Goal: Feedback & Contribution: Contribute content

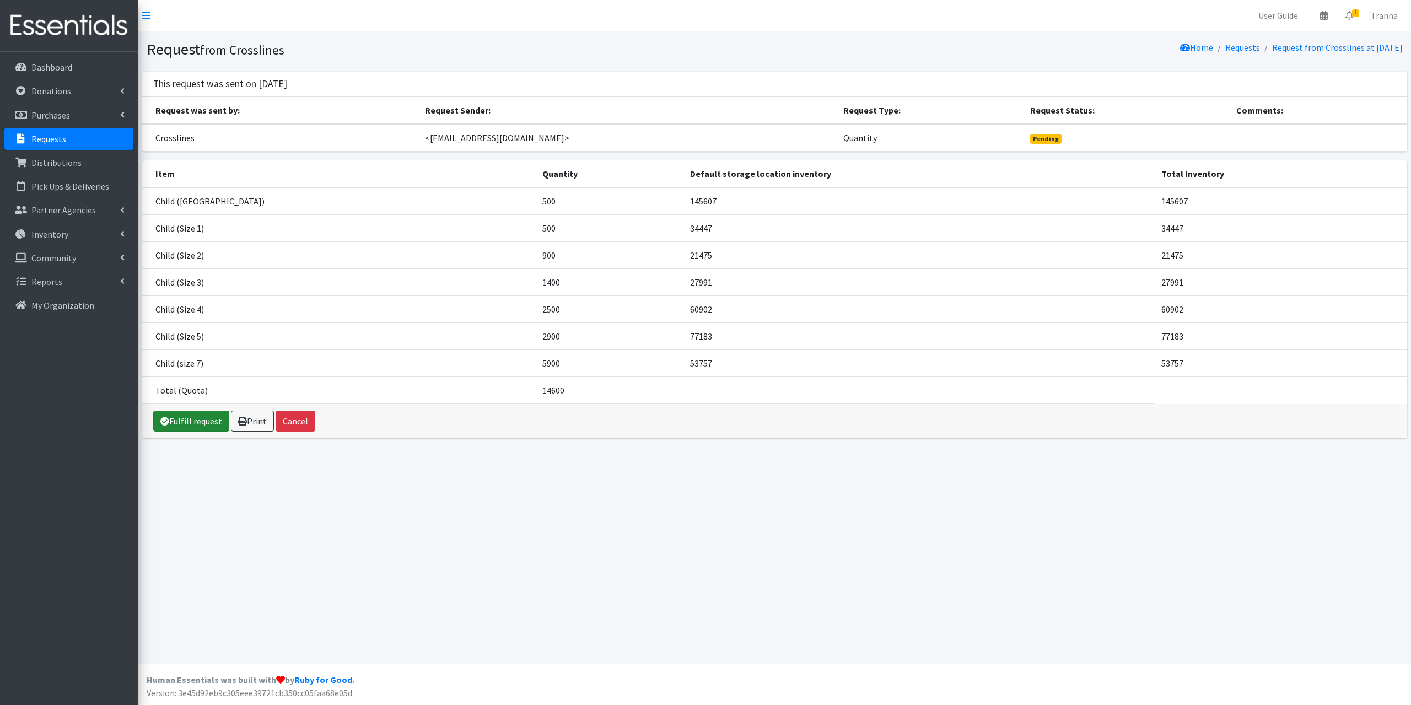
click at [186, 419] on link "Fulfill request" at bounding box center [191, 421] width 76 height 21
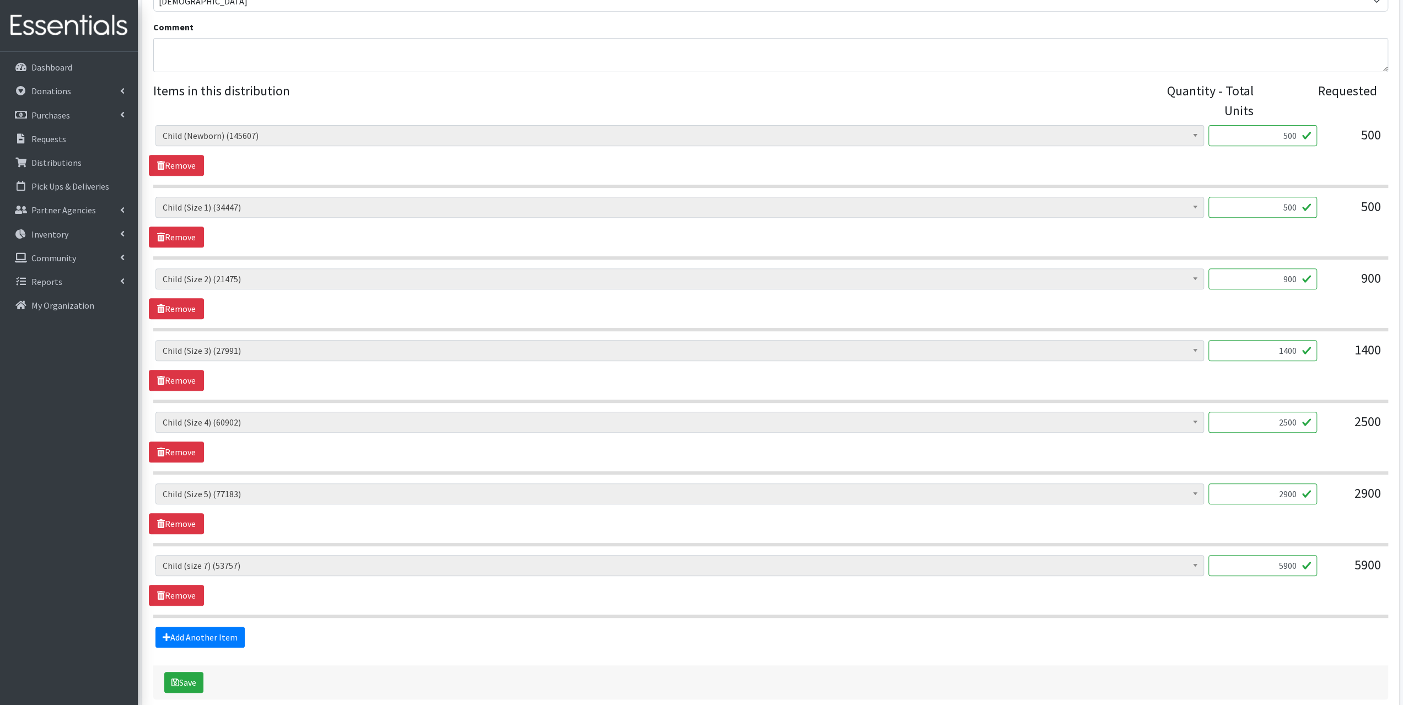
scroll to position [439, 0]
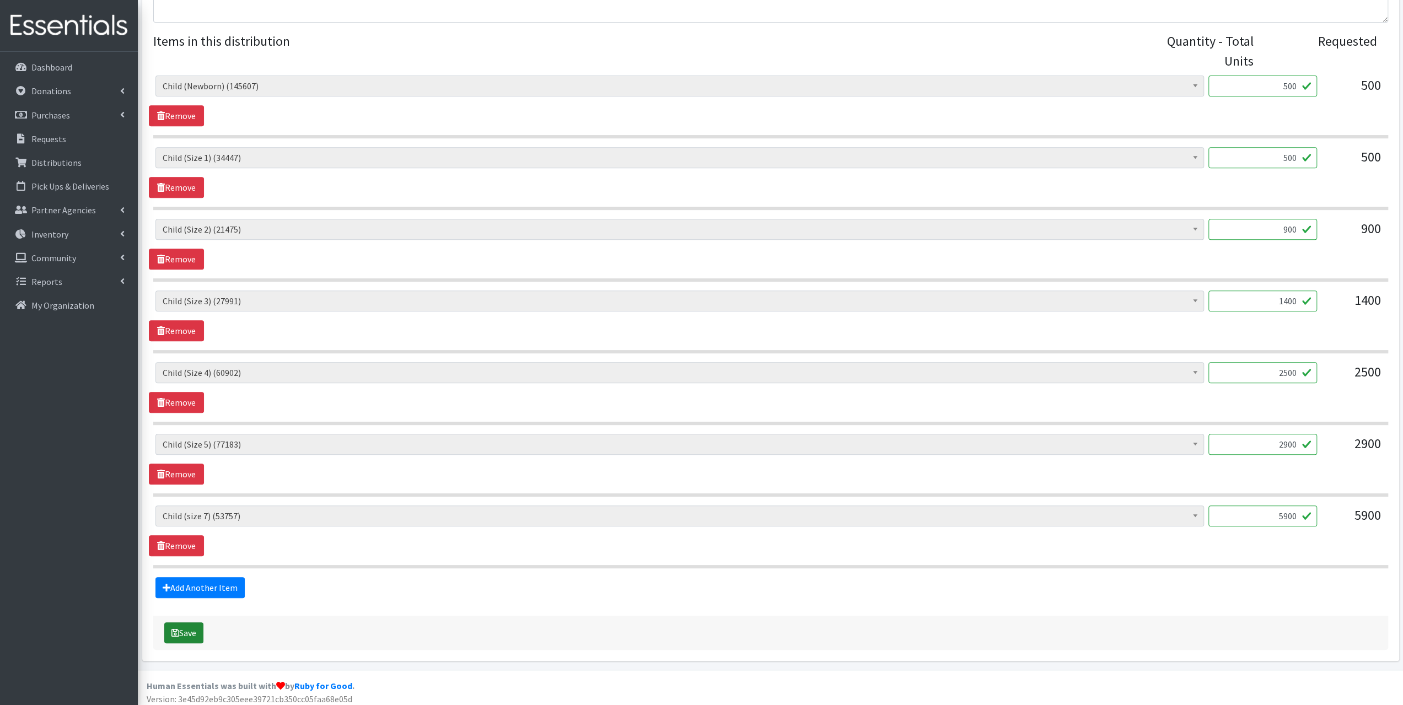
click at [195, 625] on button "Save" at bounding box center [183, 632] width 39 height 21
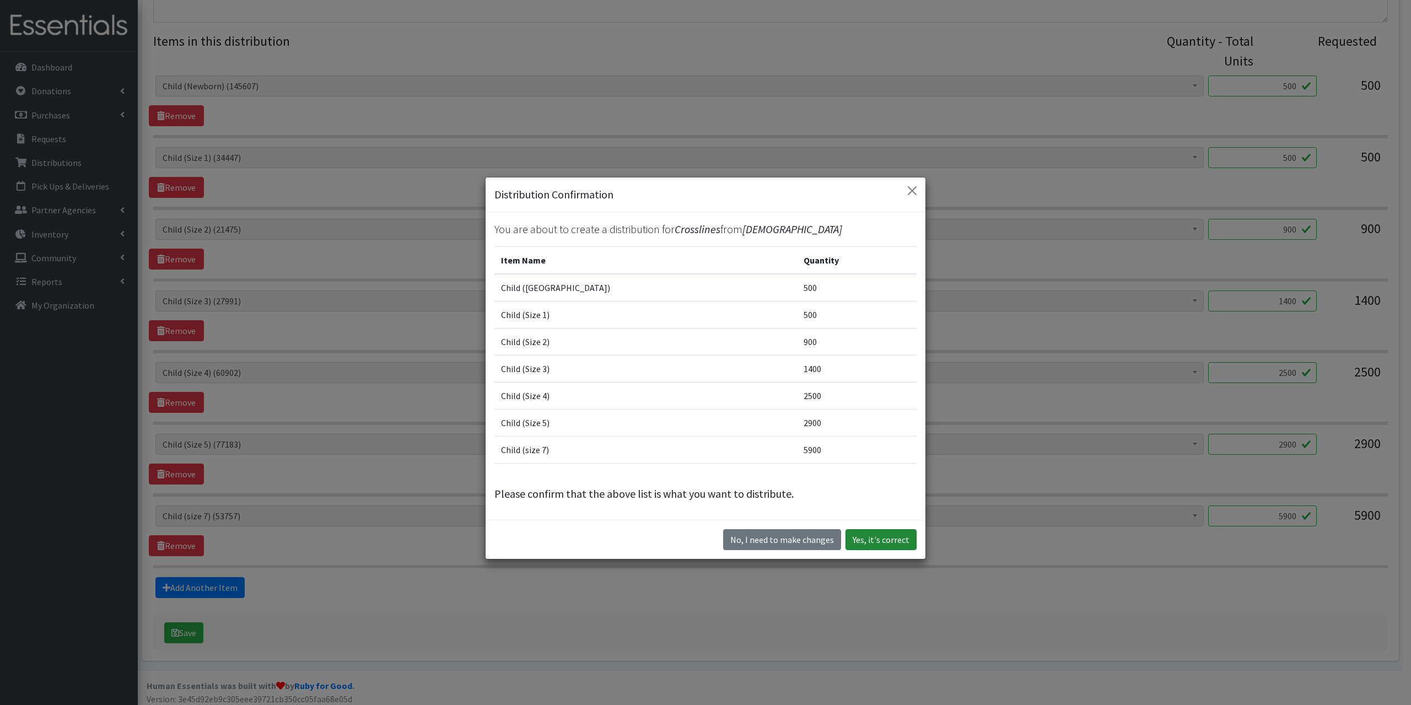
click at [869, 540] on button "Yes, it's correct" at bounding box center [881, 539] width 71 height 21
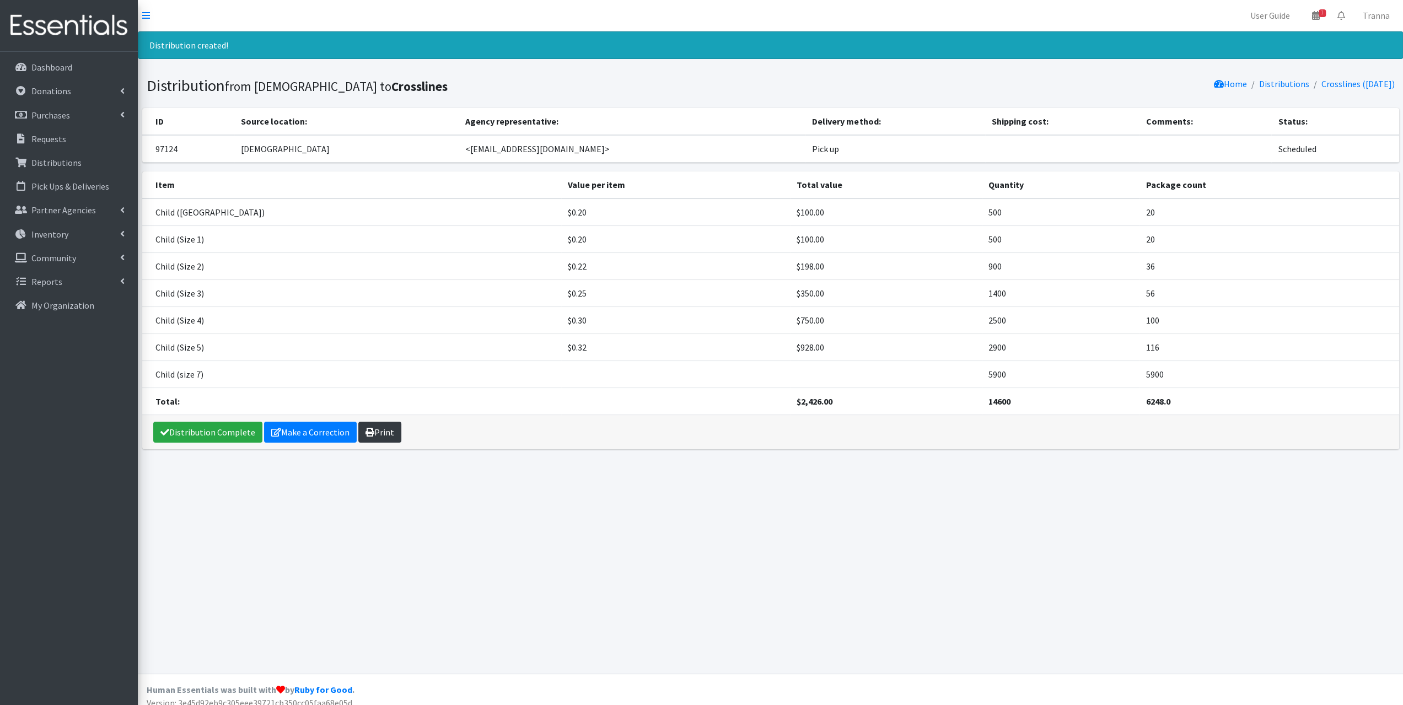
click at [375, 428] on link "Print" at bounding box center [379, 432] width 43 height 21
click at [226, 429] on link "Distribution Complete" at bounding box center [207, 432] width 109 height 21
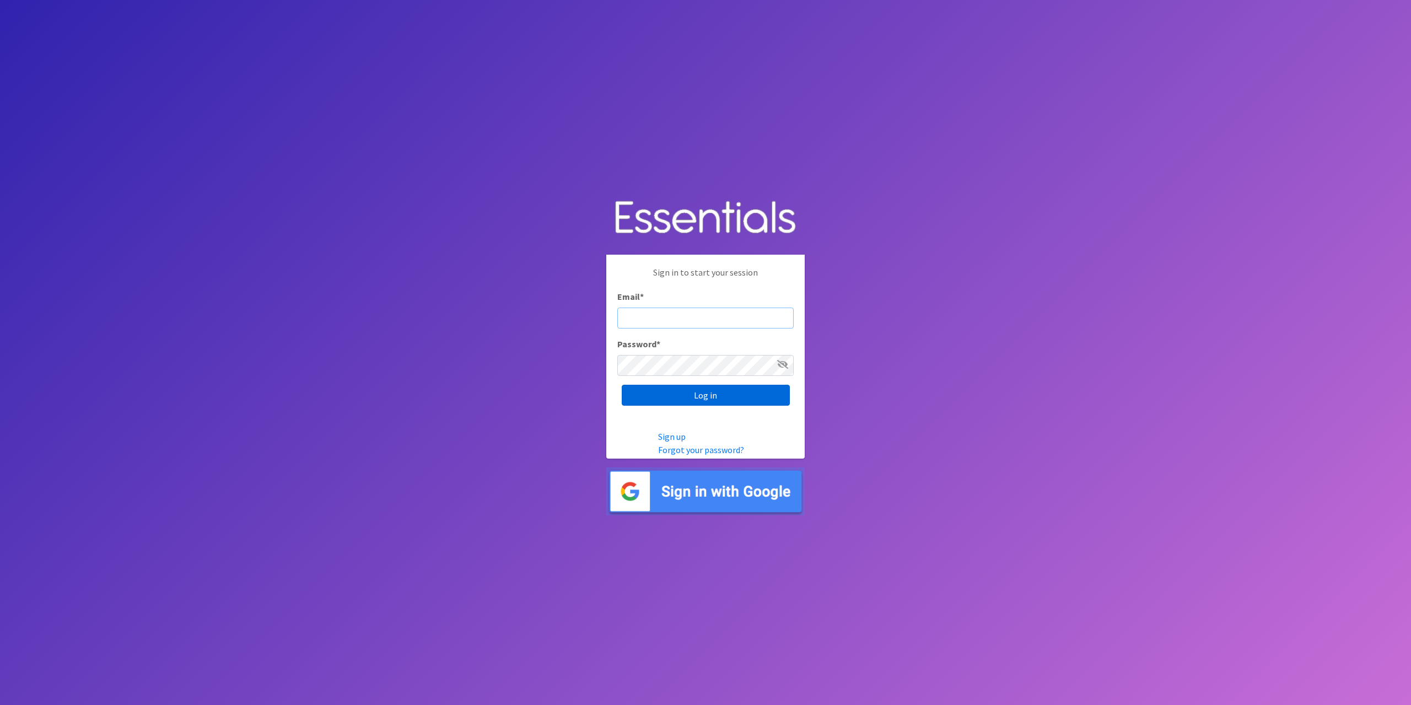
type input "tshaughnessy@ccozarks.org"
click at [701, 393] on input "Log in" at bounding box center [706, 395] width 168 height 21
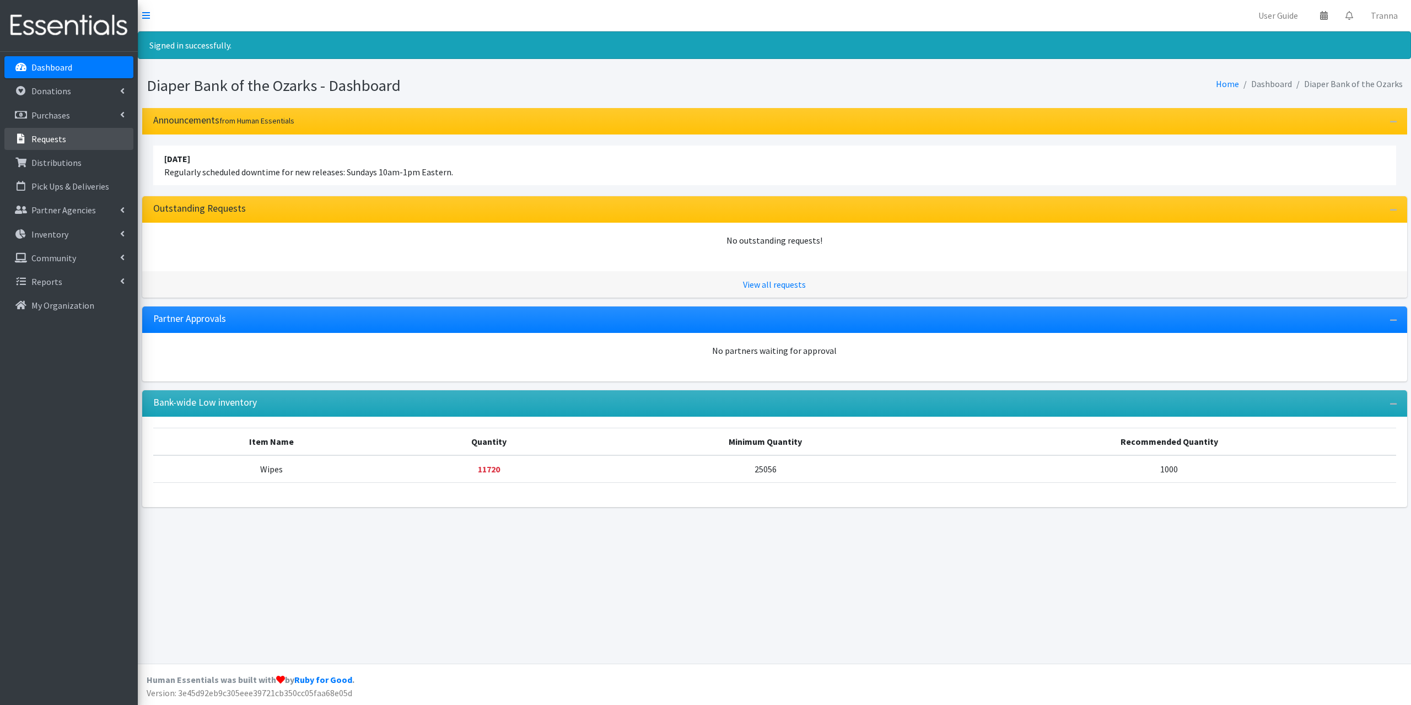
click at [52, 135] on p "Requests" at bounding box center [48, 138] width 35 height 11
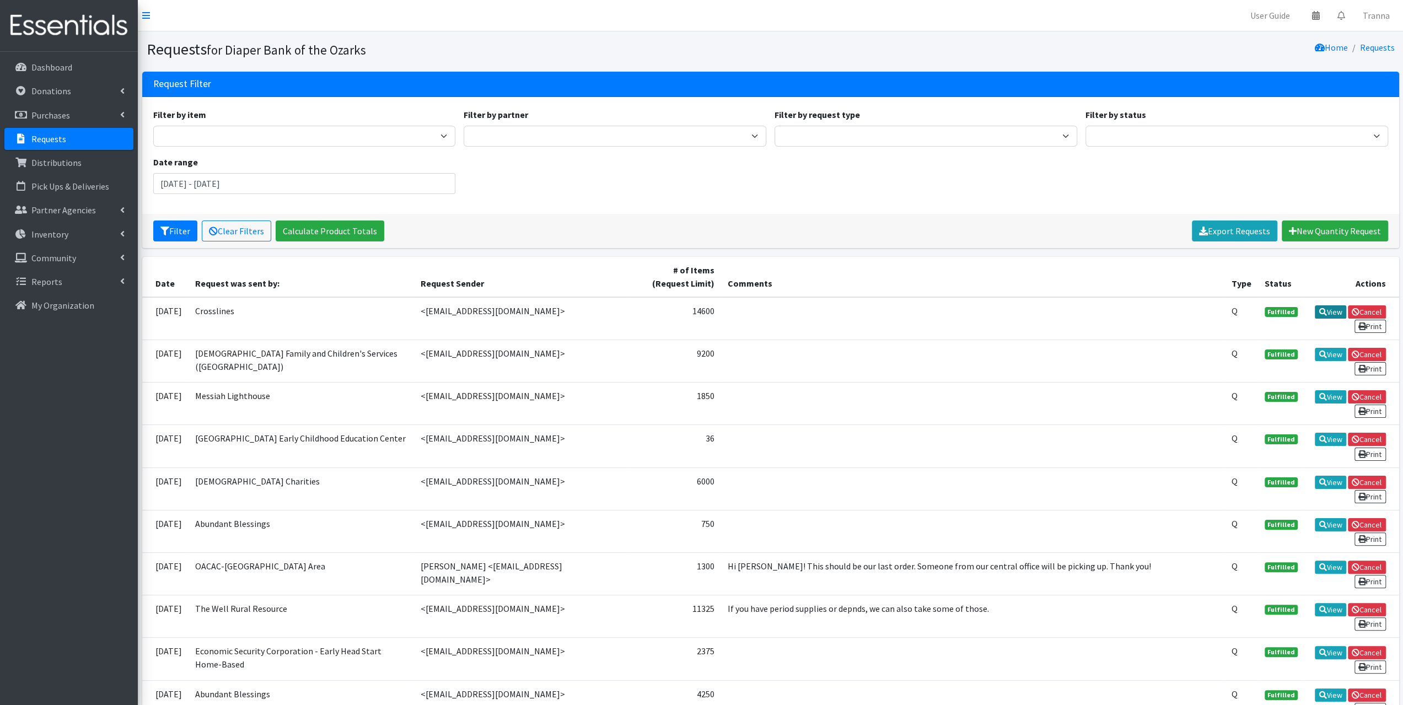
click at [1328, 310] on link "View" at bounding box center [1330, 311] width 31 height 13
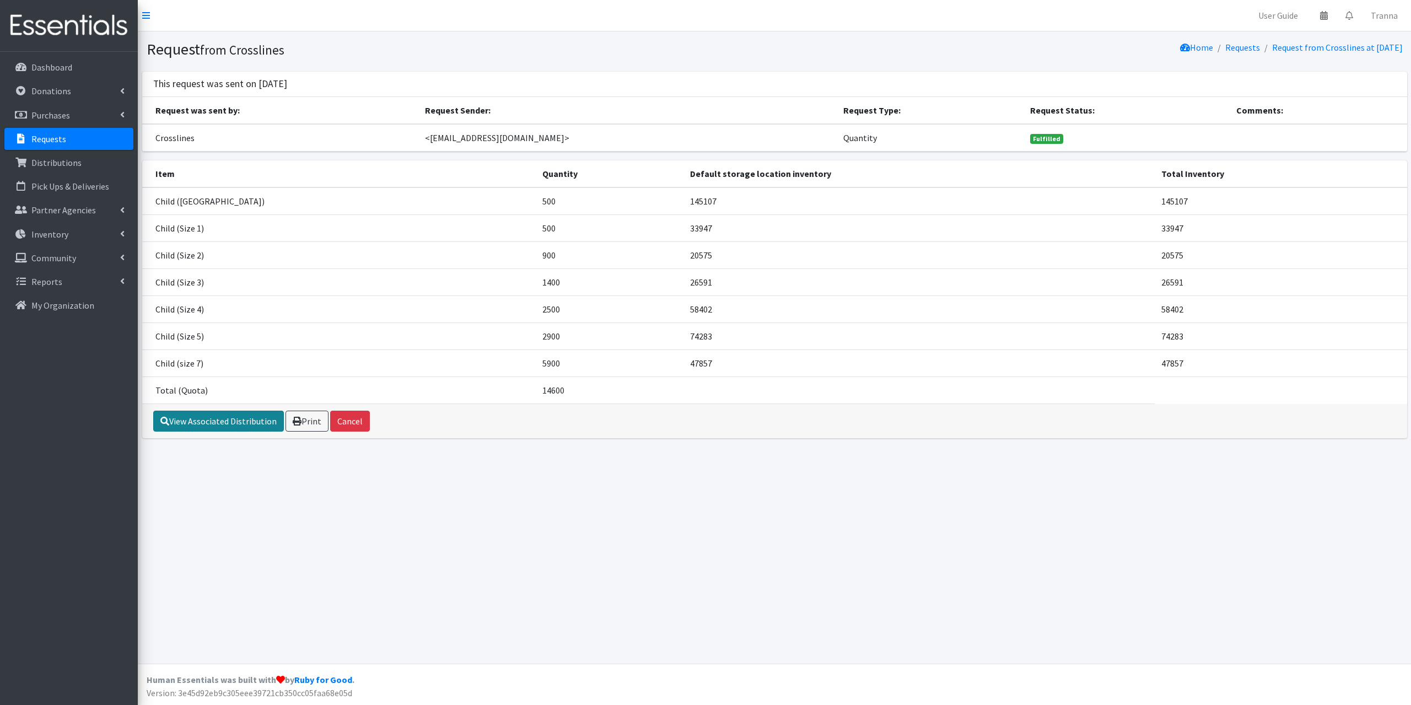
click at [197, 420] on link "View Associated Distribution" at bounding box center [218, 421] width 131 height 21
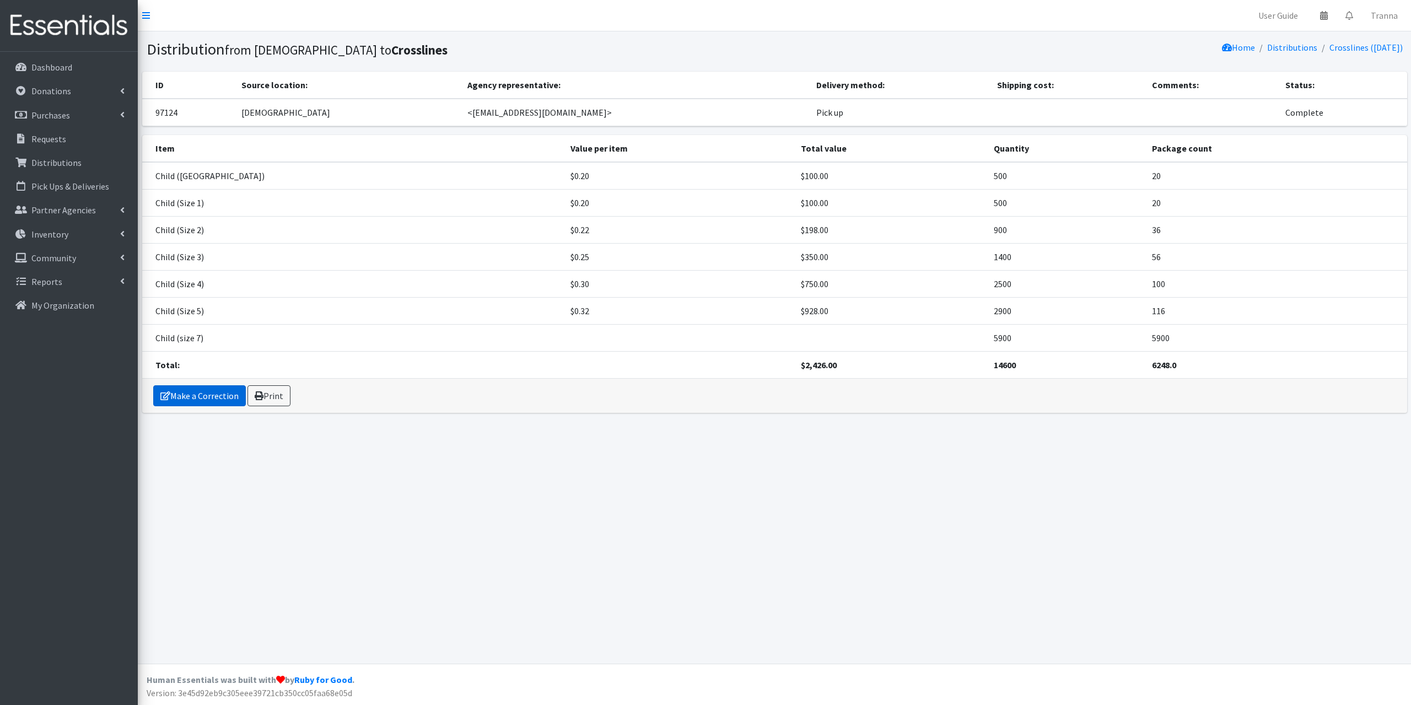
click at [215, 394] on link "Make a Correction" at bounding box center [199, 395] width 93 height 21
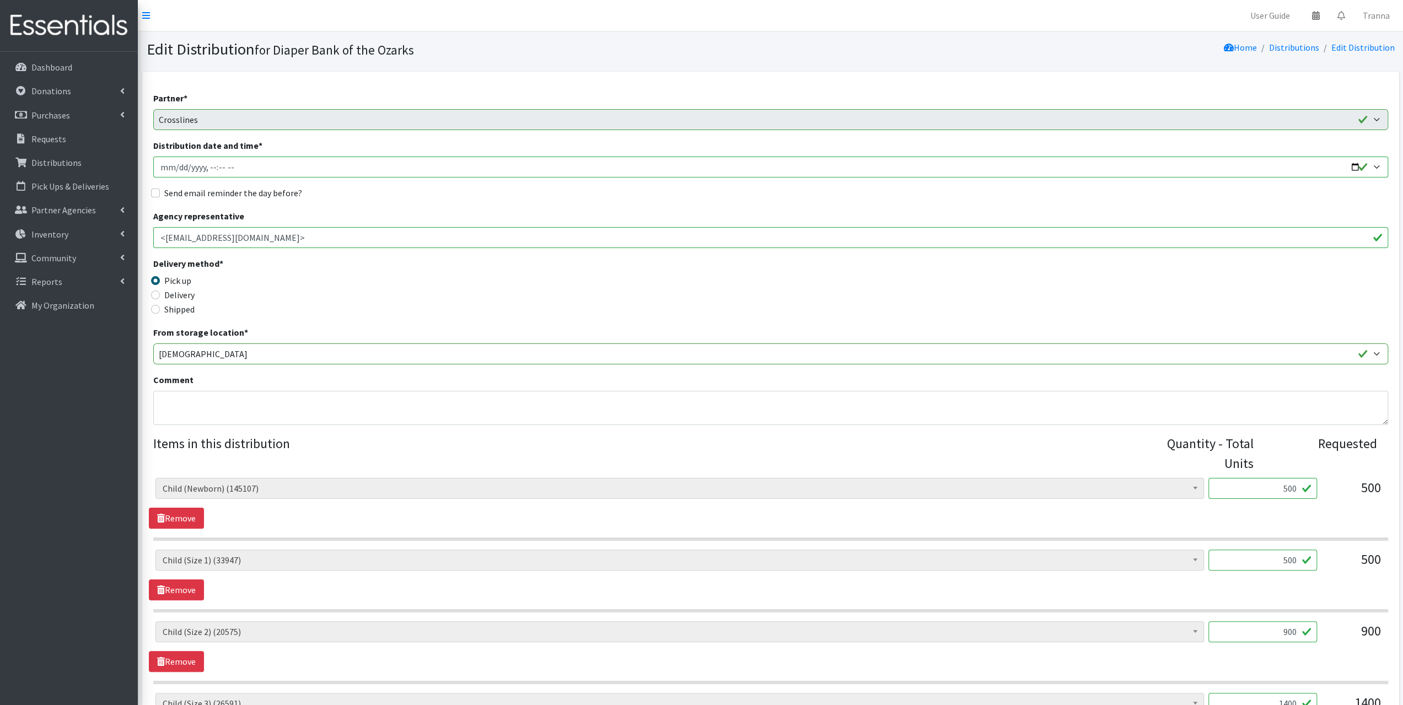
click at [1352, 165] on input "Distribution date and time *" at bounding box center [770, 167] width 1235 height 21
type input "2025-10-02T09:00"
click at [421, 303] on div "Shipped" at bounding box center [307, 309] width 309 height 13
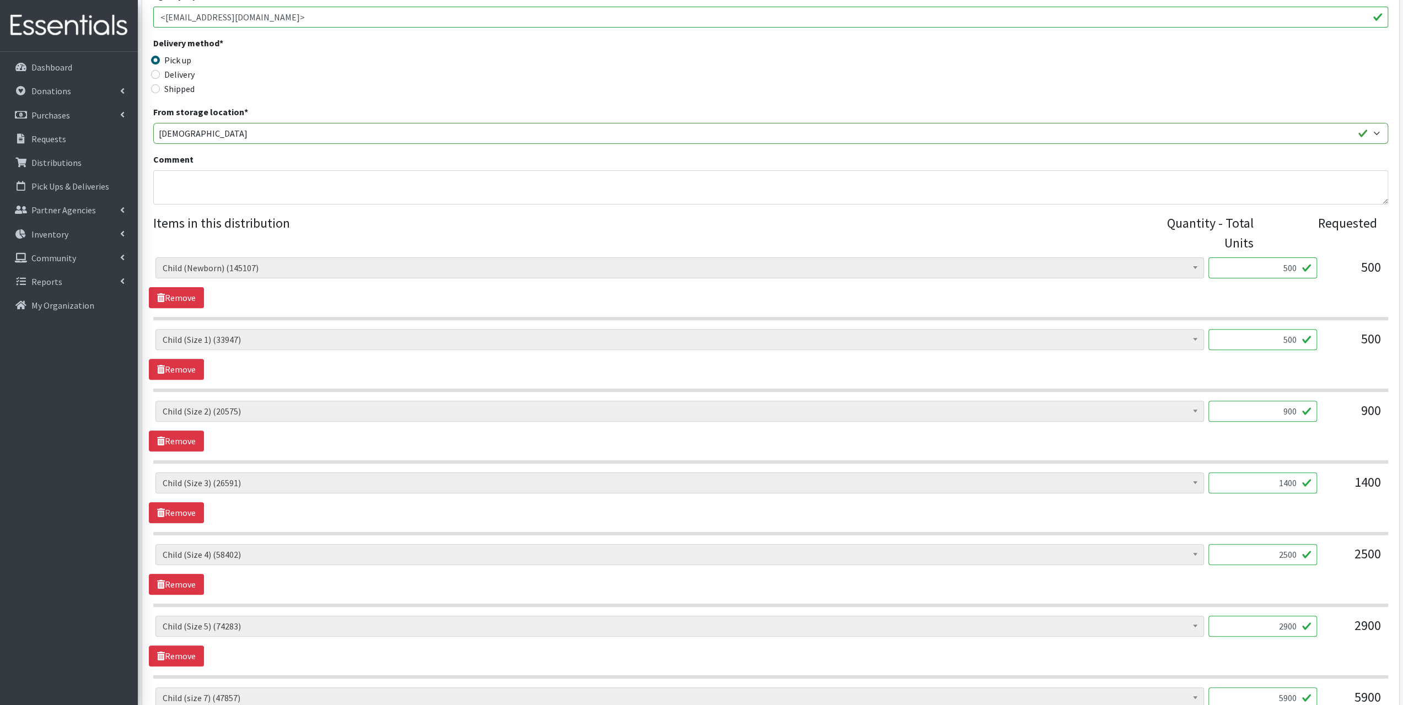
scroll to position [403, 0]
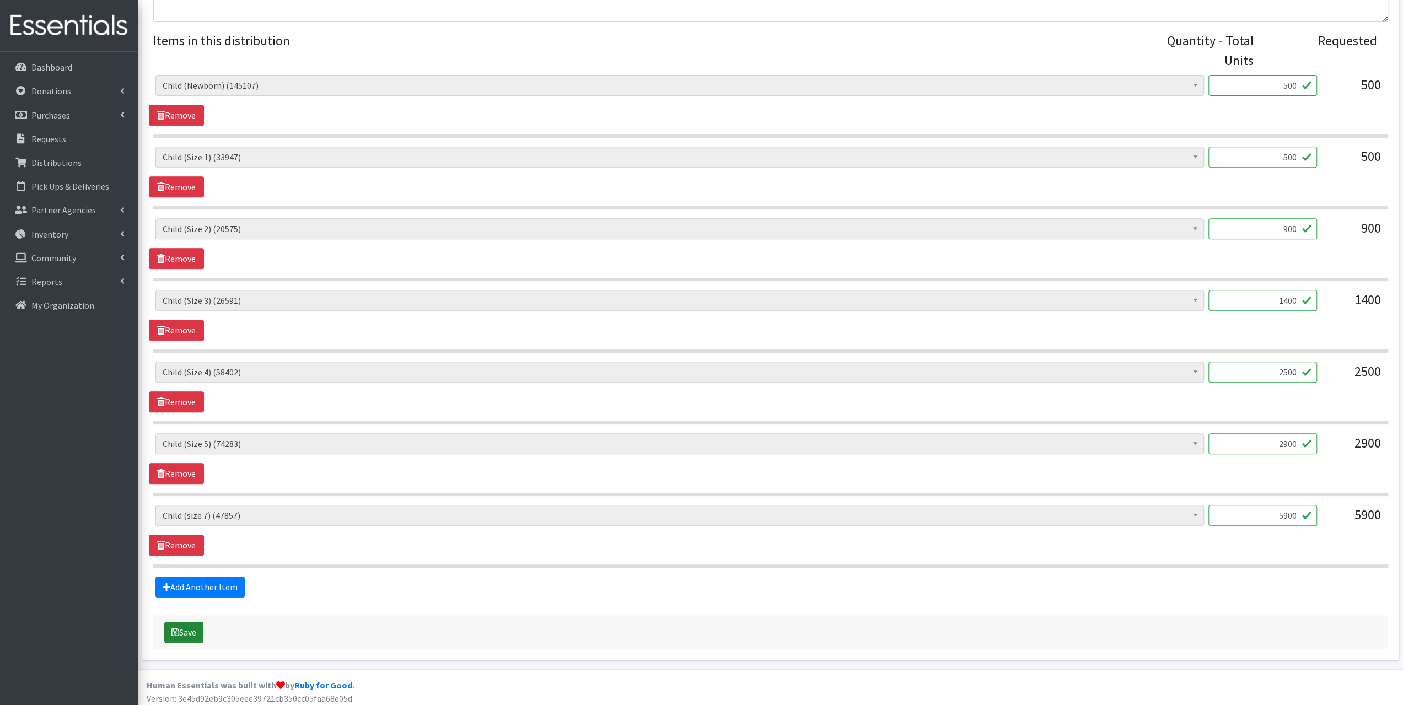
click at [184, 622] on button "Save" at bounding box center [183, 632] width 39 height 21
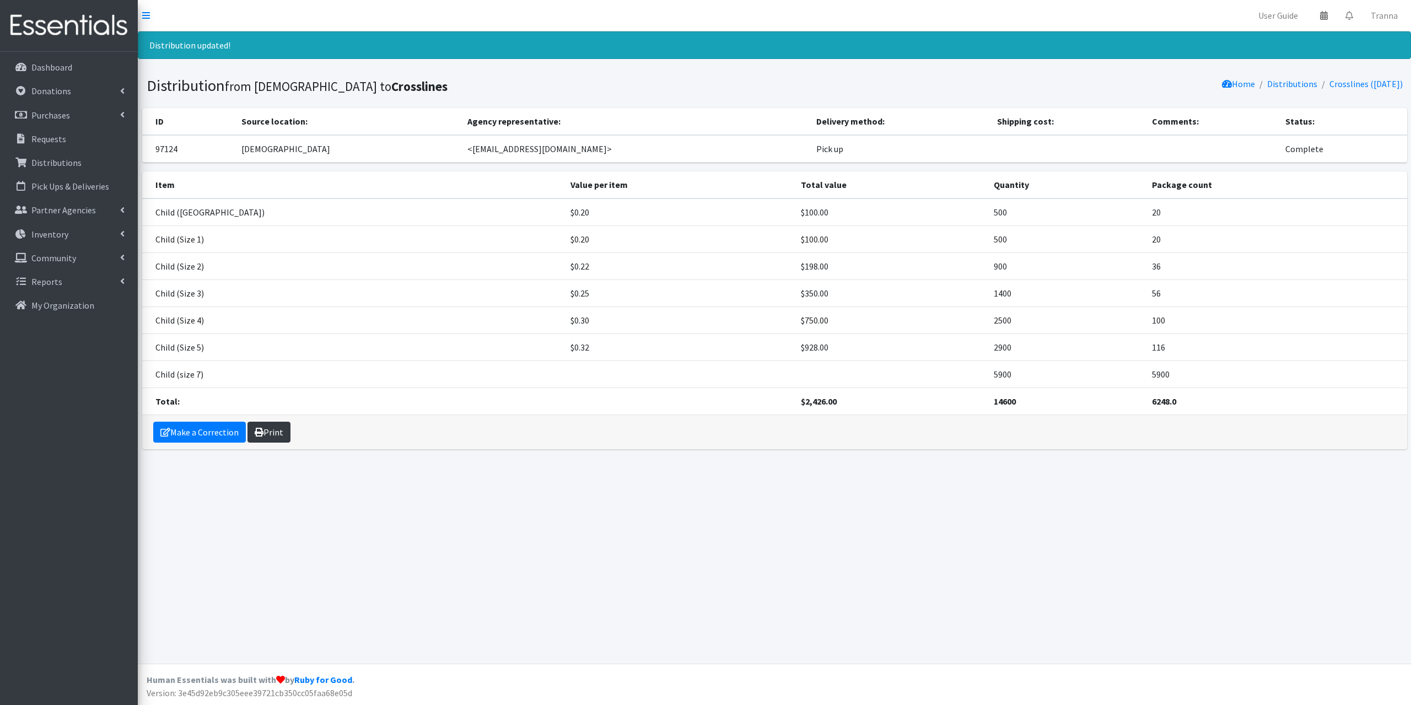
click at [273, 425] on link "Print" at bounding box center [269, 432] width 43 height 21
click at [55, 89] on p "Donations" at bounding box center [51, 90] width 40 height 11
click at [50, 112] on link "All Donations" at bounding box center [68, 115] width 129 height 22
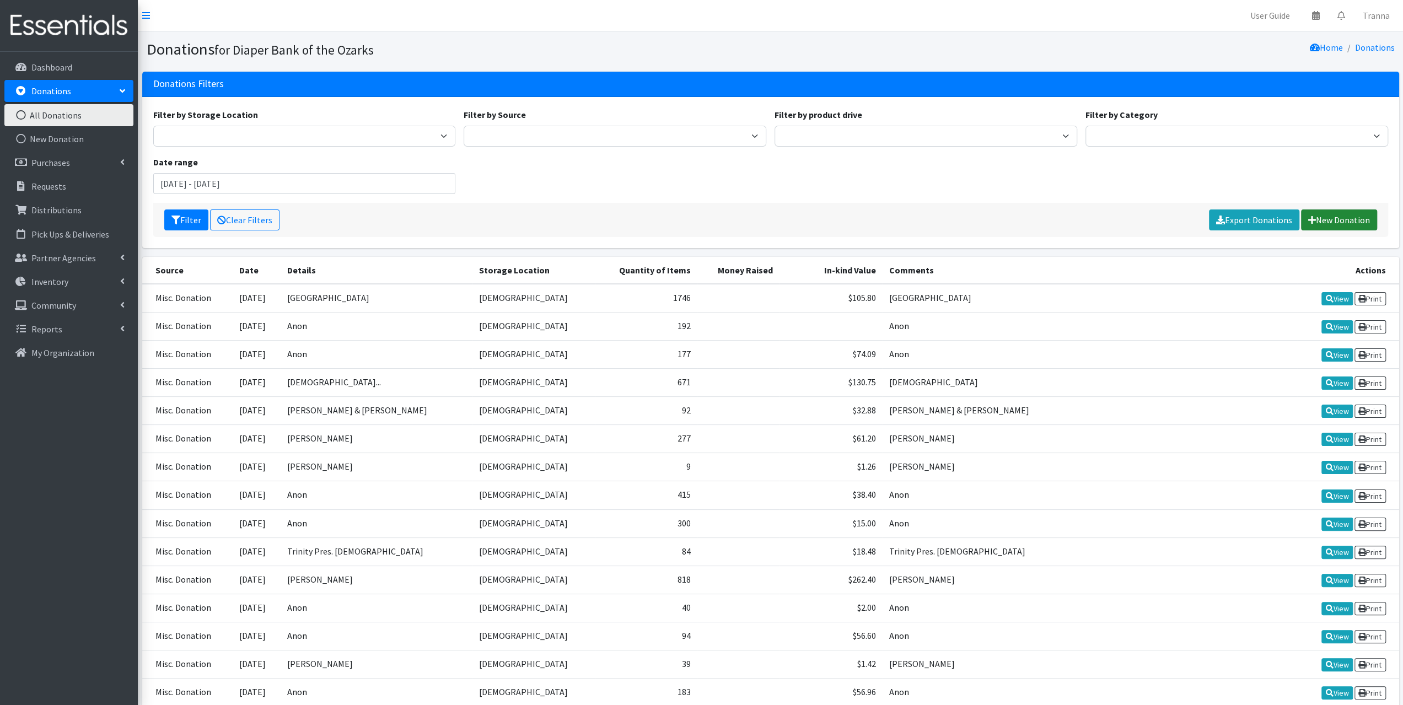
click at [1333, 218] on link "New Donation" at bounding box center [1339, 219] width 76 height 21
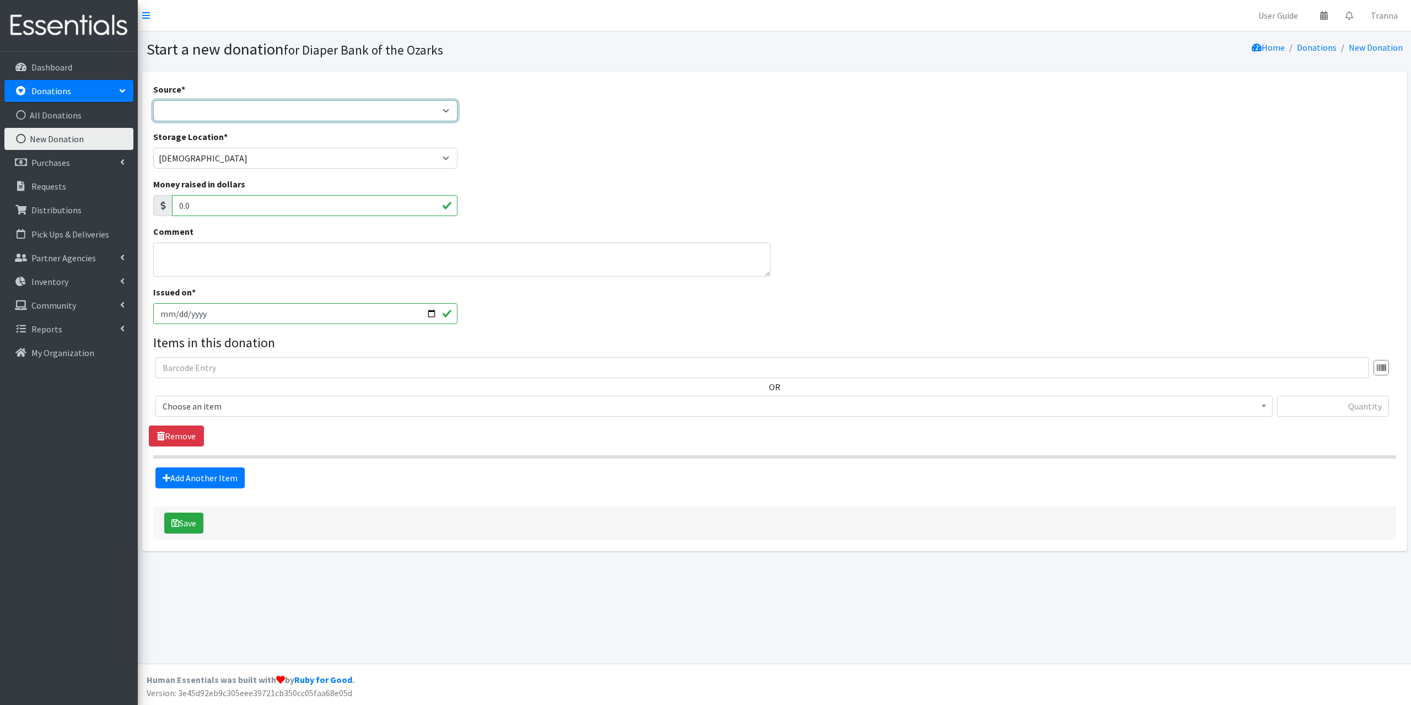
click at [165, 109] on select "Product Drive Manufacturer Donation Site Misc. Donation" at bounding box center [305, 110] width 305 height 21
select select "Misc. Donation"
click at [153, 100] on select "Product Drive Manufacturer Donation Site Misc. Donation" at bounding box center [305, 110] width 305 height 21
click at [172, 255] on textarea "Comment" at bounding box center [461, 260] width 617 height 34
type textarea "Anon"
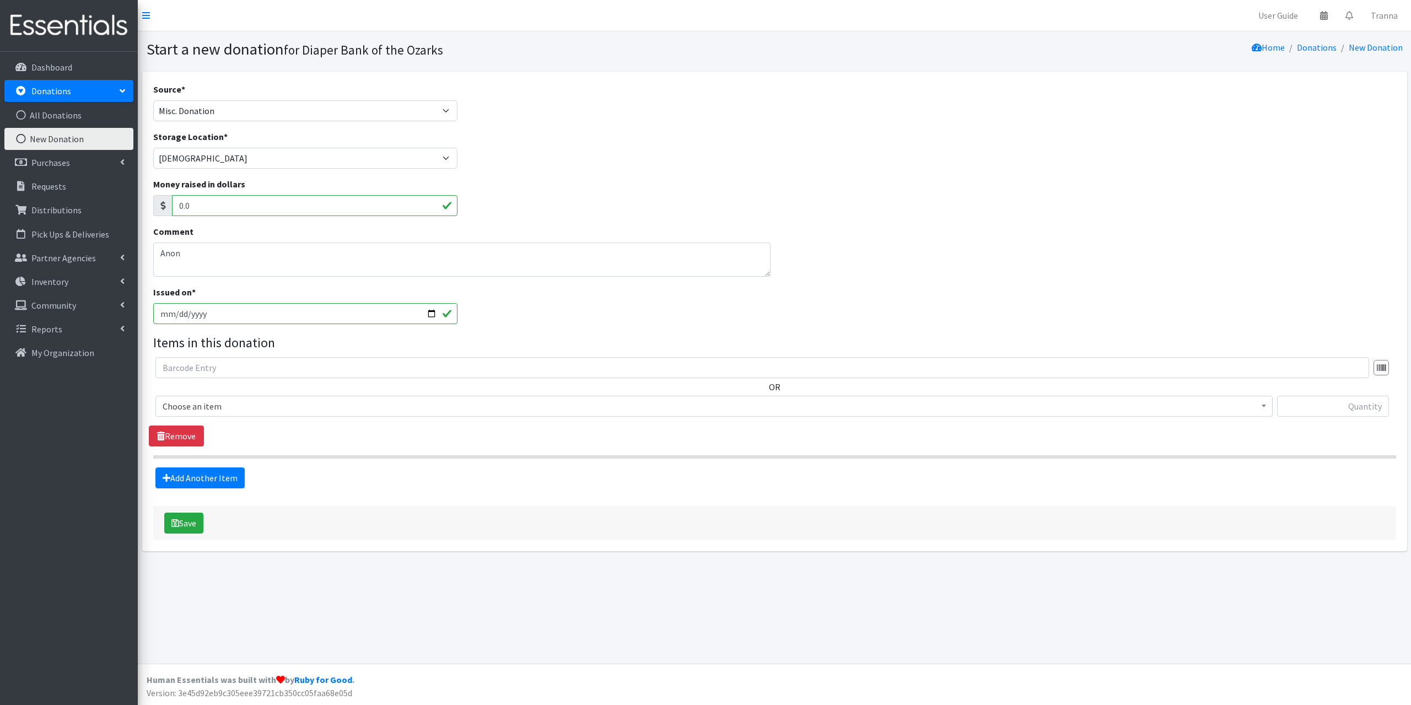
click at [431, 313] on input "[DATE]" at bounding box center [305, 313] width 305 height 21
type input "[DATE]"
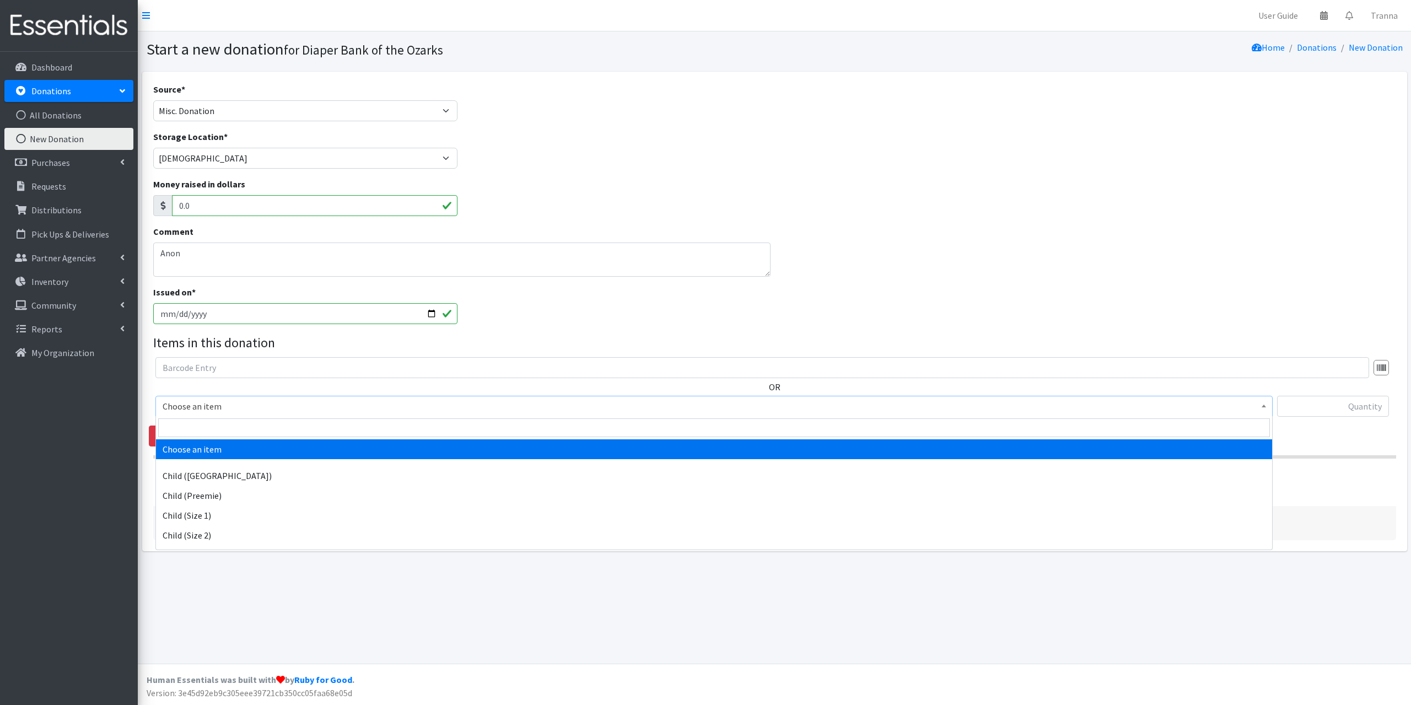
click at [236, 401] on span "Choose an item" at bounding box center [714, 406] width 1103 height 15
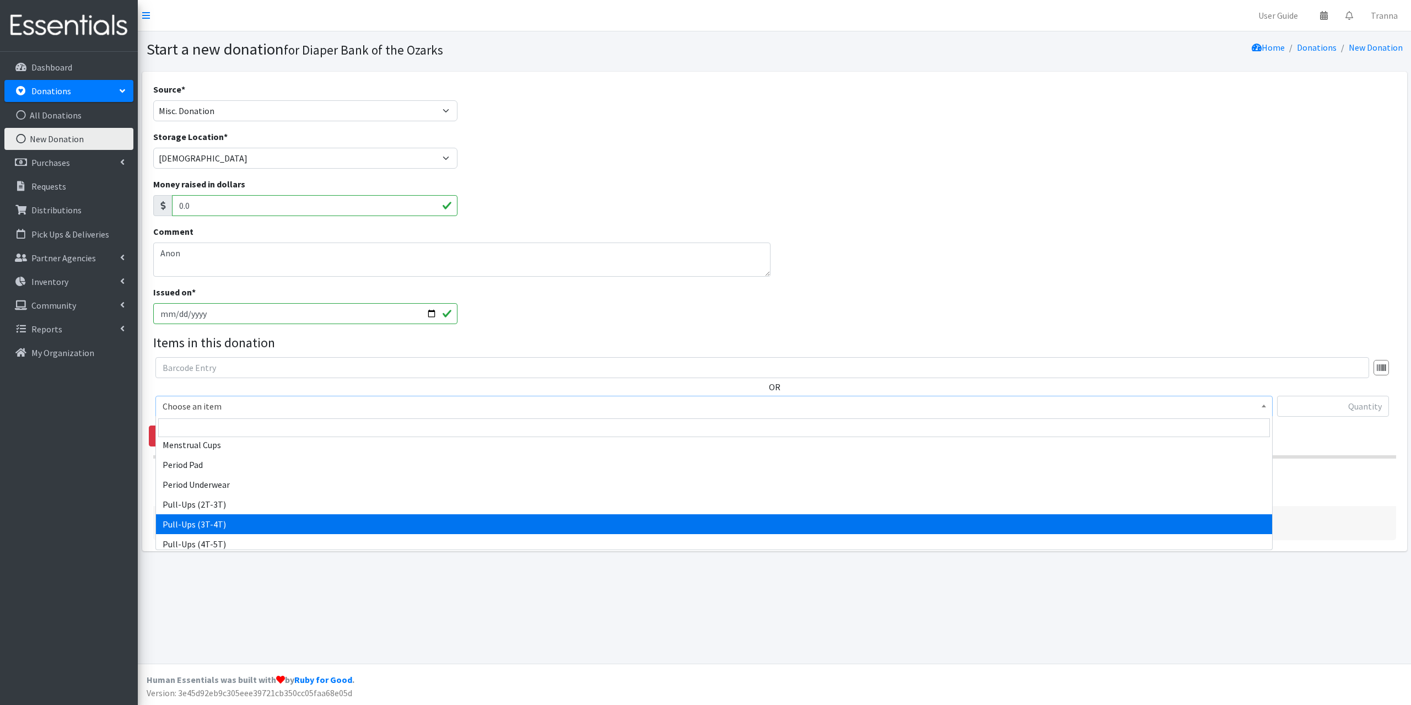
scroll to position [710, 0]
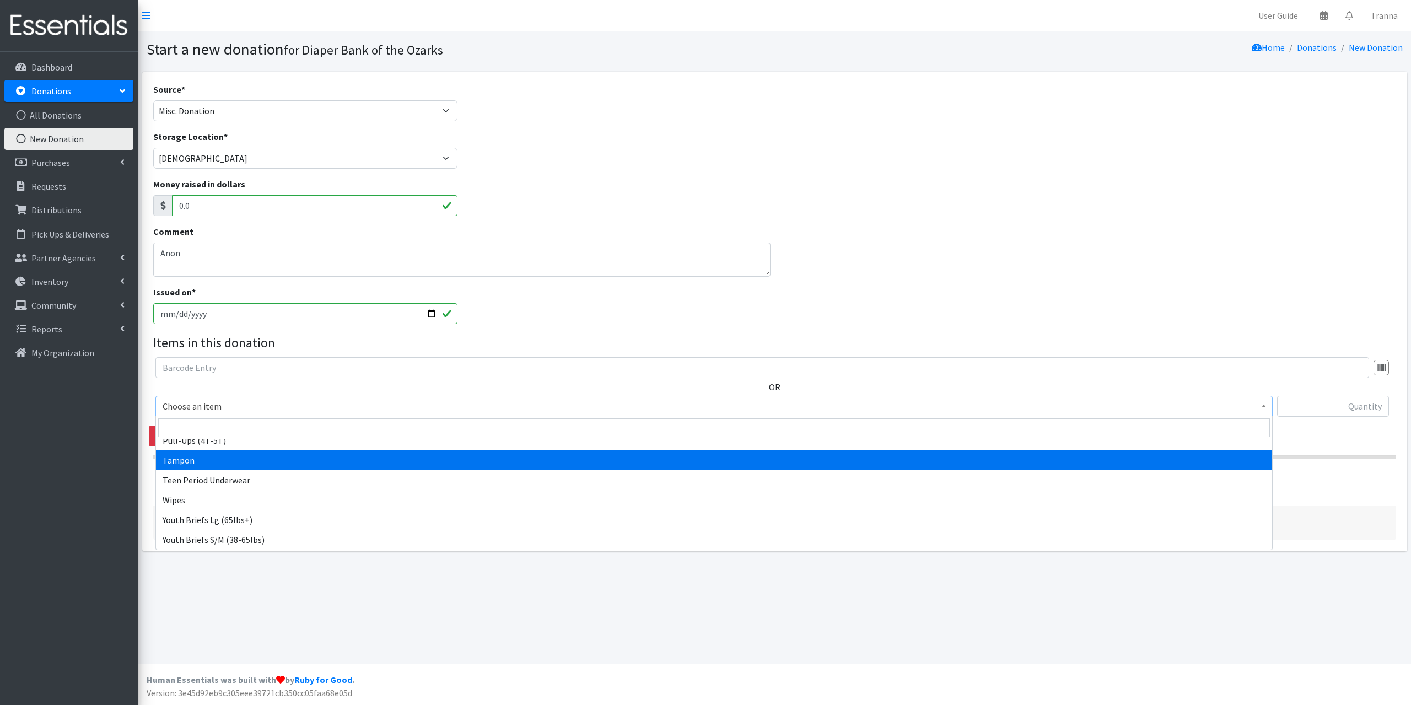
select select "13748"
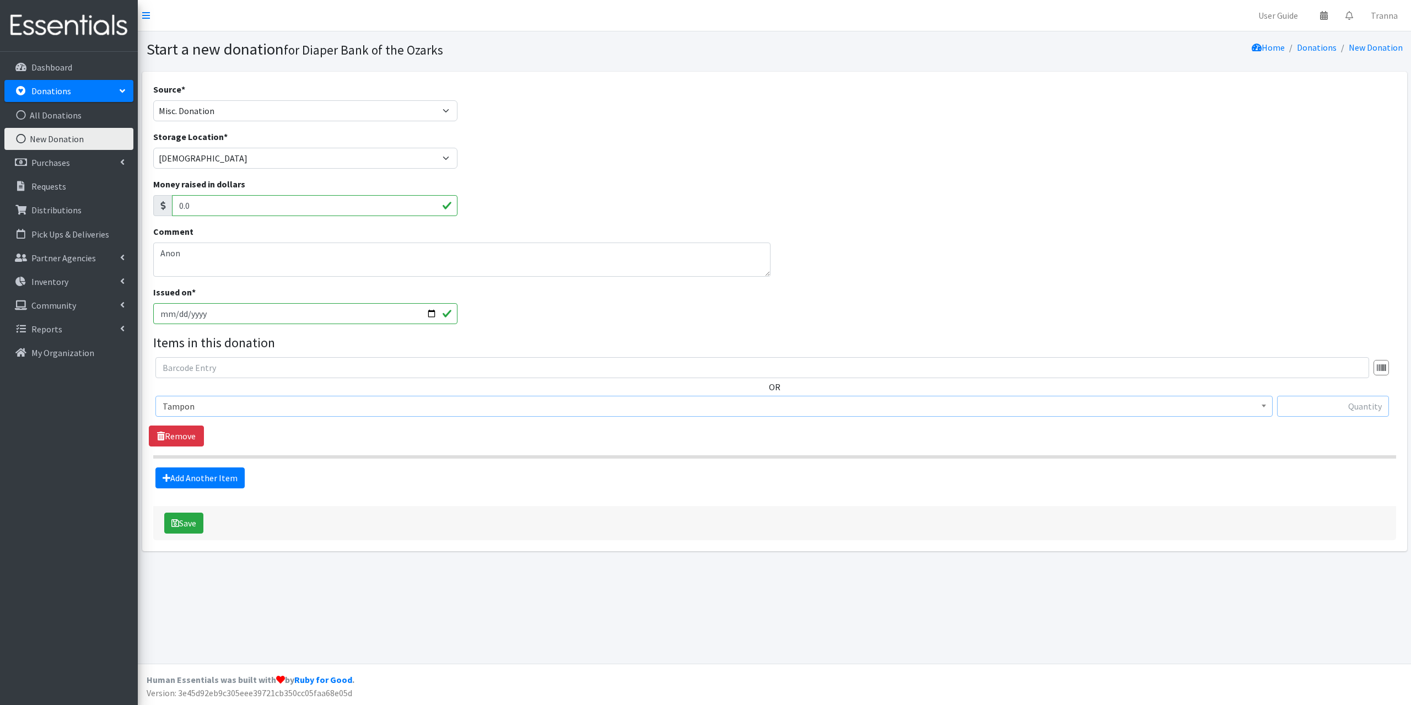
click at [1307, 401] on input "text" at bounding box center [1333, 406] width 112 height 21
type input "6"
click at [219, 477] on link "Add Another Item" at bounding box center [199, 477] width 89 height 21
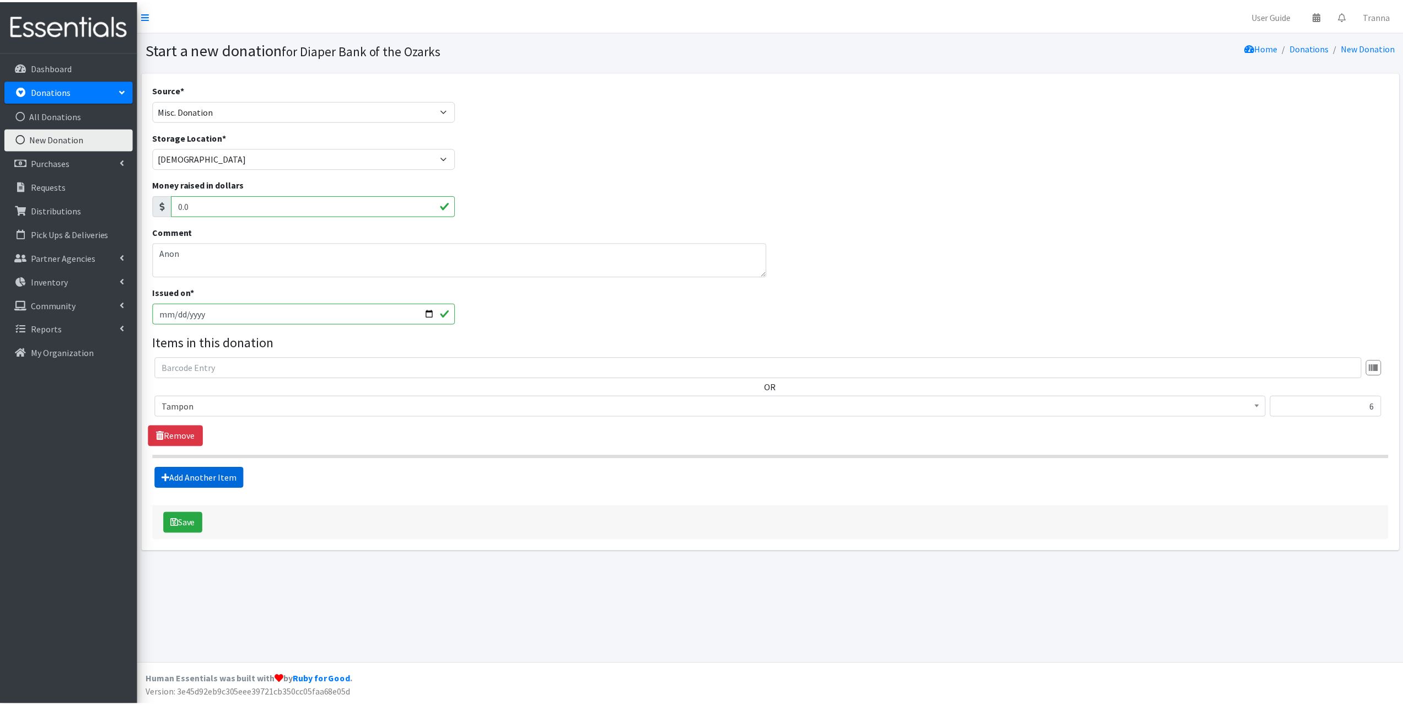
scroll to position [4, 0]
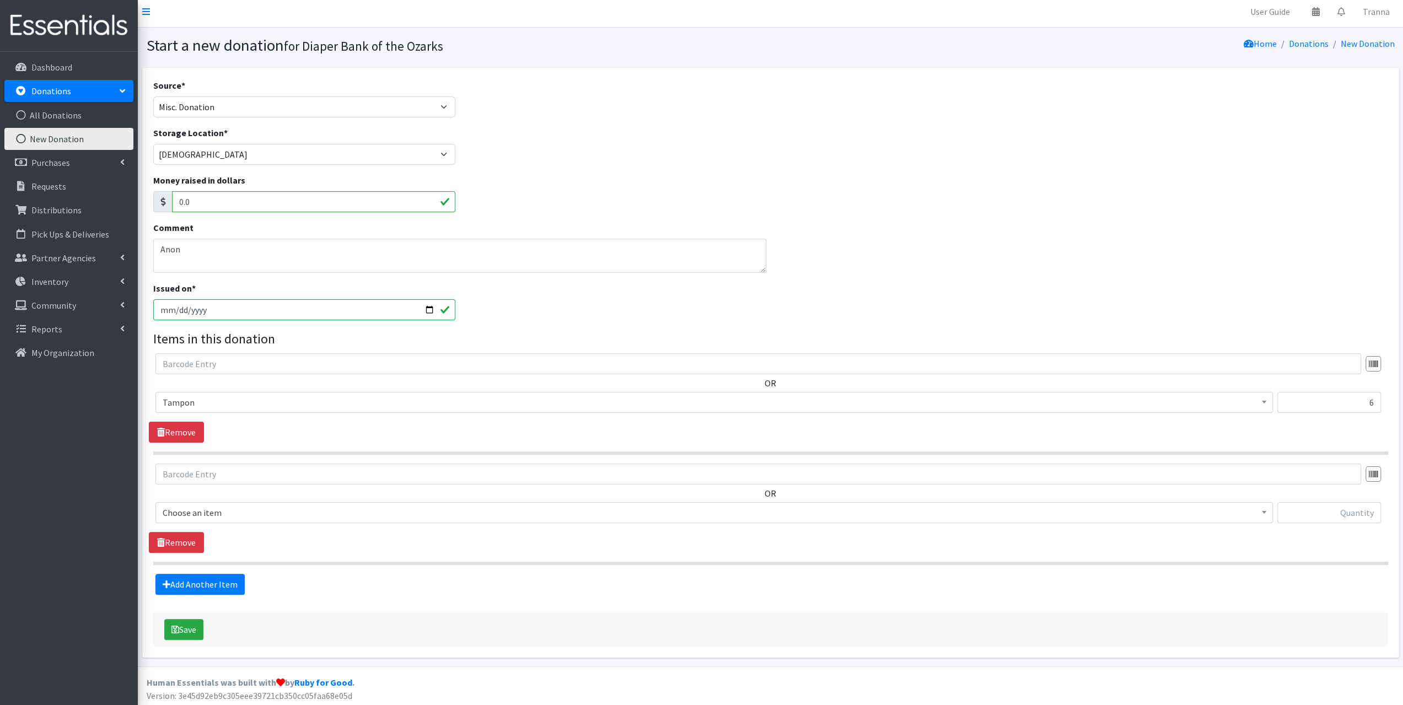
click at [226, 510] on span "Choose an item" at bounding box center [714, 512] width 1103 height 15
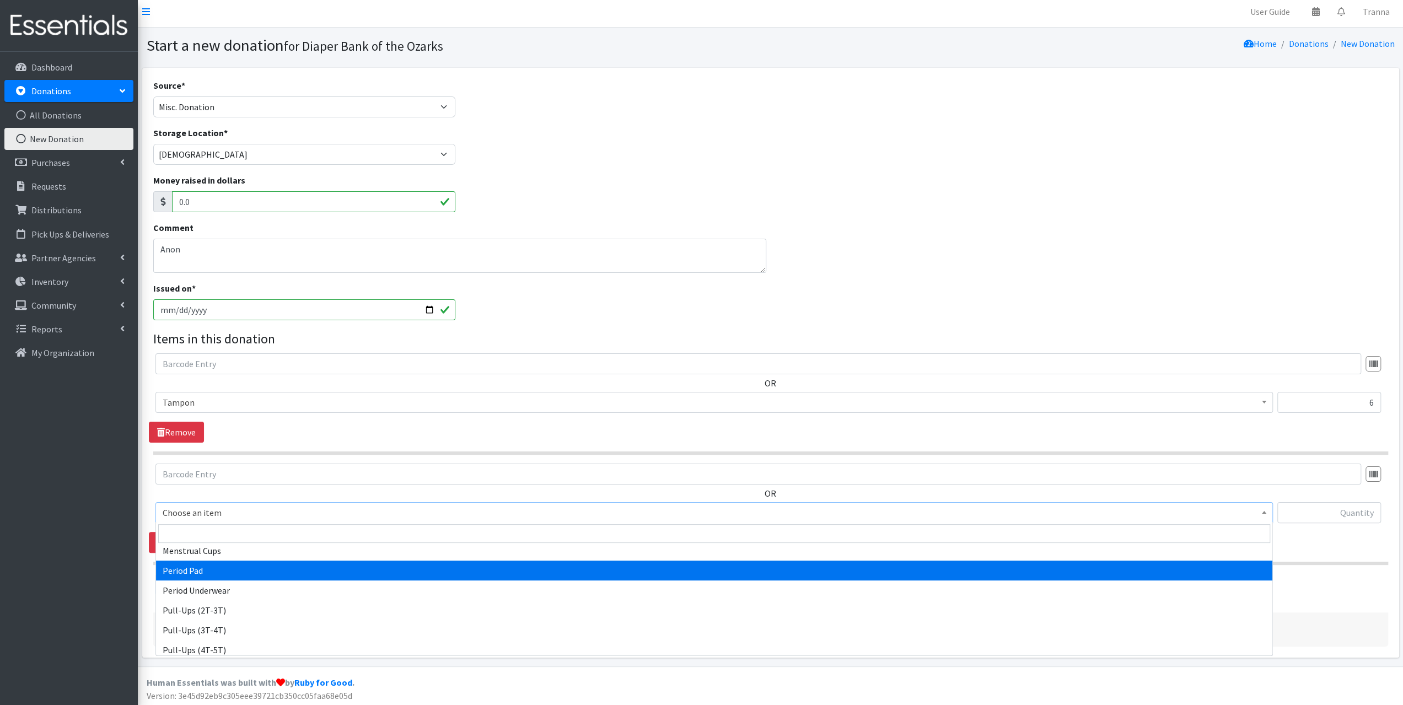
select select "11103"
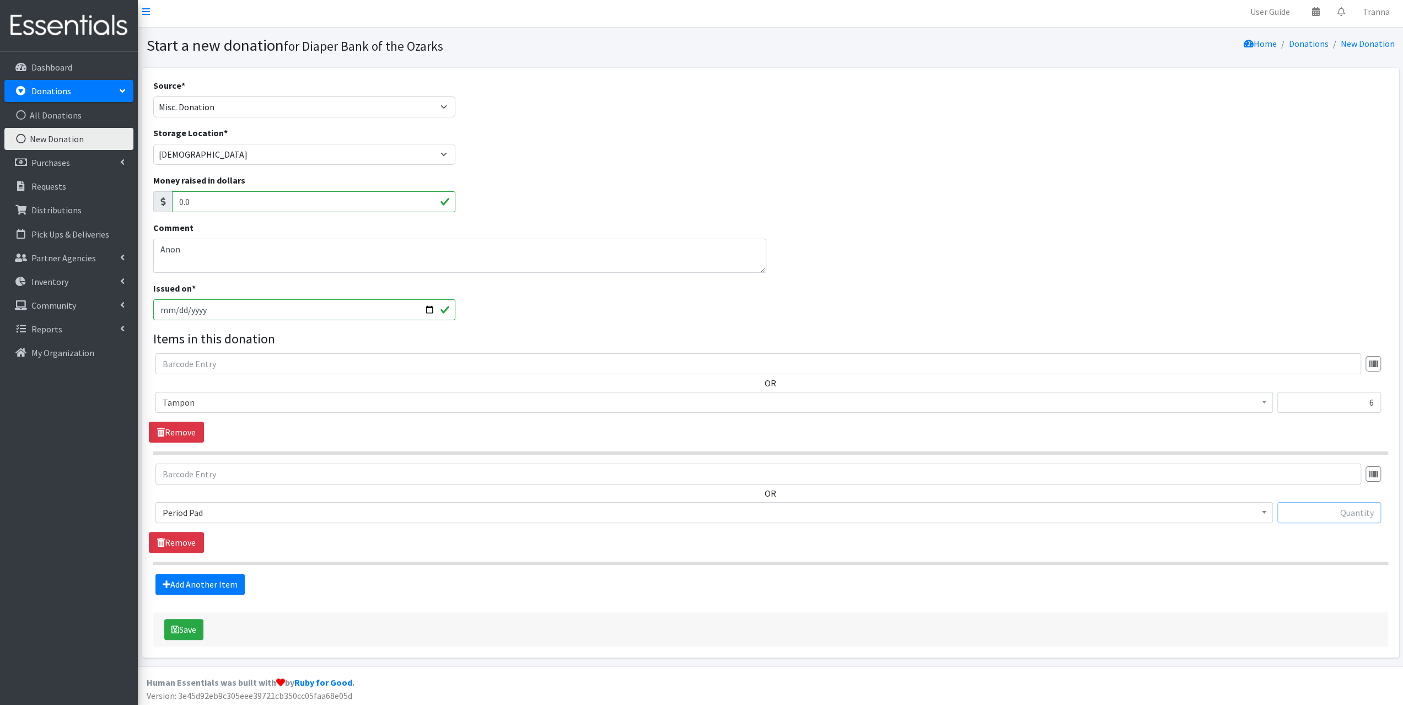
click at [1322, 508] on input "text" at bounding box center [1329, 512] width 104 height 21
type input "33"
click at [185, 624] on button "Save" at bounding box center [183, 629] width 39 height 21
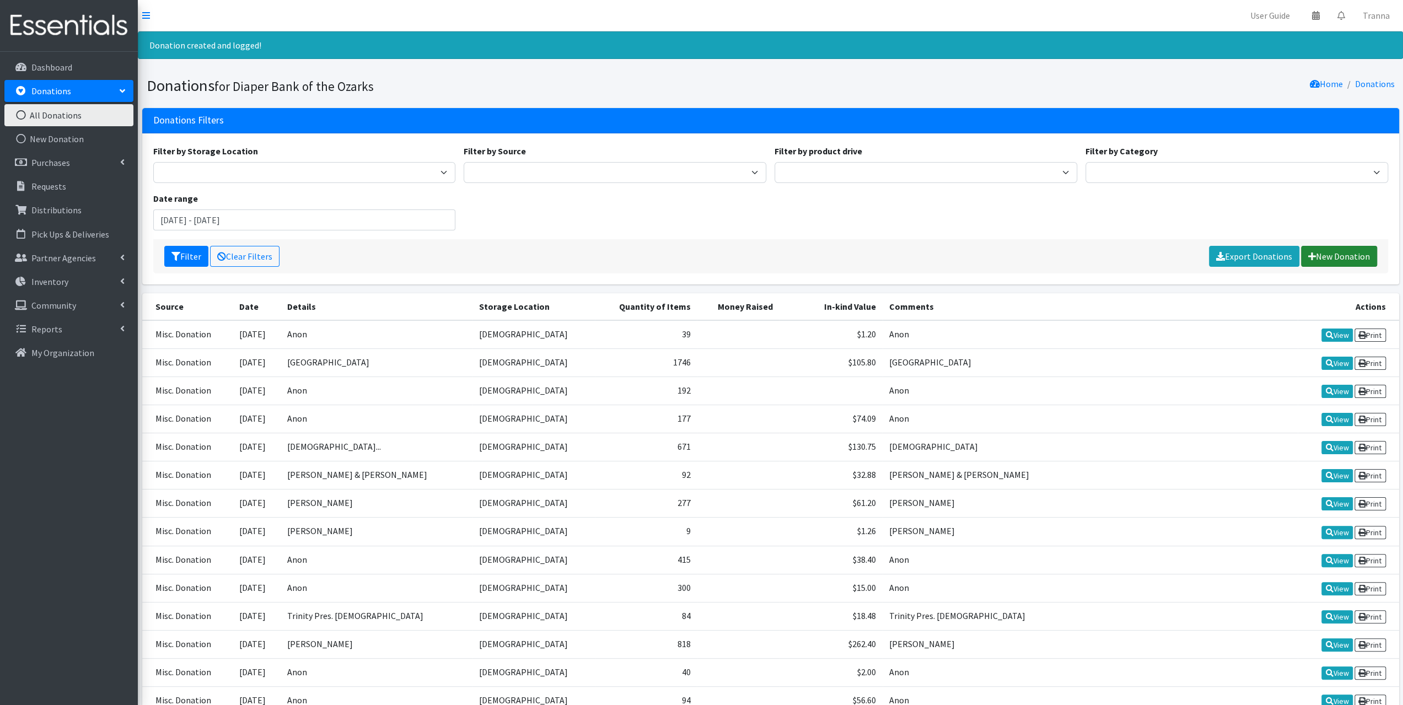
click at [1337, 252] on link "New Donation" at bounding box center [1339, 256] width 76 height 21
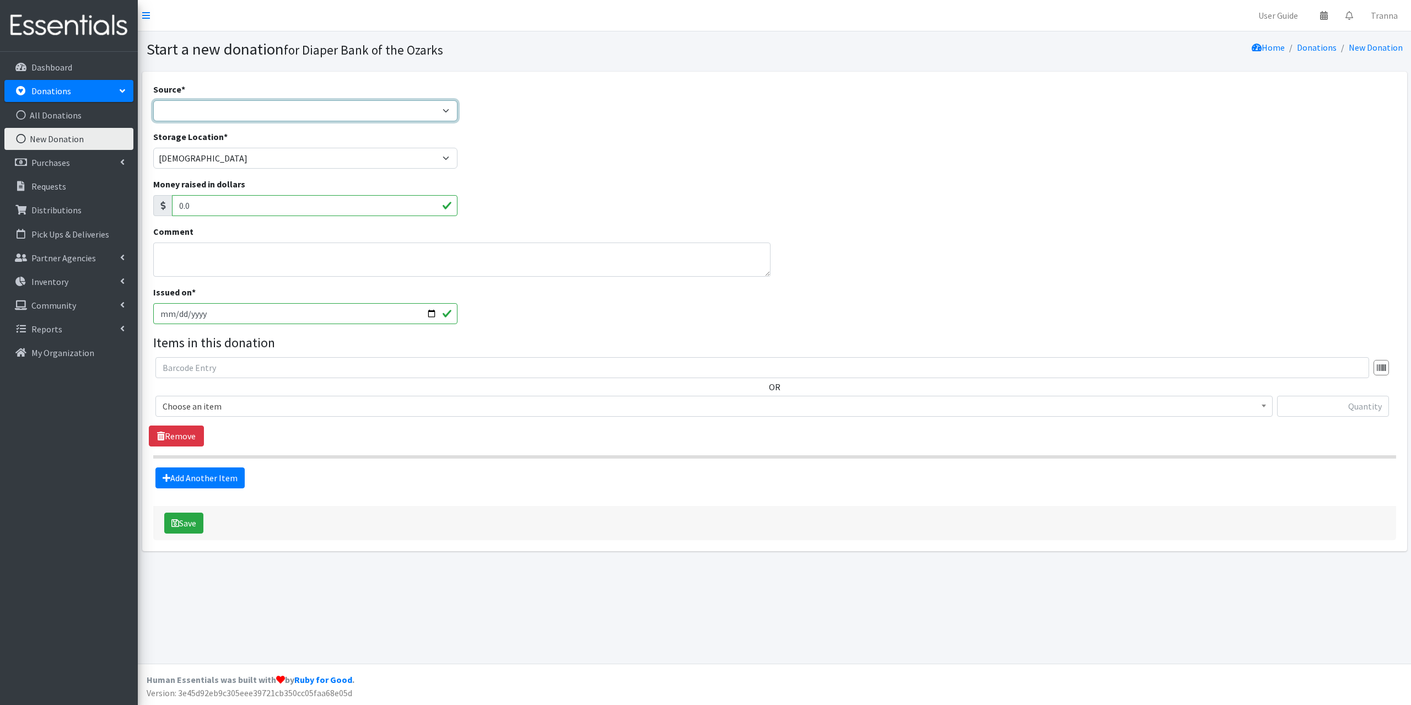
click at [169, 107] on select "Product Drive Manufacturer Donation Site Misc. Donation" at bounding box center [305, 110] width 305 height 21
select select "Misc. Donation"
click at [153, 100] on select "Product Drive Manufacturer Donation Site Misc. Donation" at bounding box center [305, 110] width 305 height 21
click at [168, 251] on textarea "Comment" at bounding box center [461, 260] width 617 height 34
type textarea "[PERSON_NAME]"
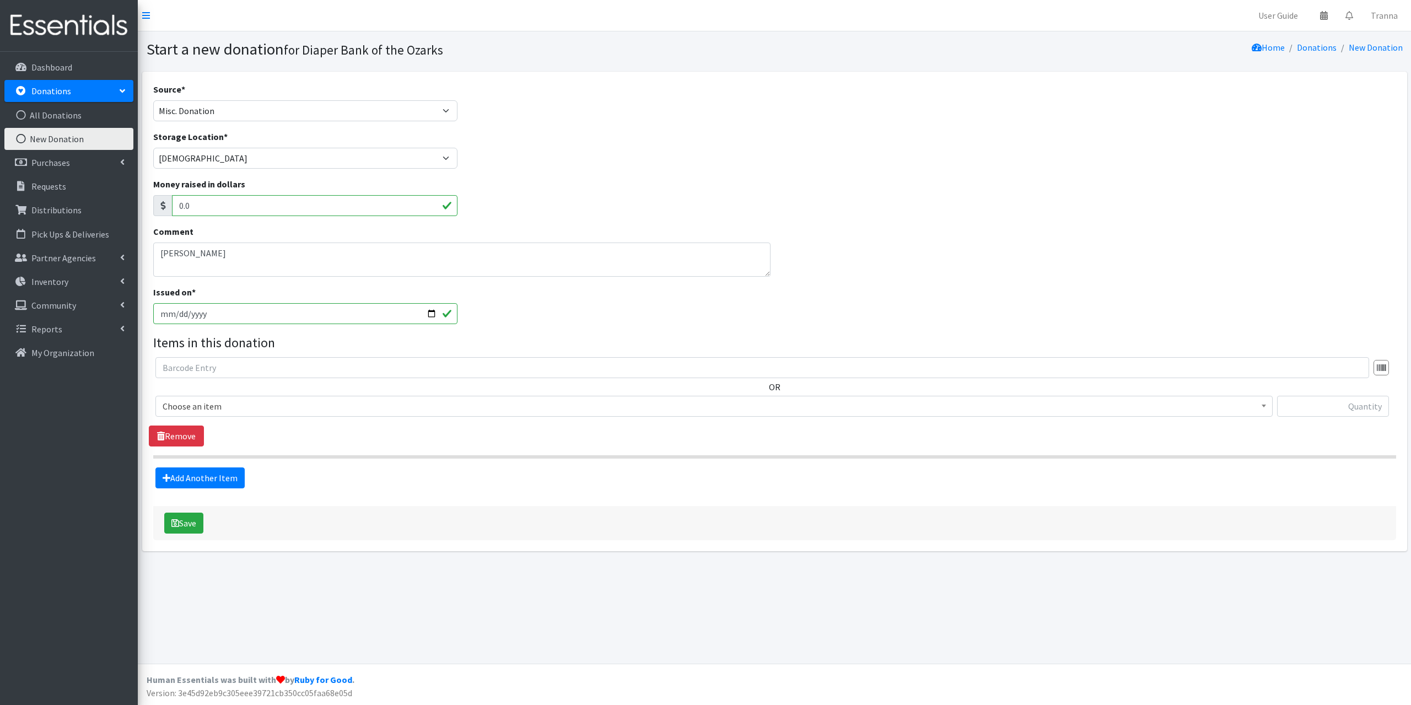
click at [430, 313] on input "[DATE]" at bounding box center [305, 313] width 305 height 21
type input "[DATE]"
click at [254, 405] on span "Choose an item" at bounding box center [714, 406] width 1103 height 15
select select "3063"
click at [1325, 405] on input "text" at bounding box center [1333, 406] width 112 height 21
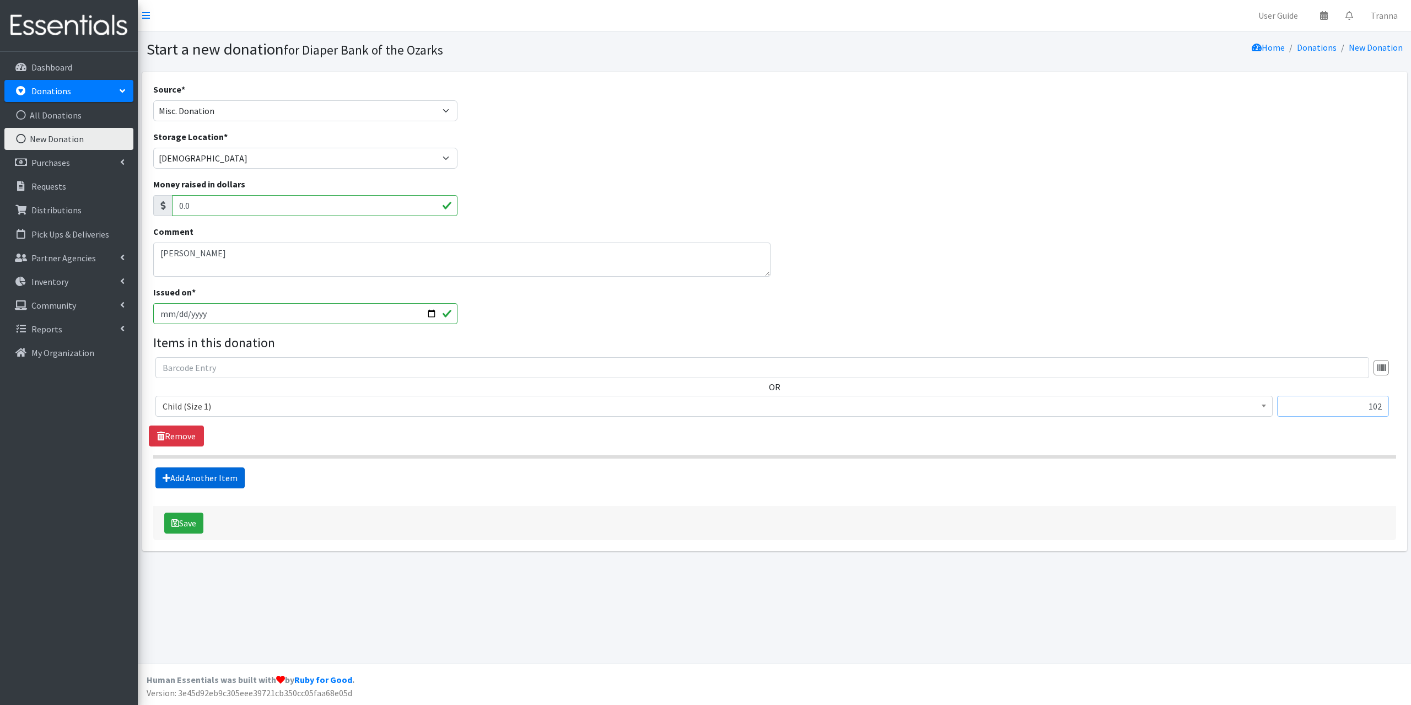
type input "102"
click at [203, 476] on link "Add Another Item" at bounding box center [199, 477] width 89 height 21
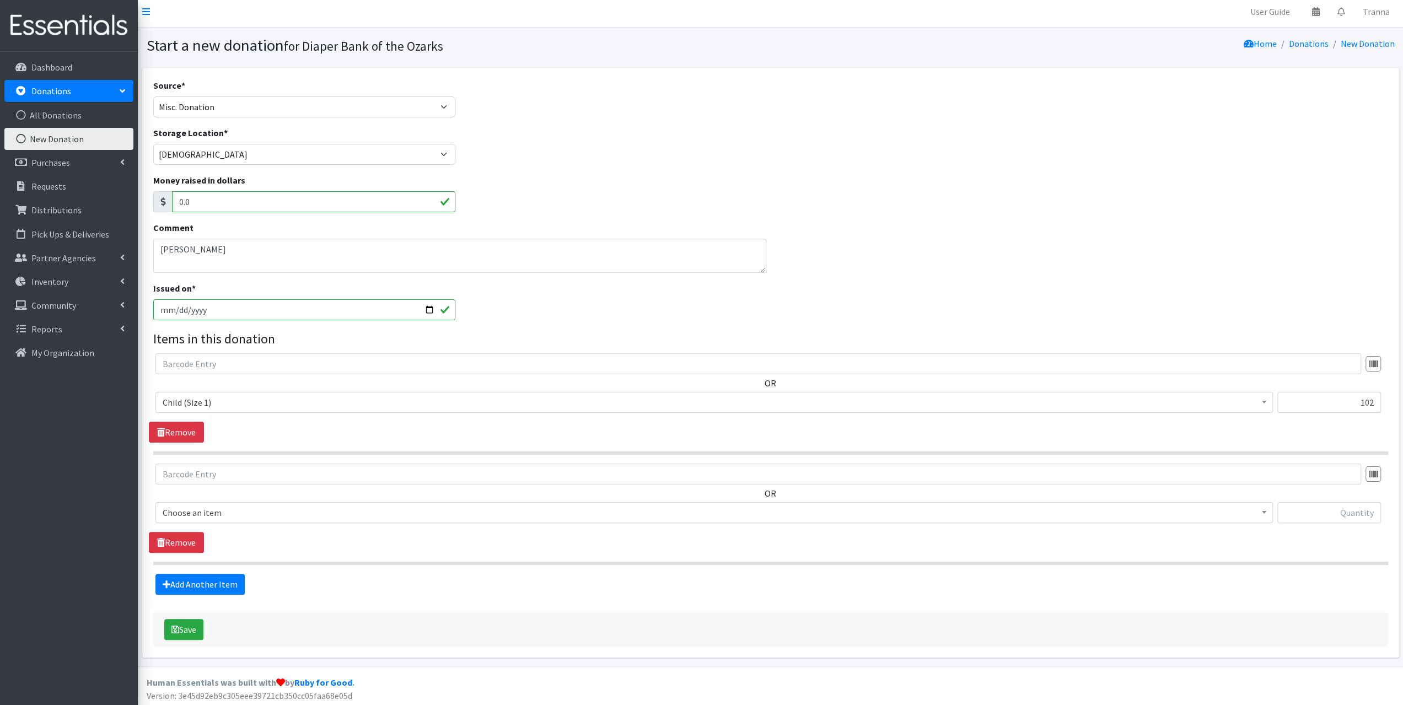
click at [243, 510] on span "Choose an item" at bounding box center [714, 512] width 1103 height 15
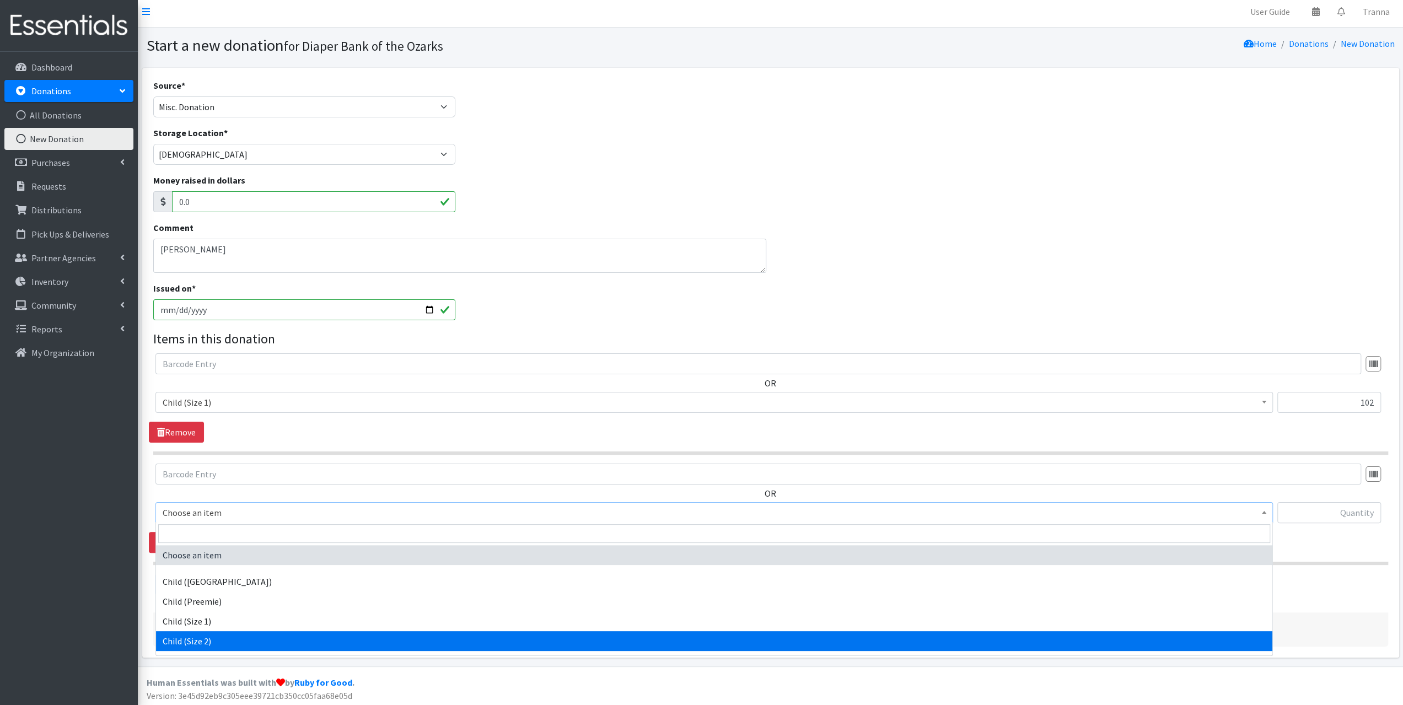
select select "3065"
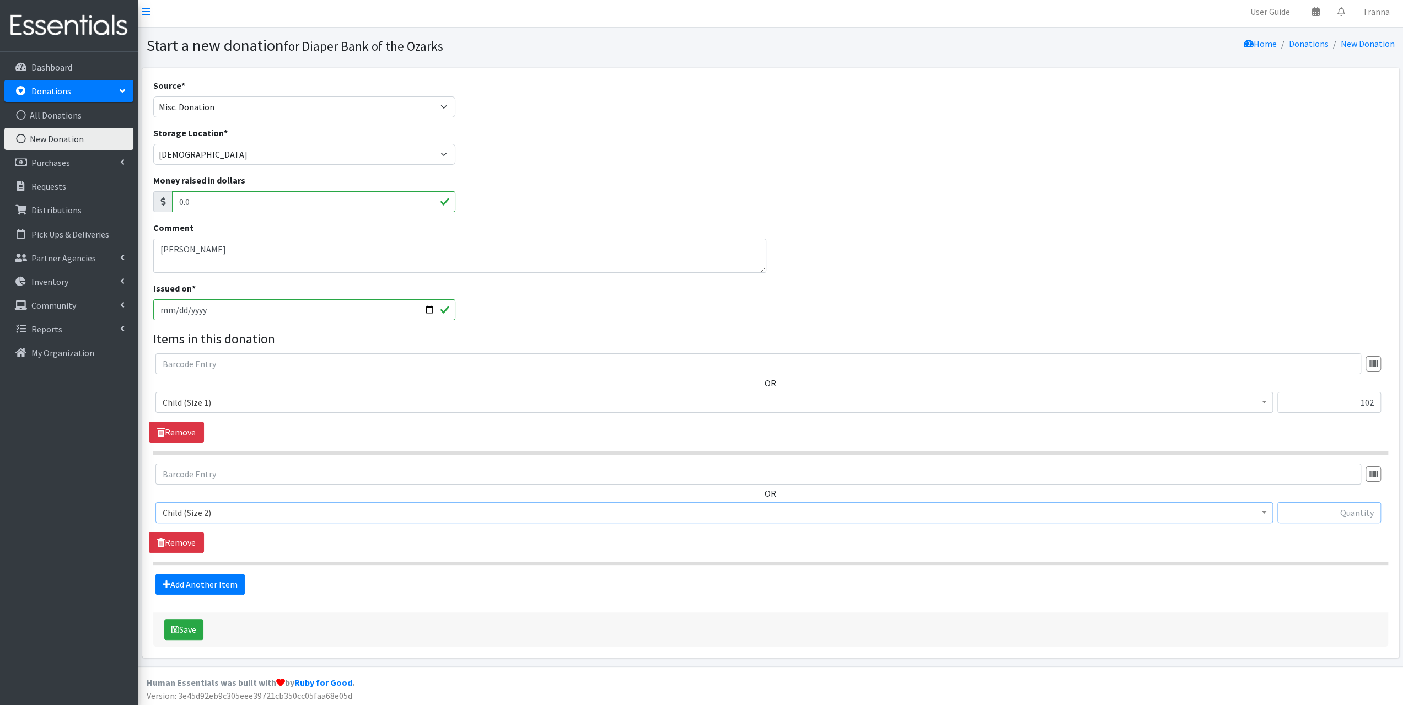
drag, startPoint x: 1320, startPoint y: 508, endPoint x: 1322, endPoint y: 502, distance: 5.9
click at [1320, 507] on input "text" at bounding box center [1329, 512] width 104 height 21
type input "496"
click at [192, 579] on link "Add Another Item" at bounding box center [199, 584] width 89 height 21
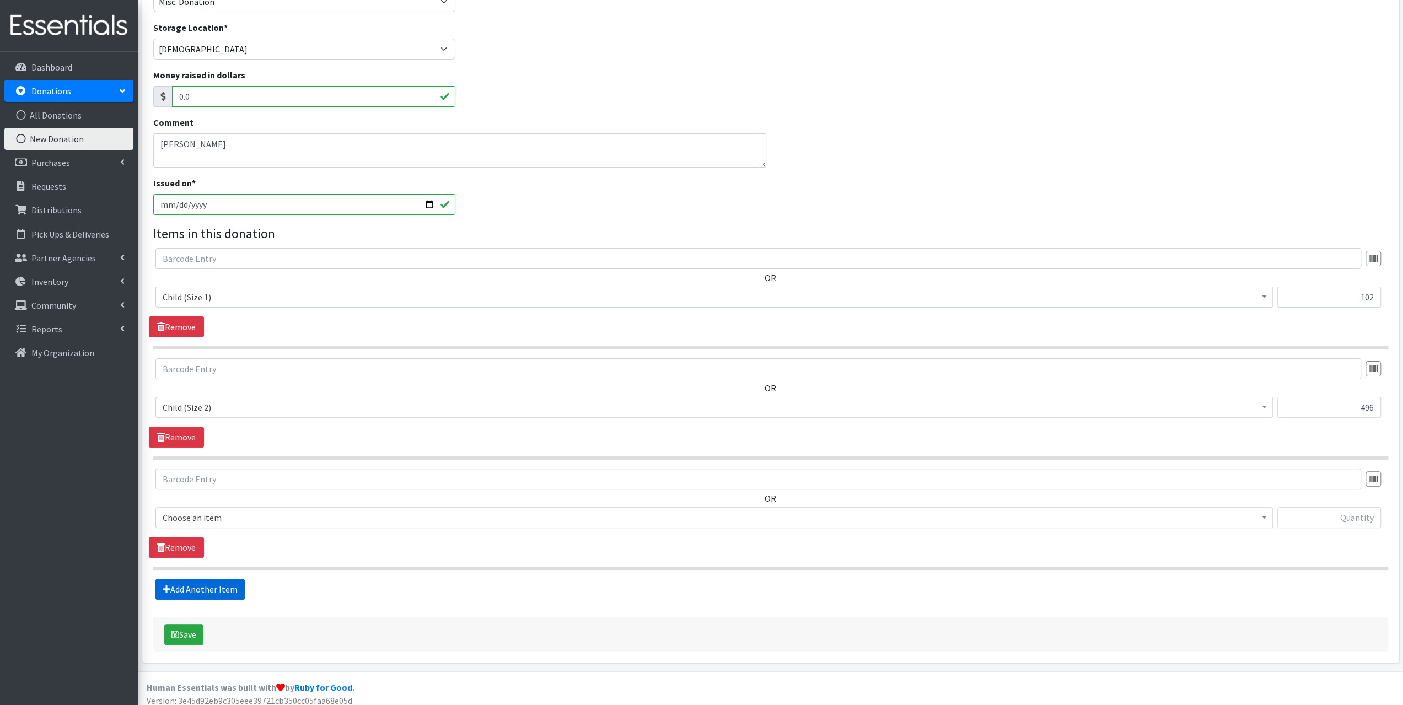
scroll to position [114, 0]
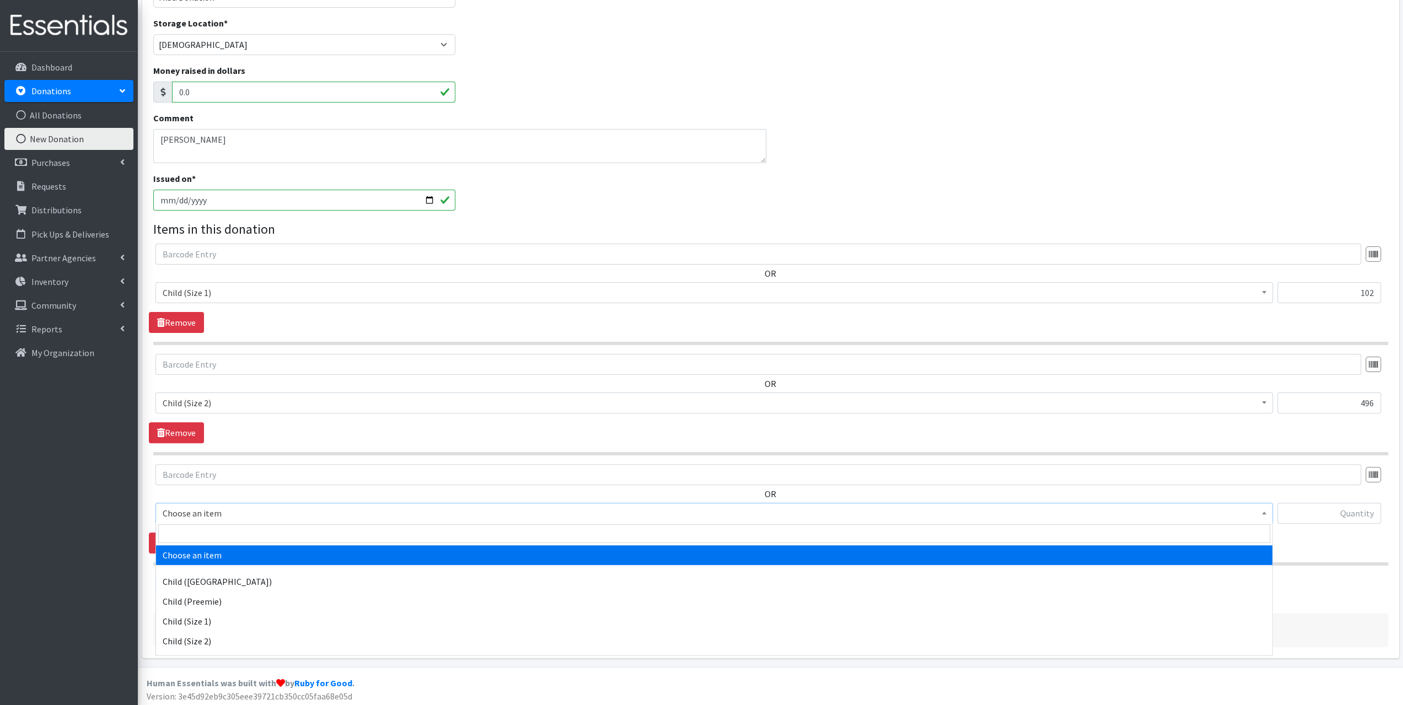
click at [235, 508] on span "Choose an item" at bounding box center [714, 513] width 1103 height 15
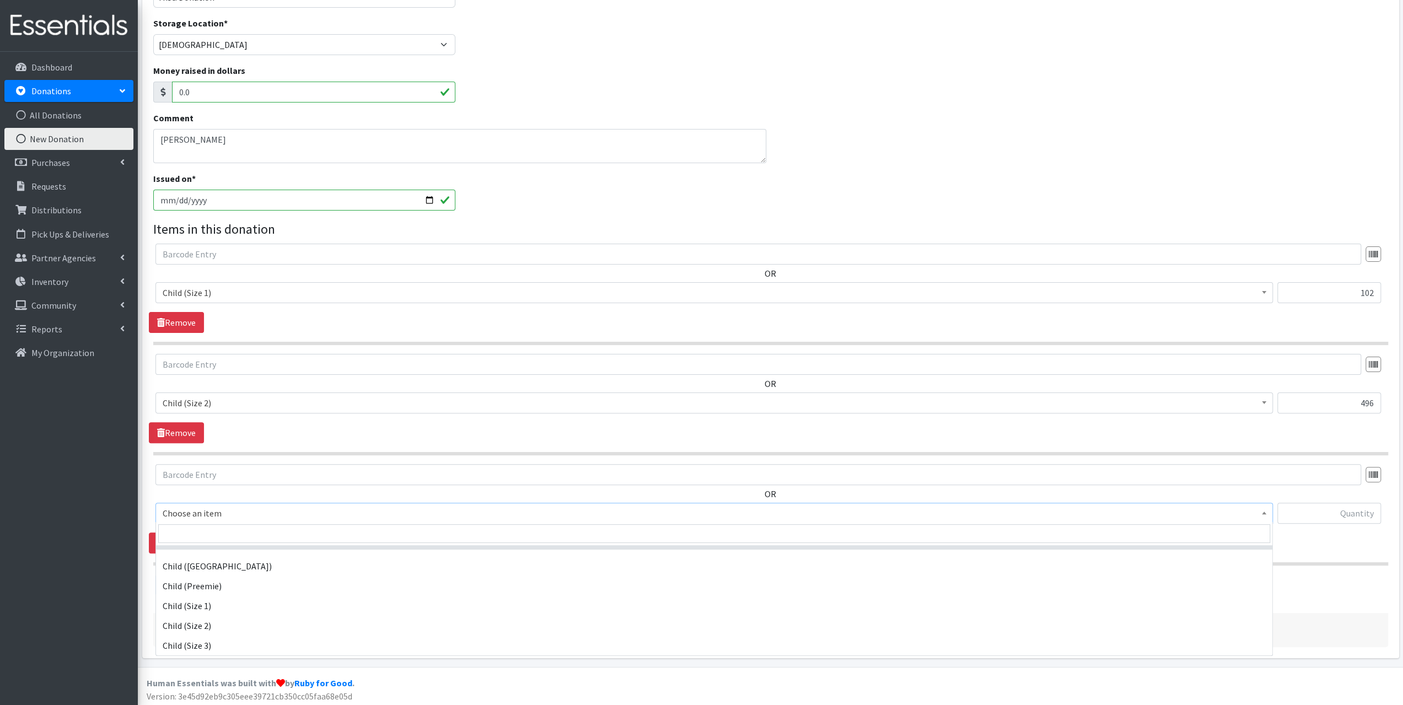
scroll to position [35, 0]
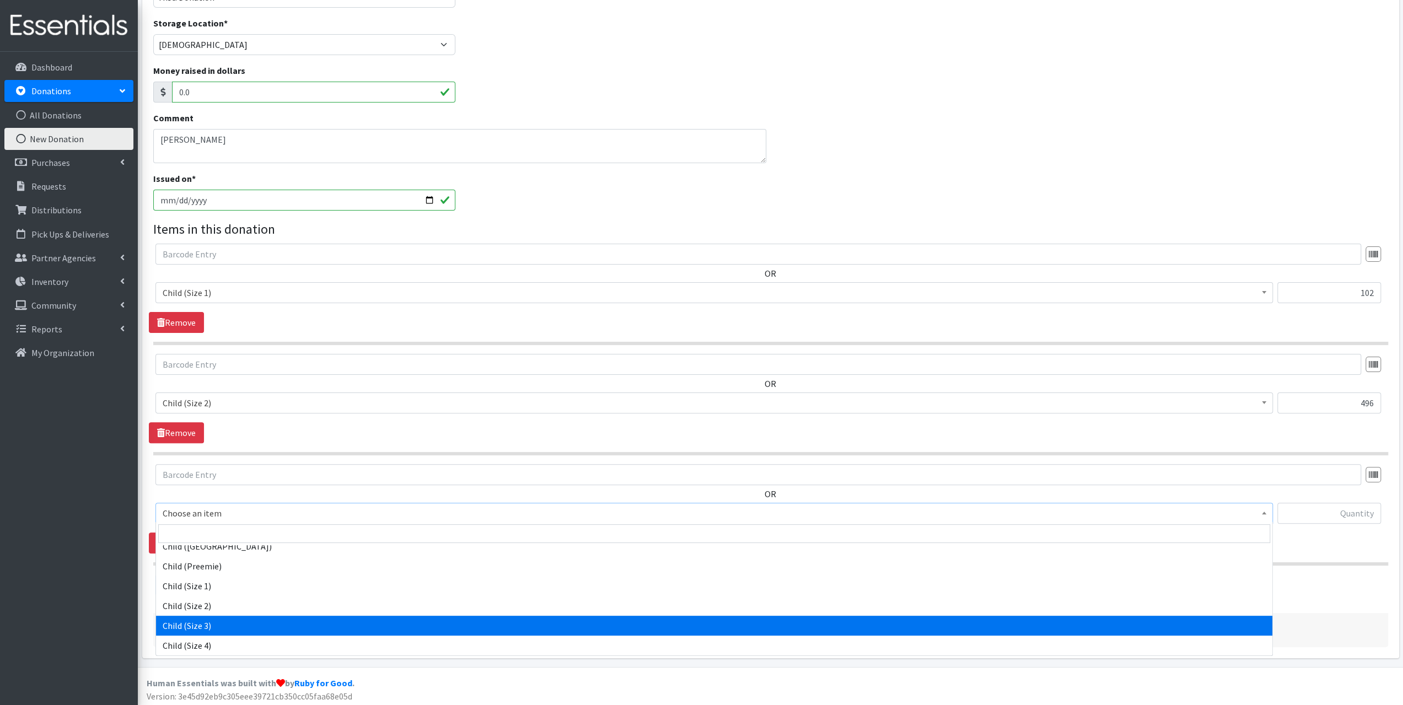
select select "3067"
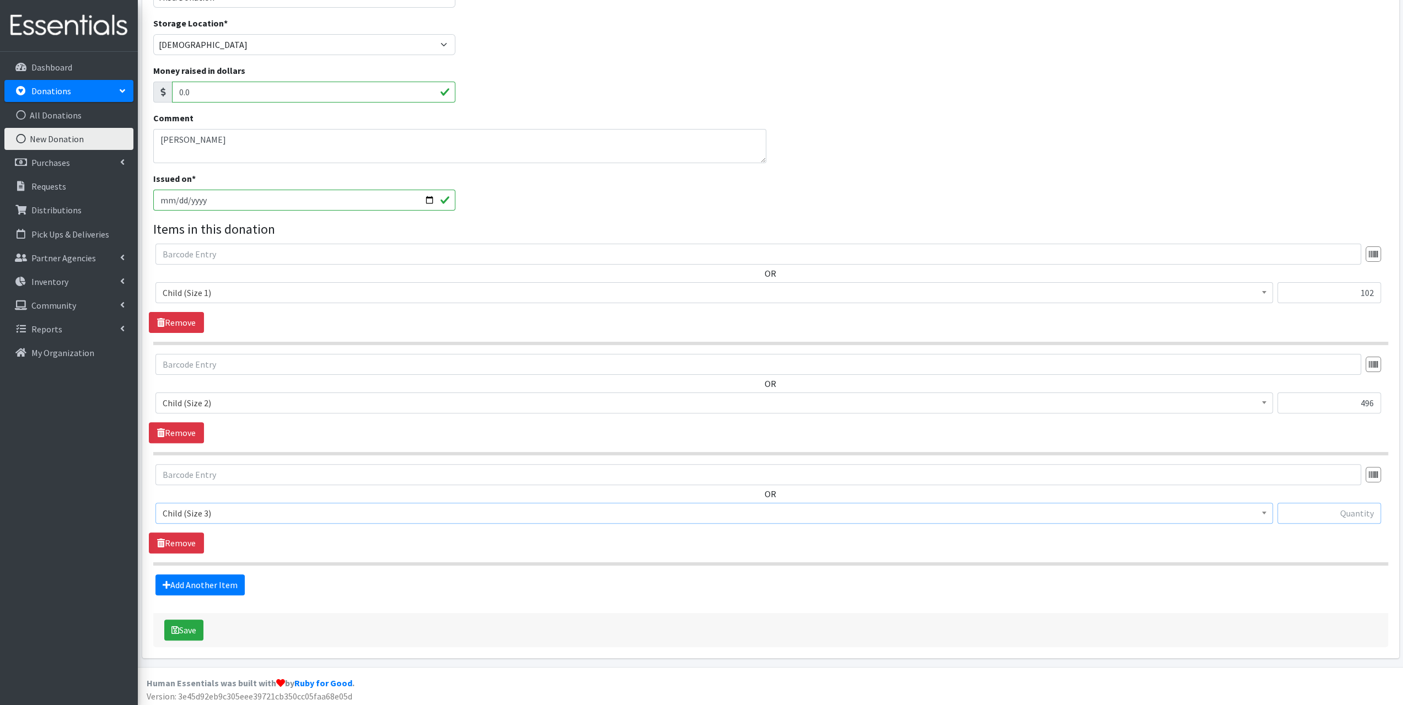
drag, startPoint x: 1307, startPoint y: 506, endPoint x: 1375, endPoint y: 465, distance: 78.8
click at [1320, 497] on div "OR Choose an item Child (Newborn) Child (Preemie) Child (Size 1) Child (Size 2)…" at bounding box center [770, 498] width 1243 height 68
type input "957"
click at [192, 582] on link "Add Another Item" at bounding box center [199, 584] width 89 height 21
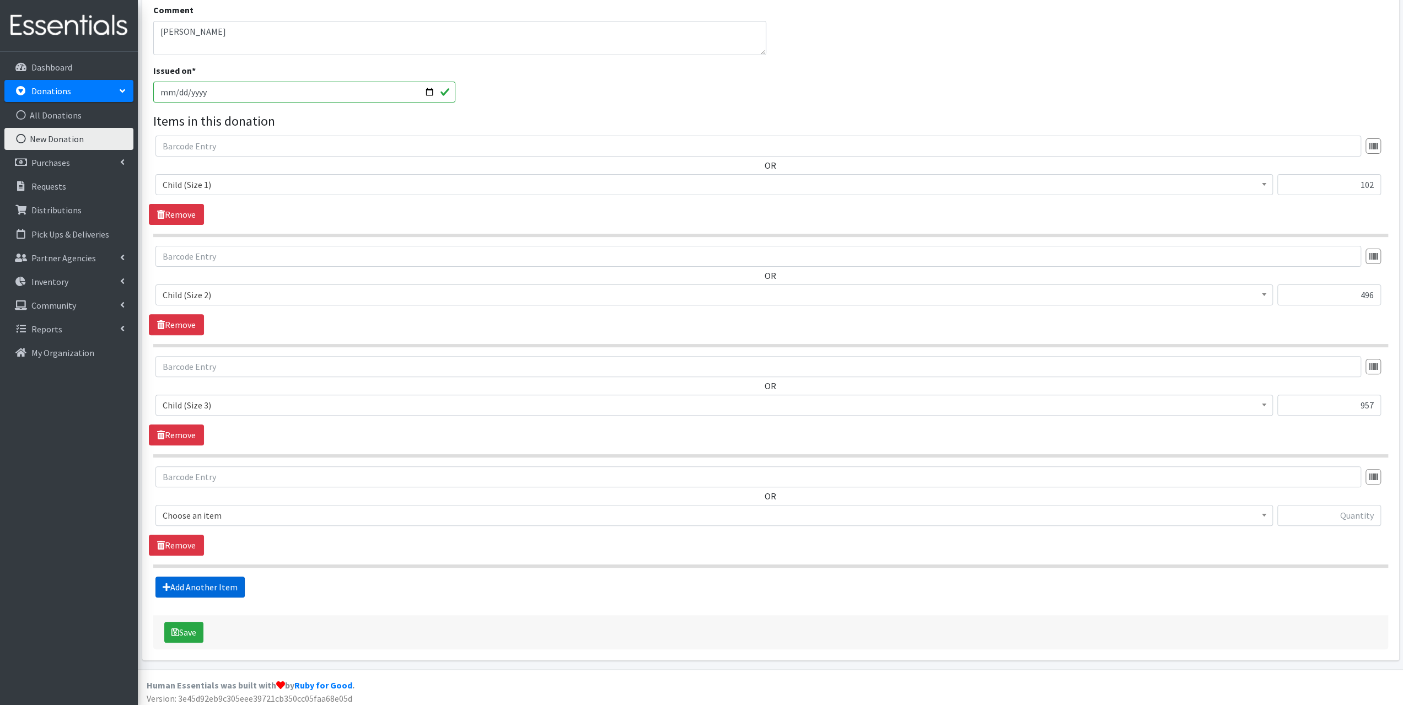
scroll to position [223, 0]
click at [246, 510] on span "Choose an item" at bounding box center [714, 513] width 1103 height 15
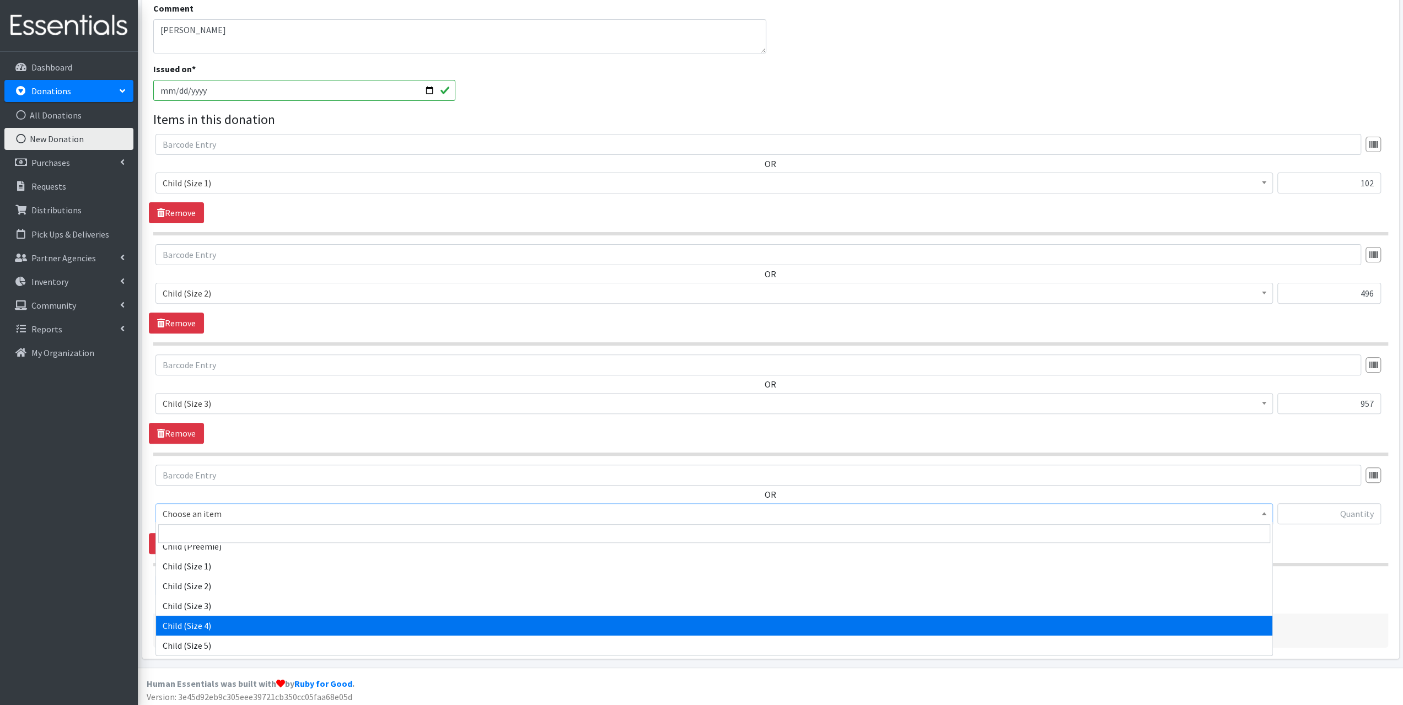
select select "3070"
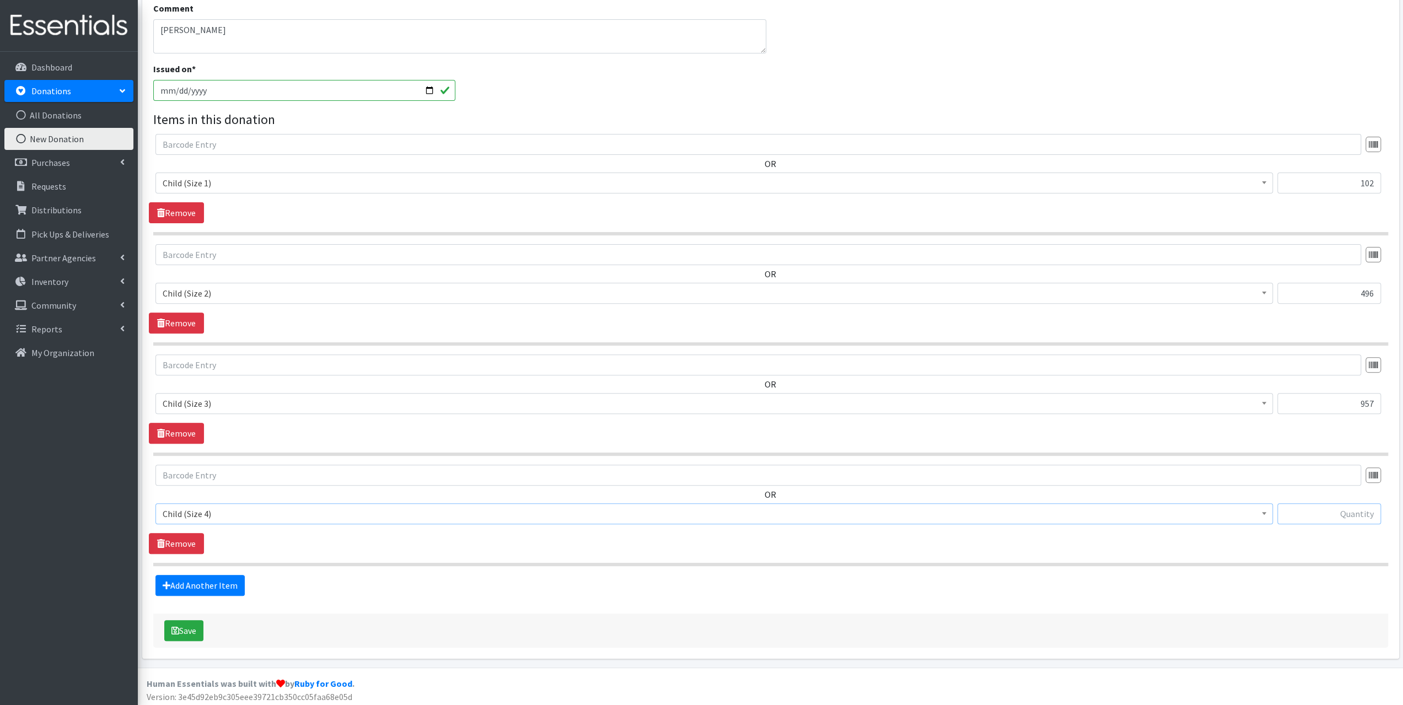
drag, startPoint x: 1307, startPoint y: 512, endPoint x: 1409, endPoint y: 414, distance: 141.9
click at [1323, 503] on input "text" at bounding box center [1329, 513] width 104 height 21
type input "92"
click at [216, 582] on link "Add Another Item" at bounding box center [199, 585] width 89 height 21
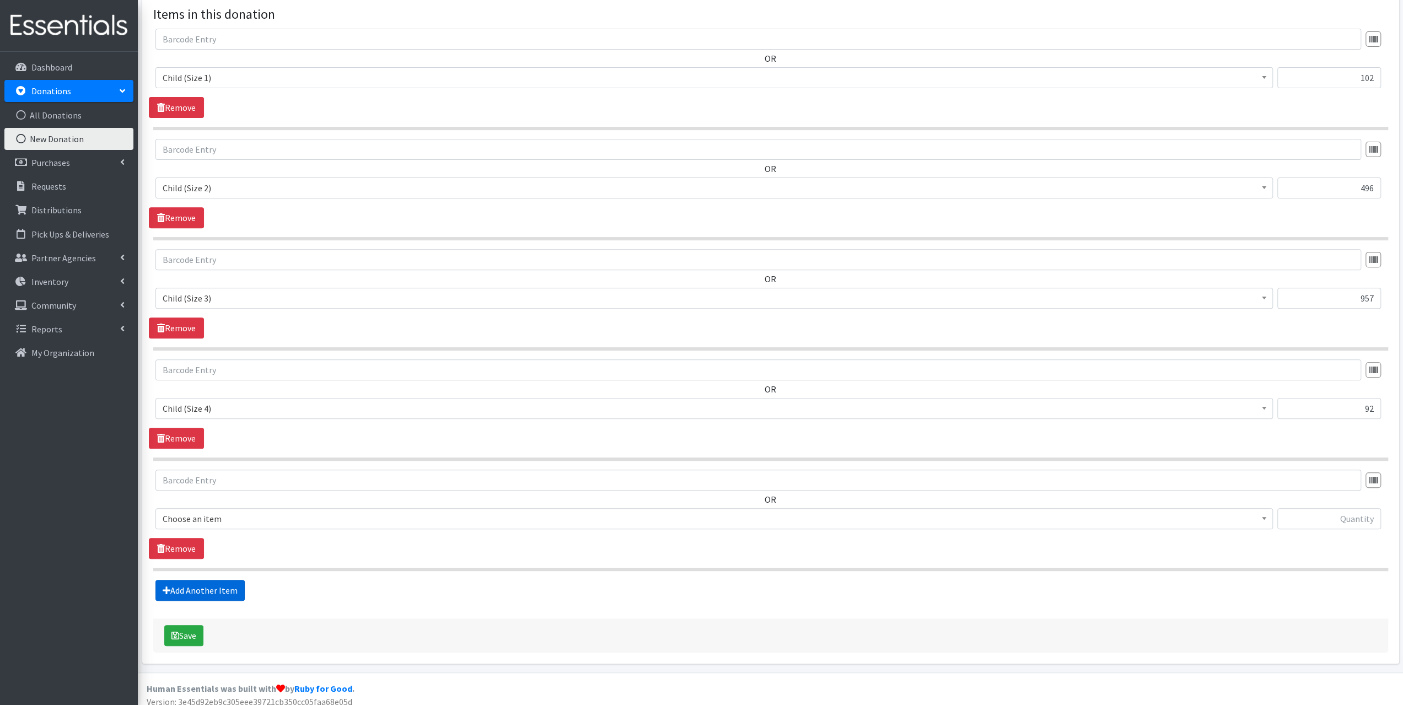
scroll to position [333, 0]
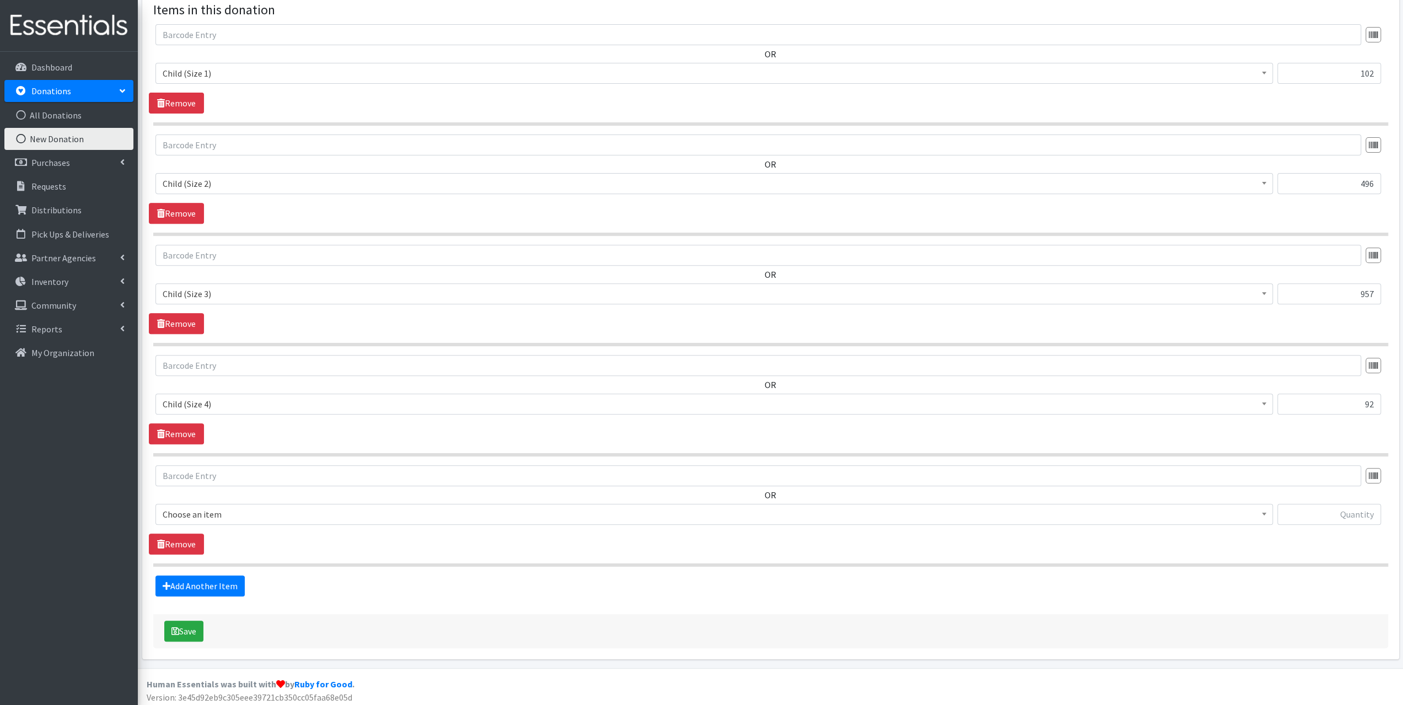
click at [236, 508] on span "Choose an item" at bounding box center [714, 514] width 1103 height 15
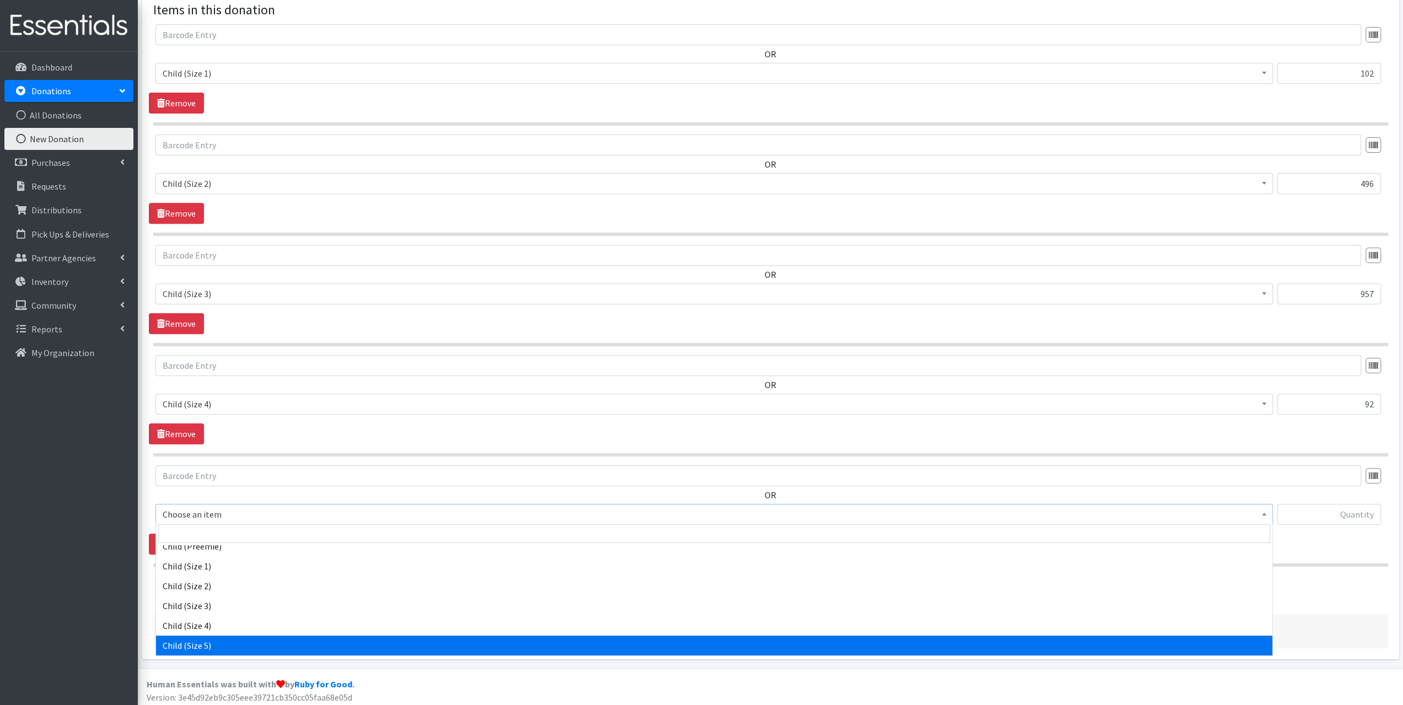
select select "3068"
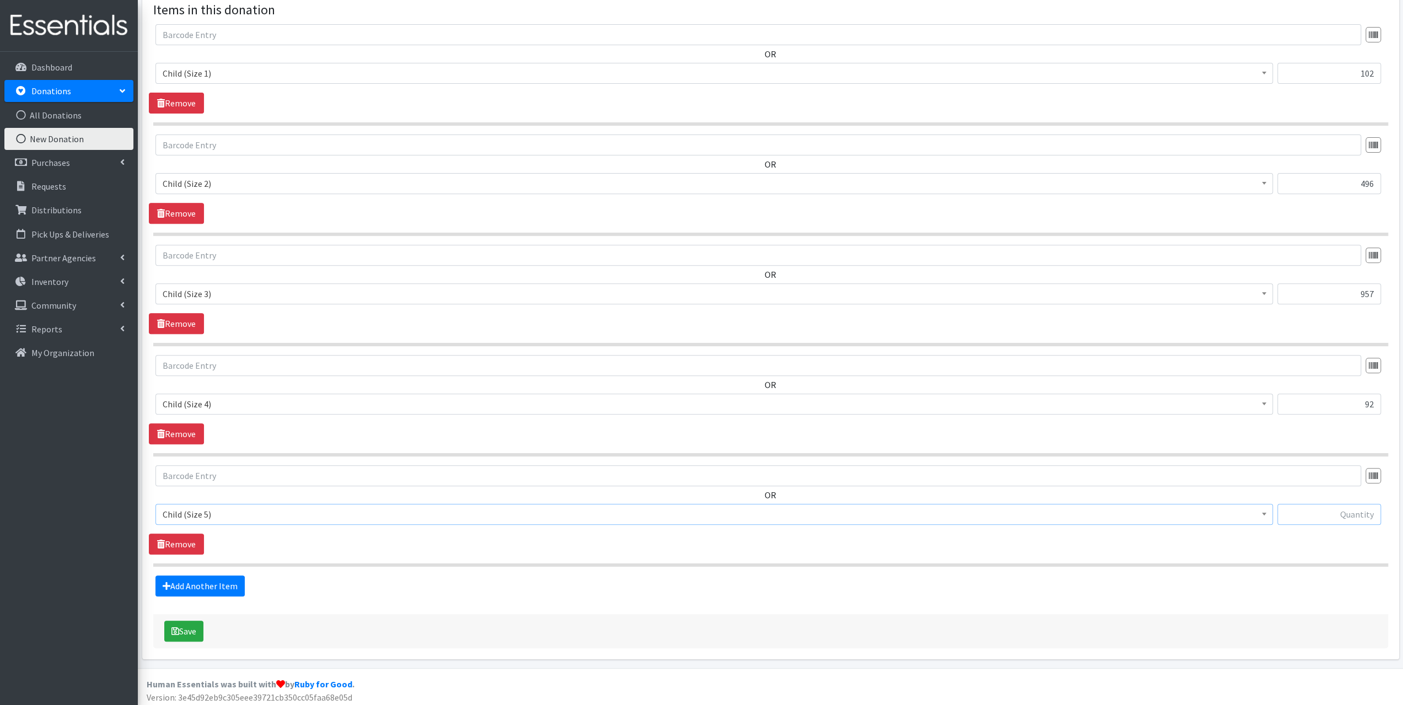
drag, startPoint x: 1308, startPoint y: 505, endPoint x: 1330, endPoint y: 493, distance: 25.4
click at [1316, 500] on div "OR Choose an item Child (Newborn) Child (Preemie) Child (Size 1) Child (Size 2)…" at bounding box center [770, 499] width 1243 height 68
type input "206"
click at [211, 582] on link "Add Another Item" at bounding box center [199, 586] width 89 height 21
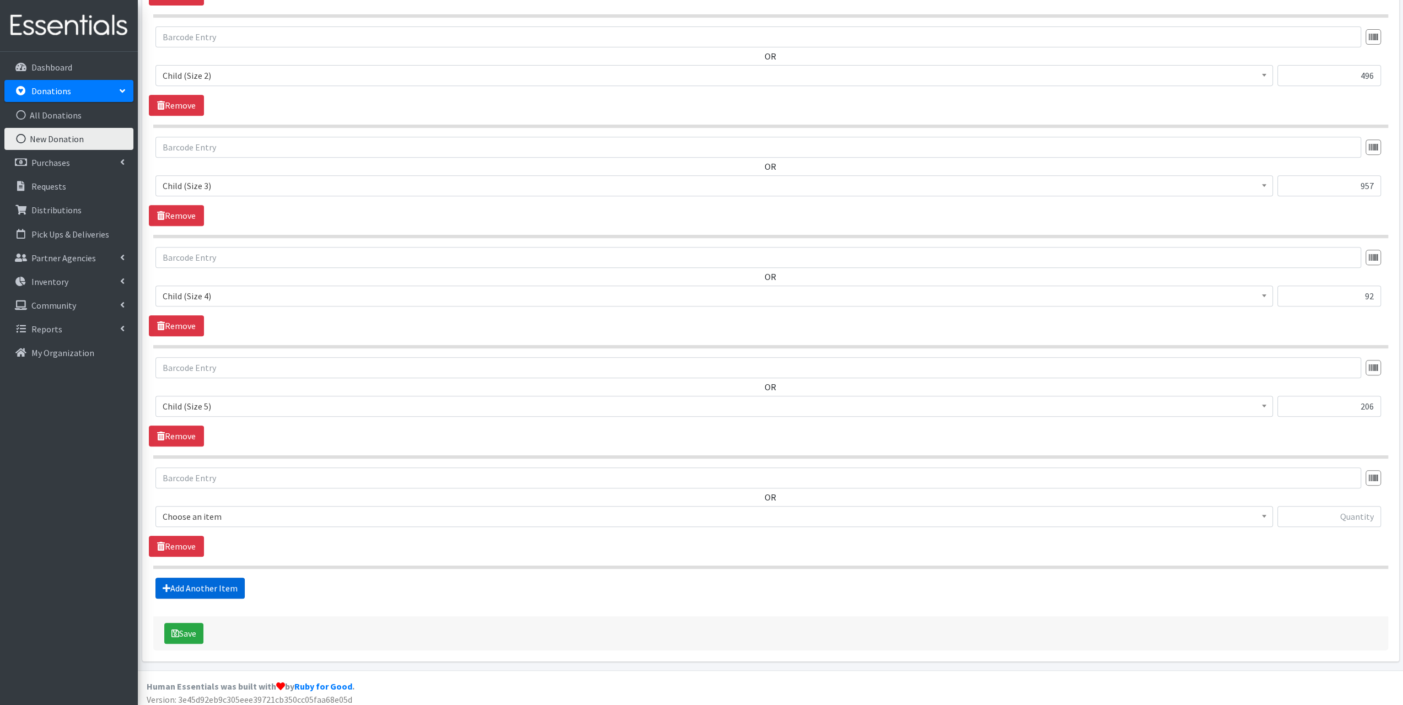
scroll to position [443, 0]
click at [243, 513] on span "Choose an item" at bounding box center [714, 514] width 1103 height 15
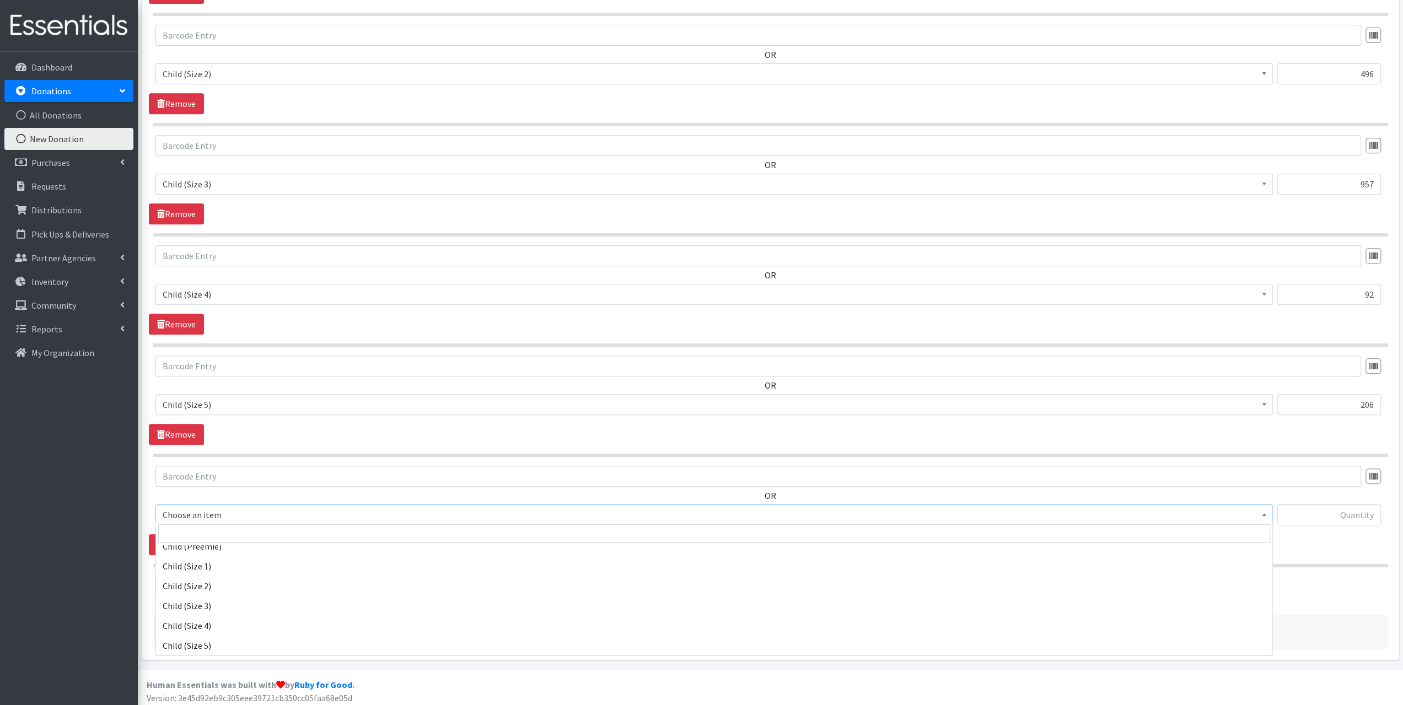
scroll to position [75, 0]
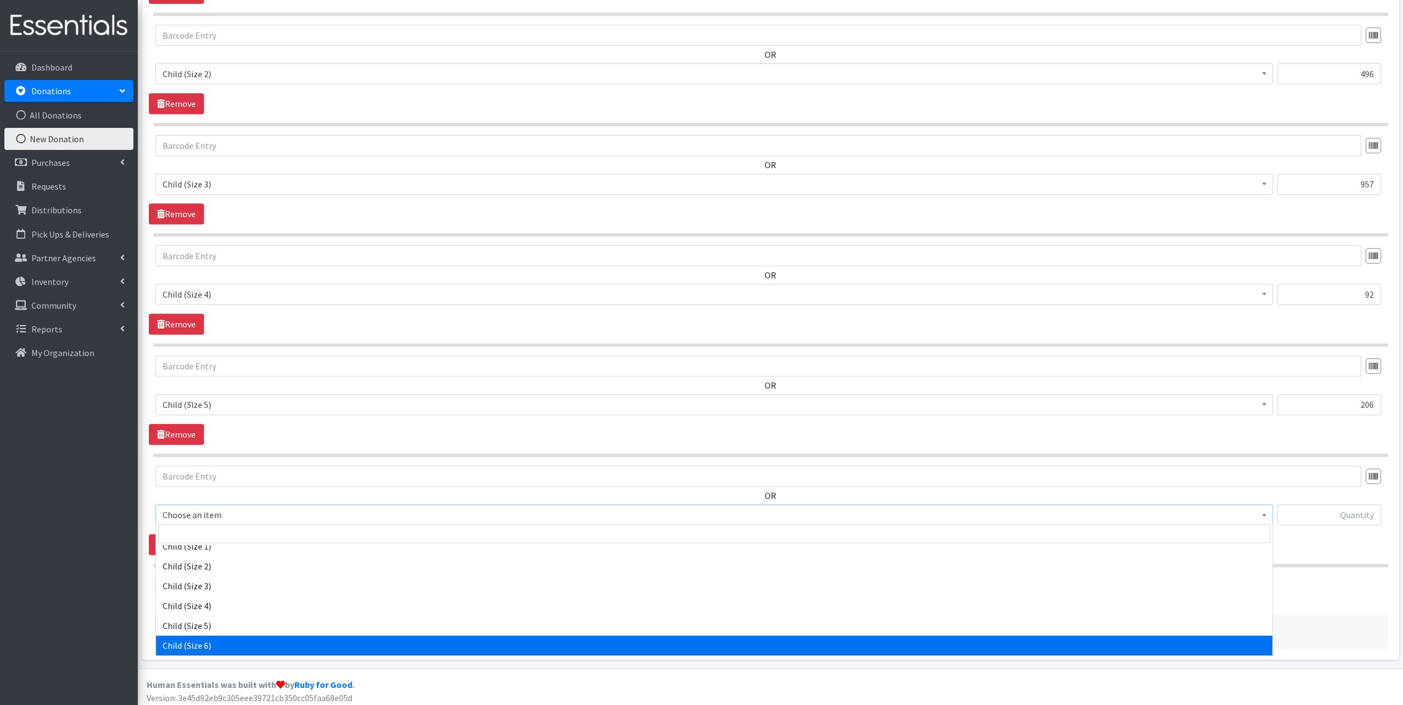
select select "3056"
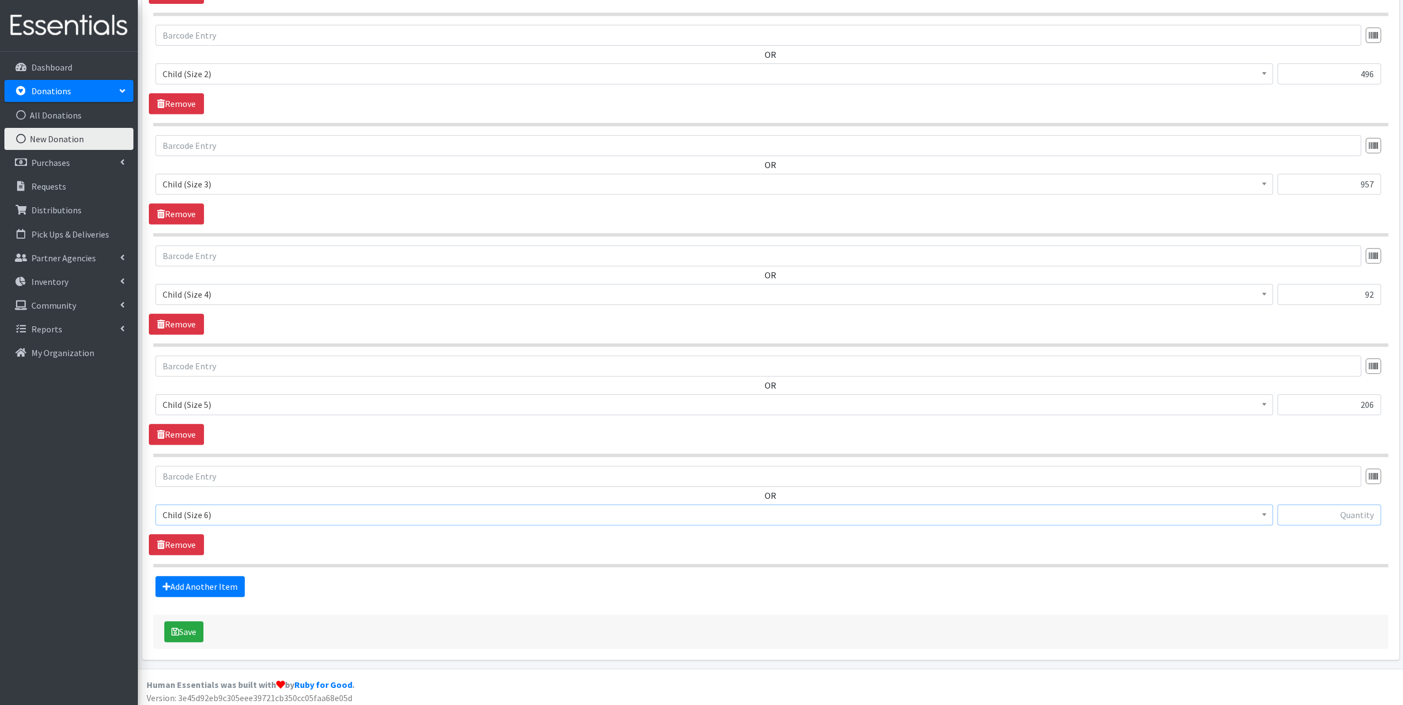
click at [1299, 513] on input "text" at bounding box center [1329, 514] width 104 height 21
type input "132"
click at [193, 631] on button "Save" at bounding box center [183, 631] width 39 height 21
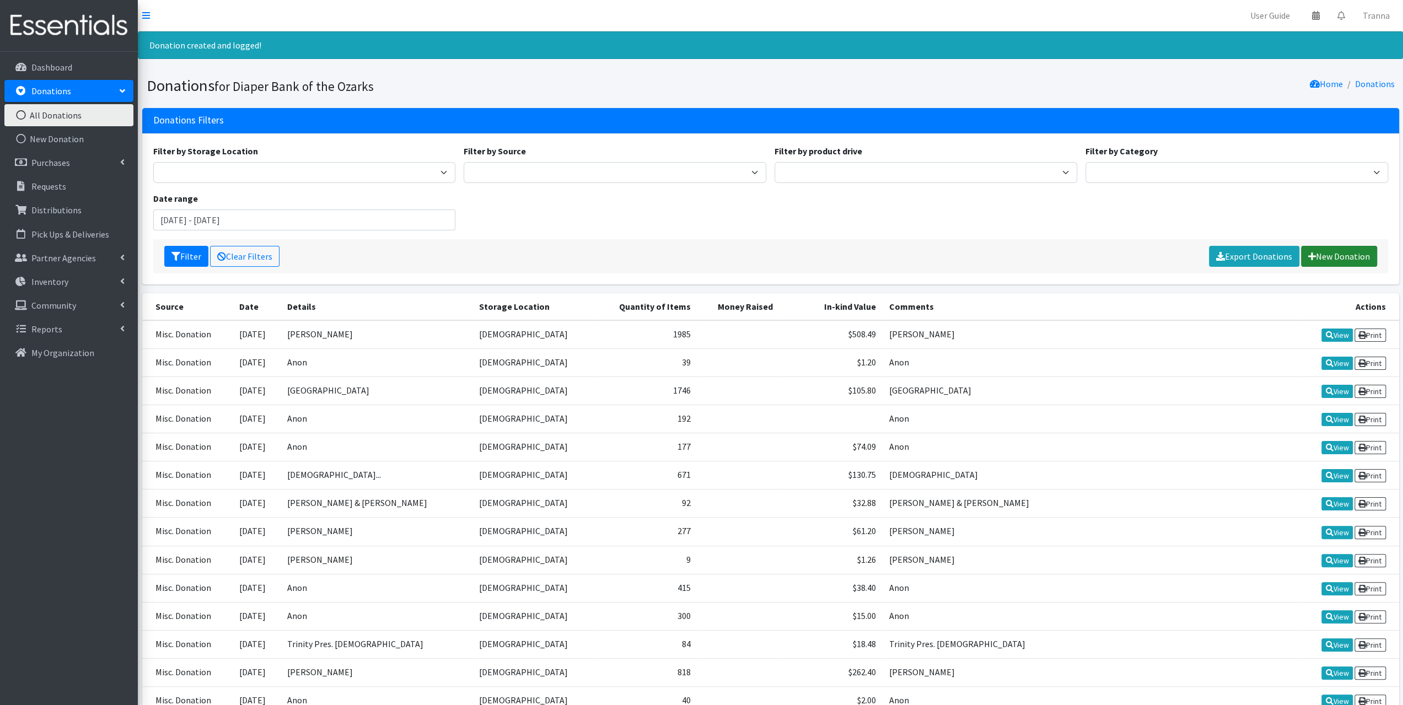
click at [1332, 251] on link "New Donation" at bounding box center [1339, 256] width 76 height 21
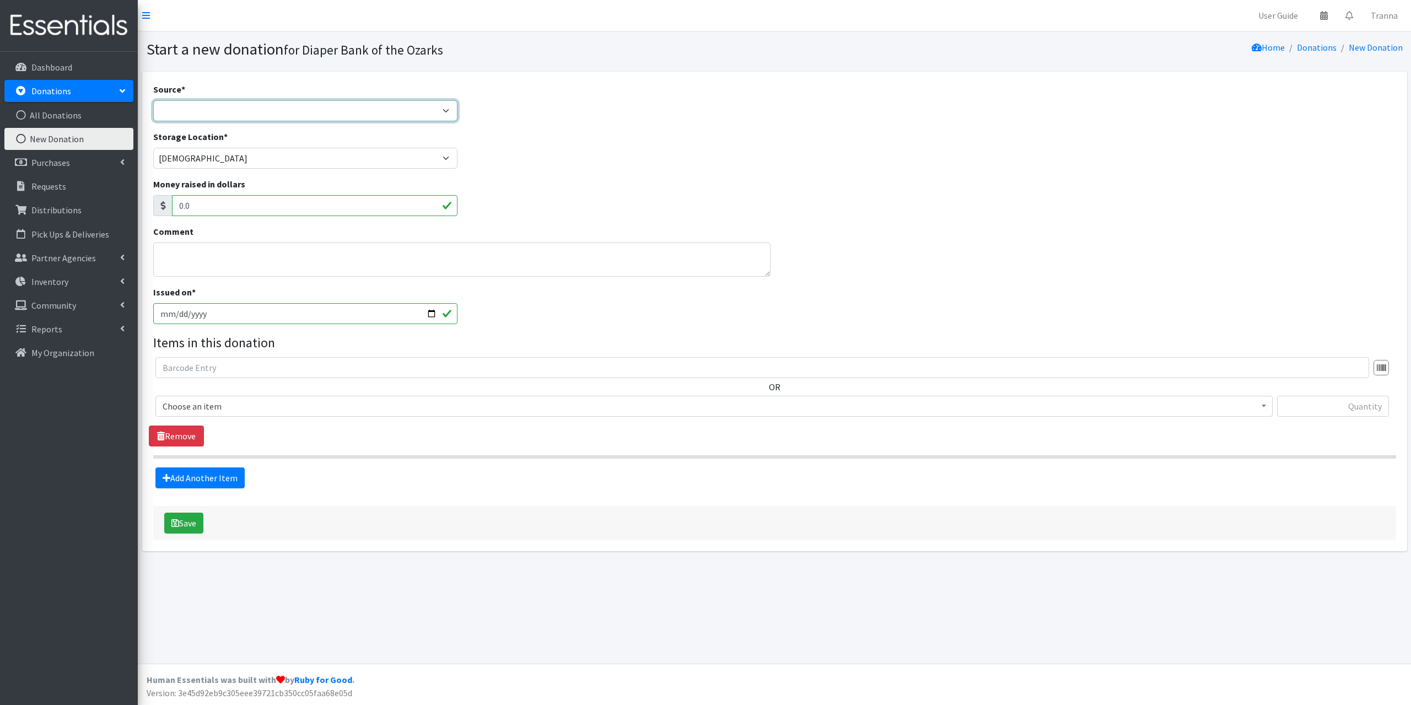
click at [164, 109] on select "Product Drive Manufacturer Donation Site Misc. Donation" at bounding box center [305, 110] width 305 height 21
select select "Misc. Donation"
click at [153, 100] on select "Product Drive Manufacturer Donation Site Misc. Donation" at bounding box center [305, 110] width 305 height 21
click at [171, 269] on textarea "Comment" at bounding box center [461, 260] width 617 height 34
type textarea "Anon"
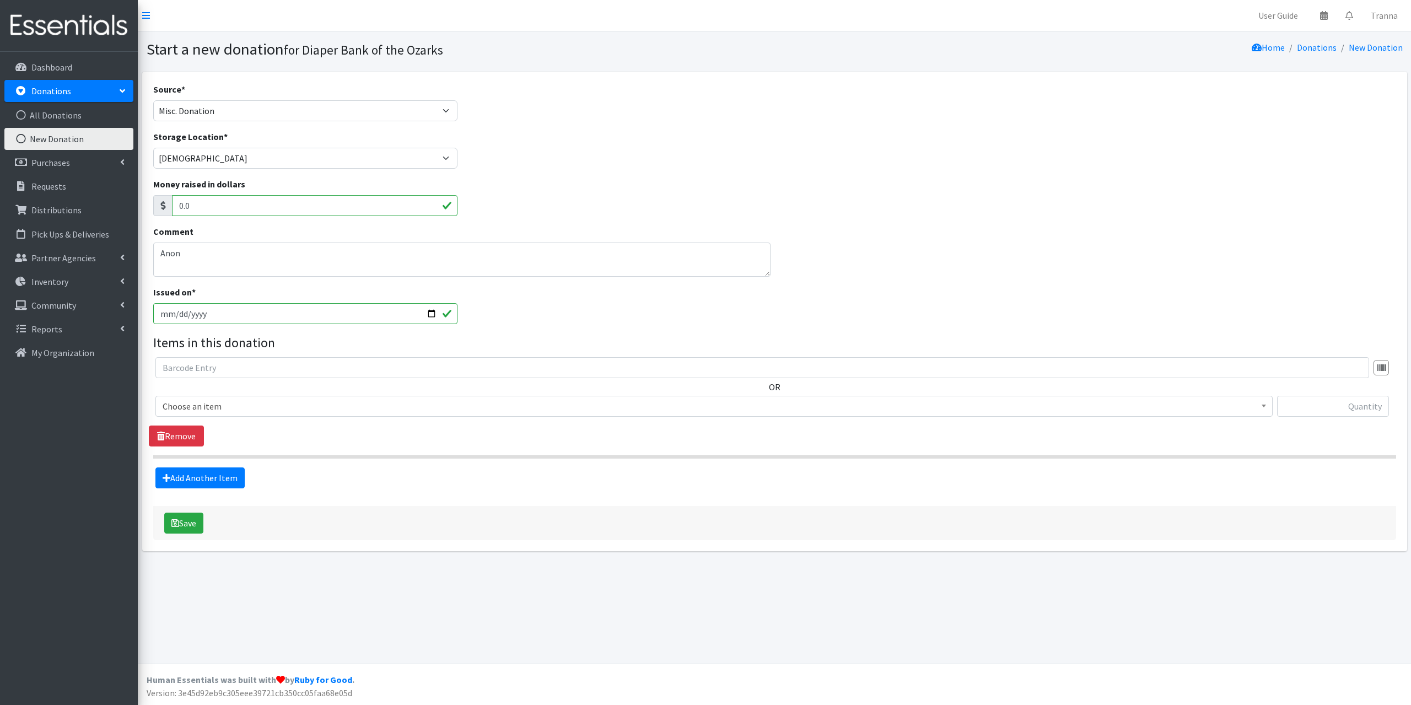
click at [437, 314] on input "[DATE]" at bounding box center [305, 313] width 305 height 21
type input "[DATE]"
click at [244, 406] on span "Choose an item" at bounding box center [714, 406] width 1103 height 15
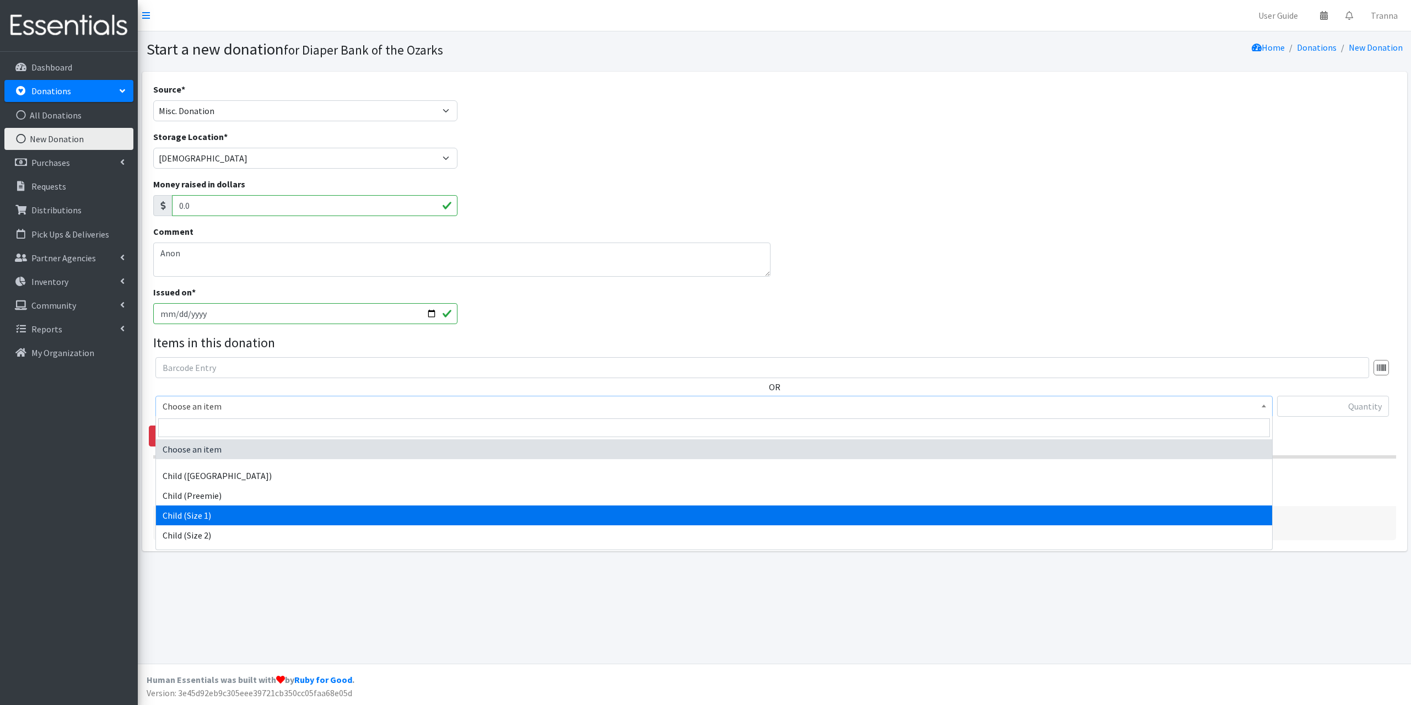
select select "3063"
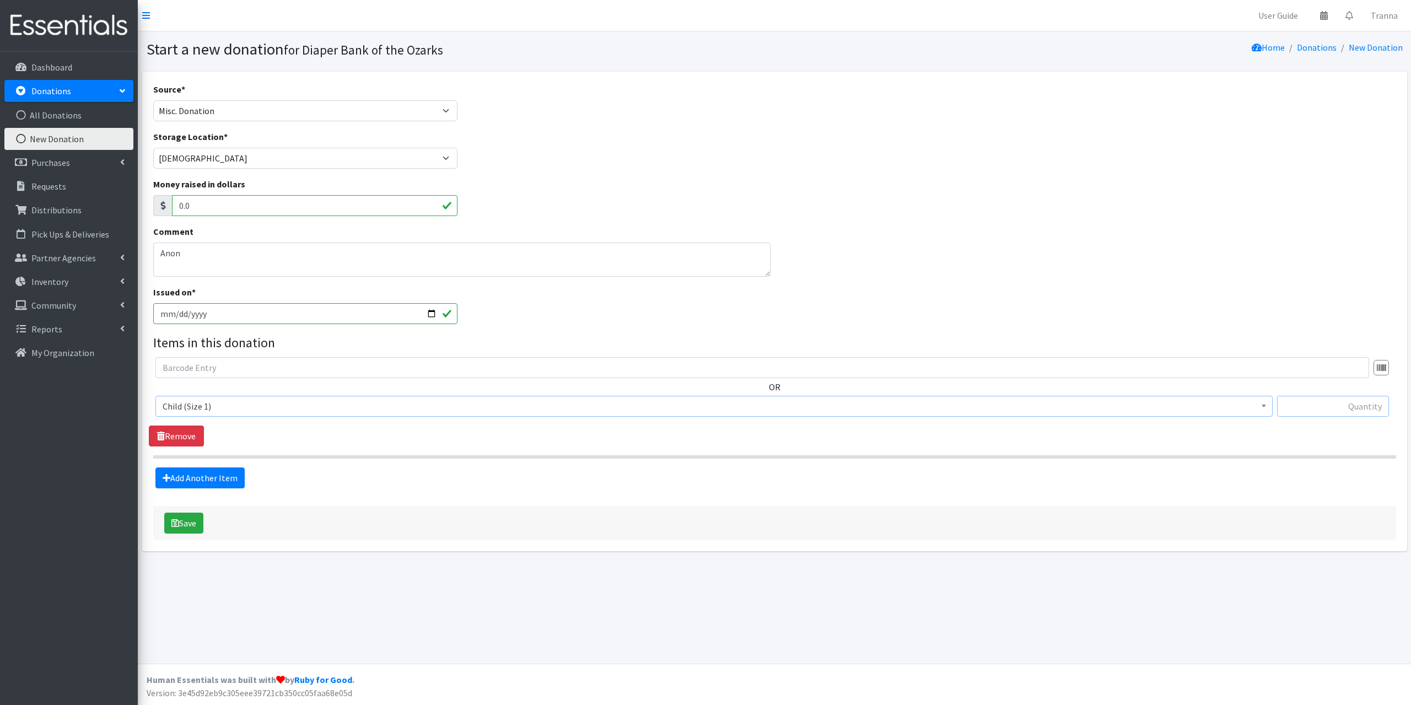
drag, startPoint x: 1310, startPoint y: 407, endPoint x: 1411, endPoint y: 343, distance: 119.0
click at [1320, 402] on input "text" at bounding box center [1333, 406] width 112 height 21
type input "63"
click at [192, 519] on button "Save" at bounding box center [183, 523] width 39 height 21
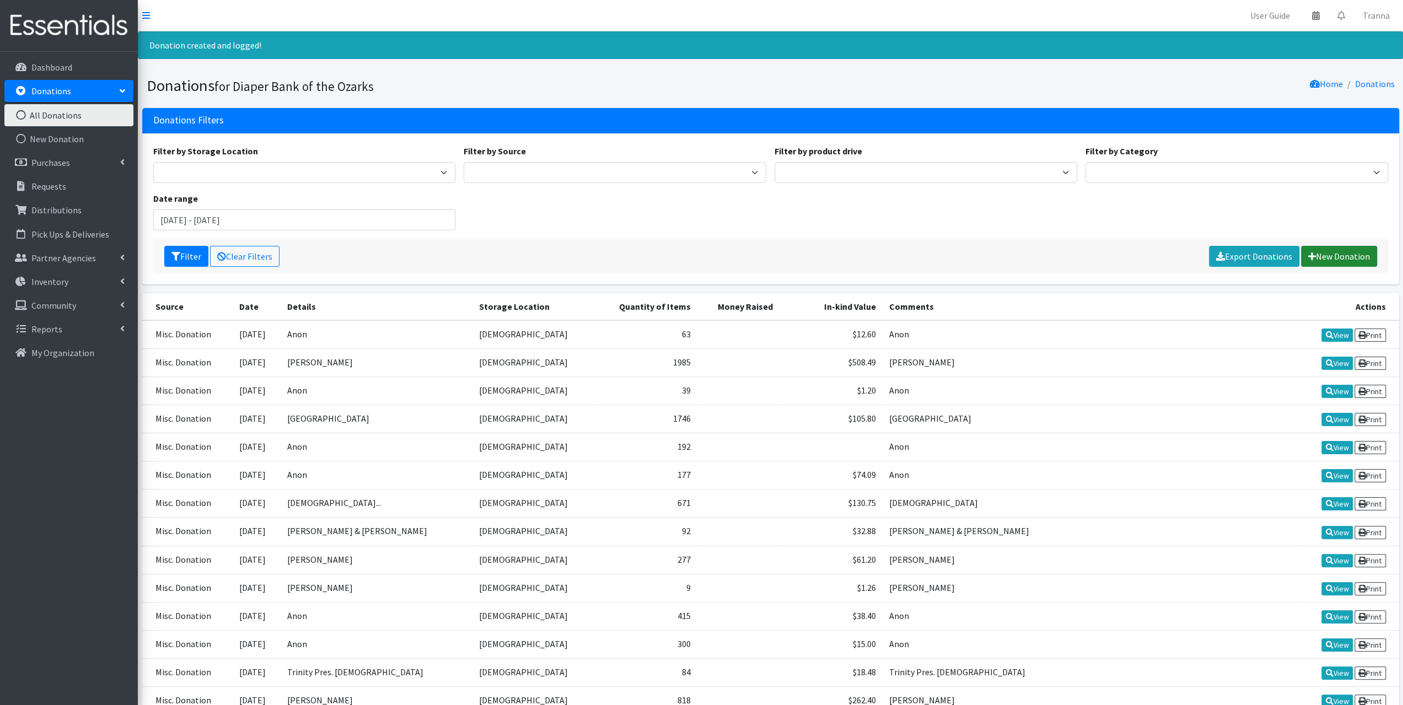
click at [1345, 255] on link "New Donation" at bounding box center [1339, 256] width 76 height 21
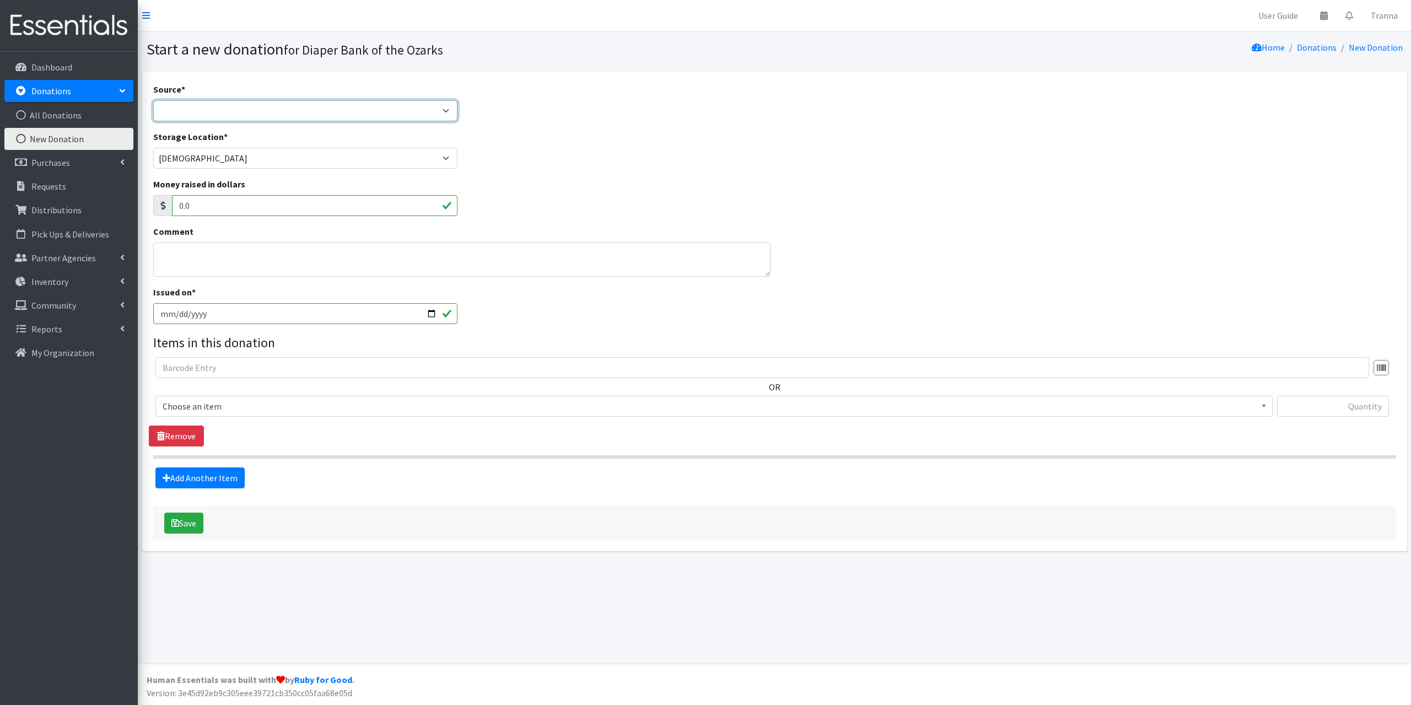
click at [167, 108] on select "Product Drive Manufacturer Donation Site Misc. Donation" at bounding box center [305, 110] width 305 height 21
select select "Misc. Donation"
click at [153, 100] on select "Product Drive Manufacturer Donation Site Misc. Donation" at bounding box center [305, 110] width 305 height 21
click at [169, 253] on textarea "Comment" at bounding box center [461, 260] width 617 height 34
type textarea "[PERSON_NAME]"
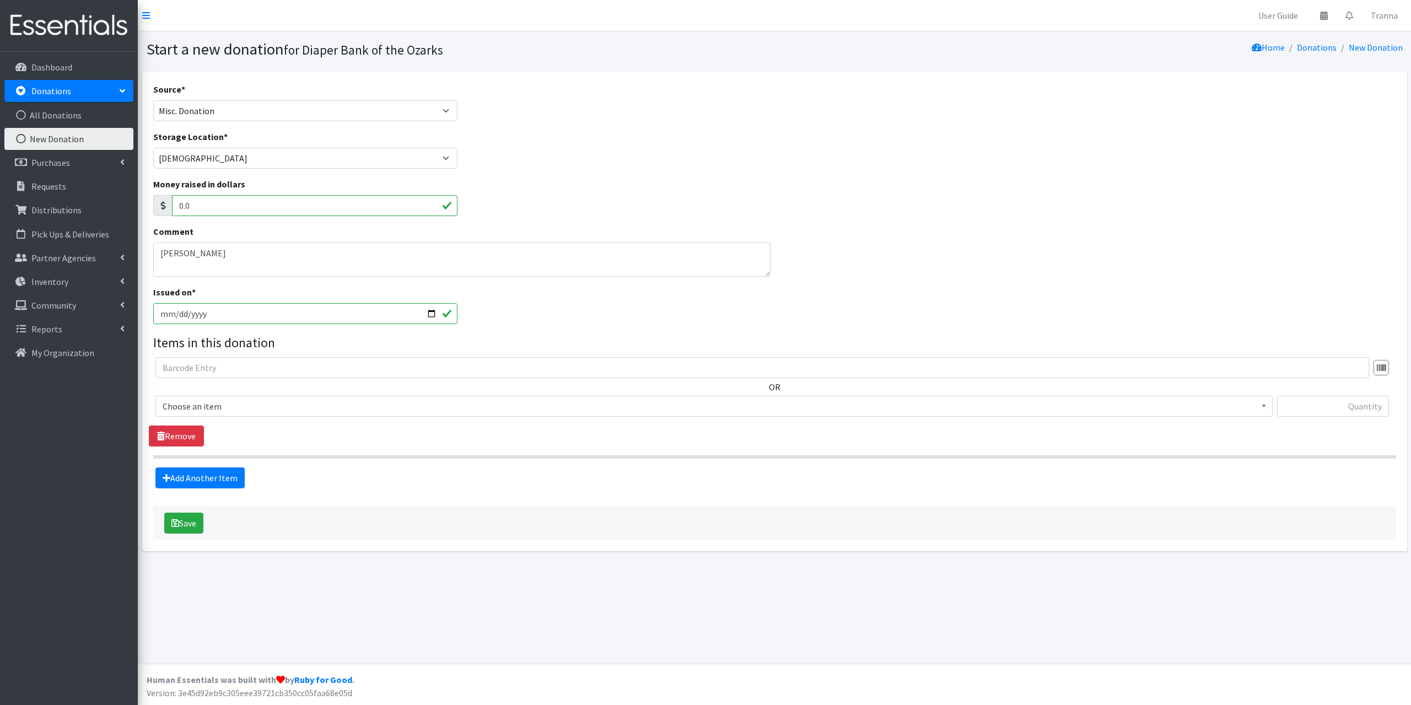
click at [430, 313] on input "2025-09-23" at bounding box center [305, 313] width 305 height 21
type input "[DATE]"
click at [224, 405] on span "Choose an item" at bounding box center [714, 406] width 1103 height 15
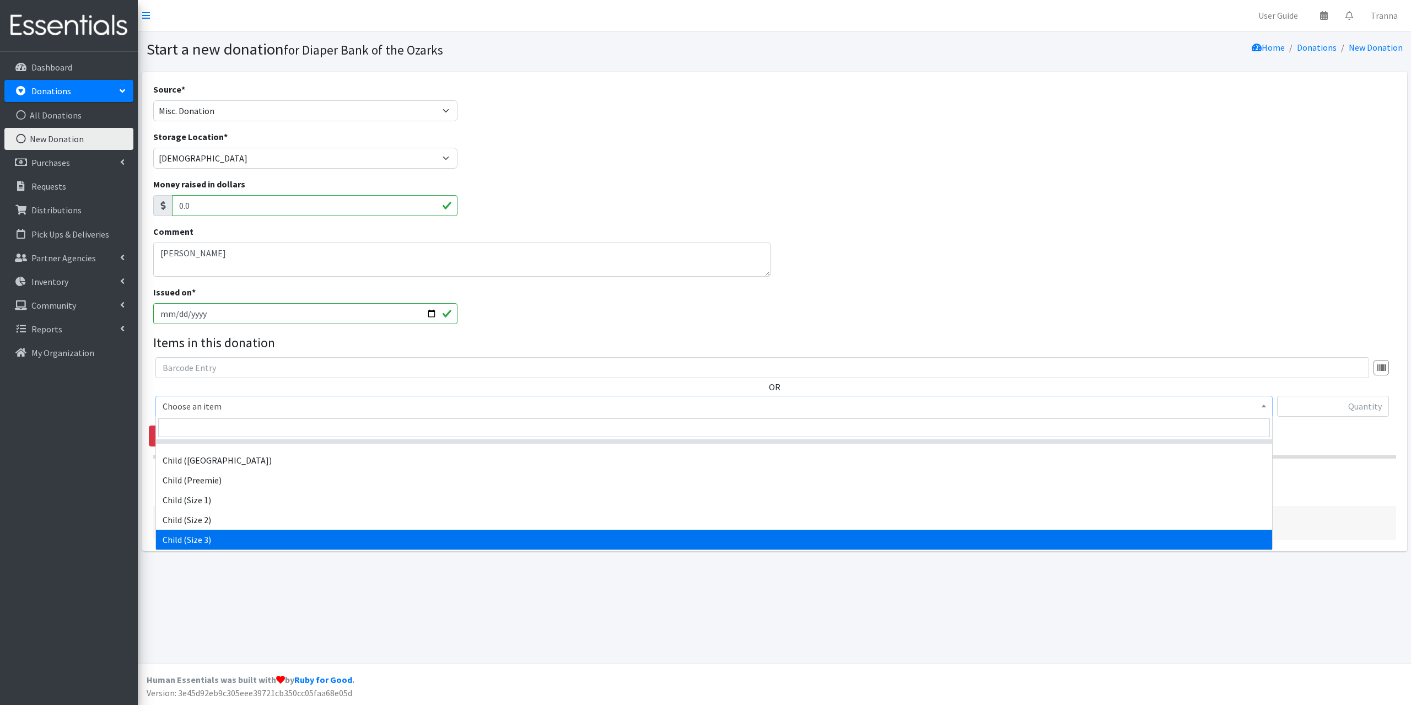
scroll to position [35, 0]
select select "3070"
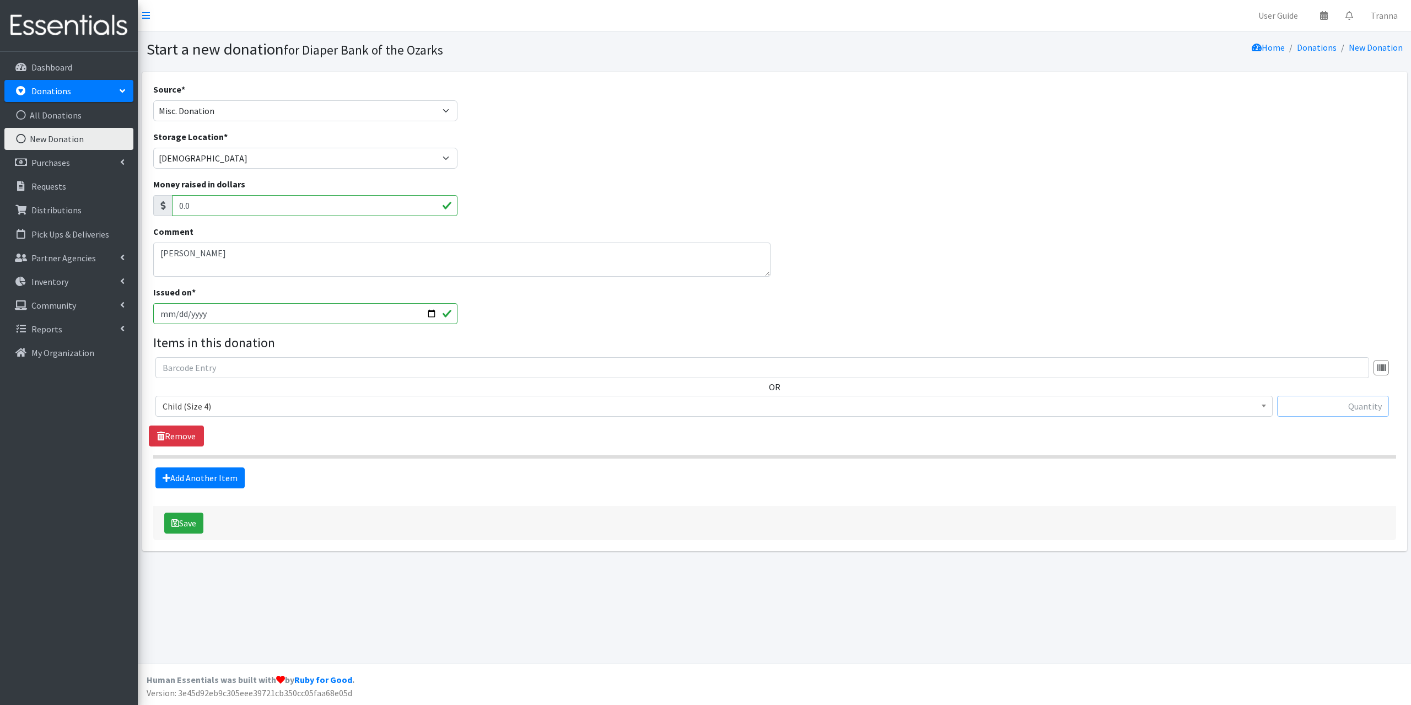
click at [1309, 404] on input "text" at bounding box center [1333, 406] width 112 height 21
type input "120"
click at [181, 474] on link "Add Another Item" at bounding box center [199, 477] width 89 height 21
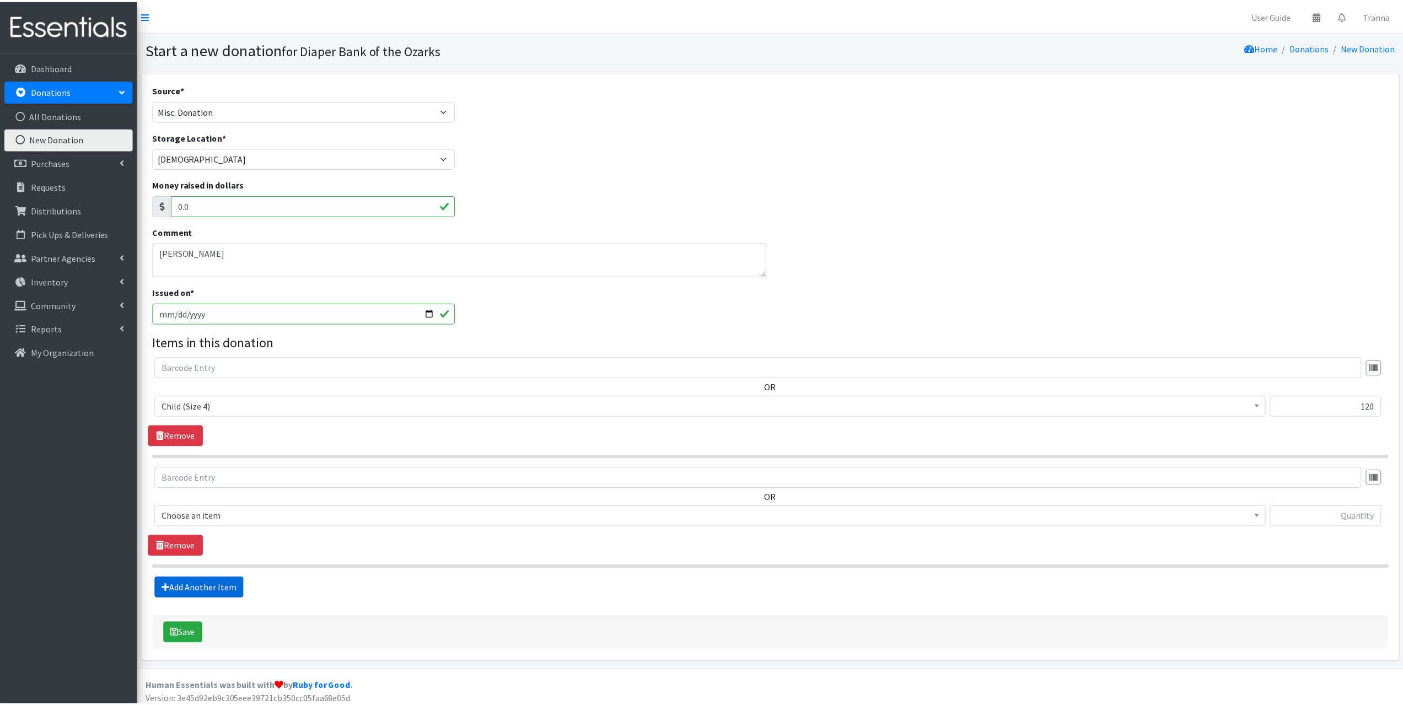
scroll to position [4, 0]
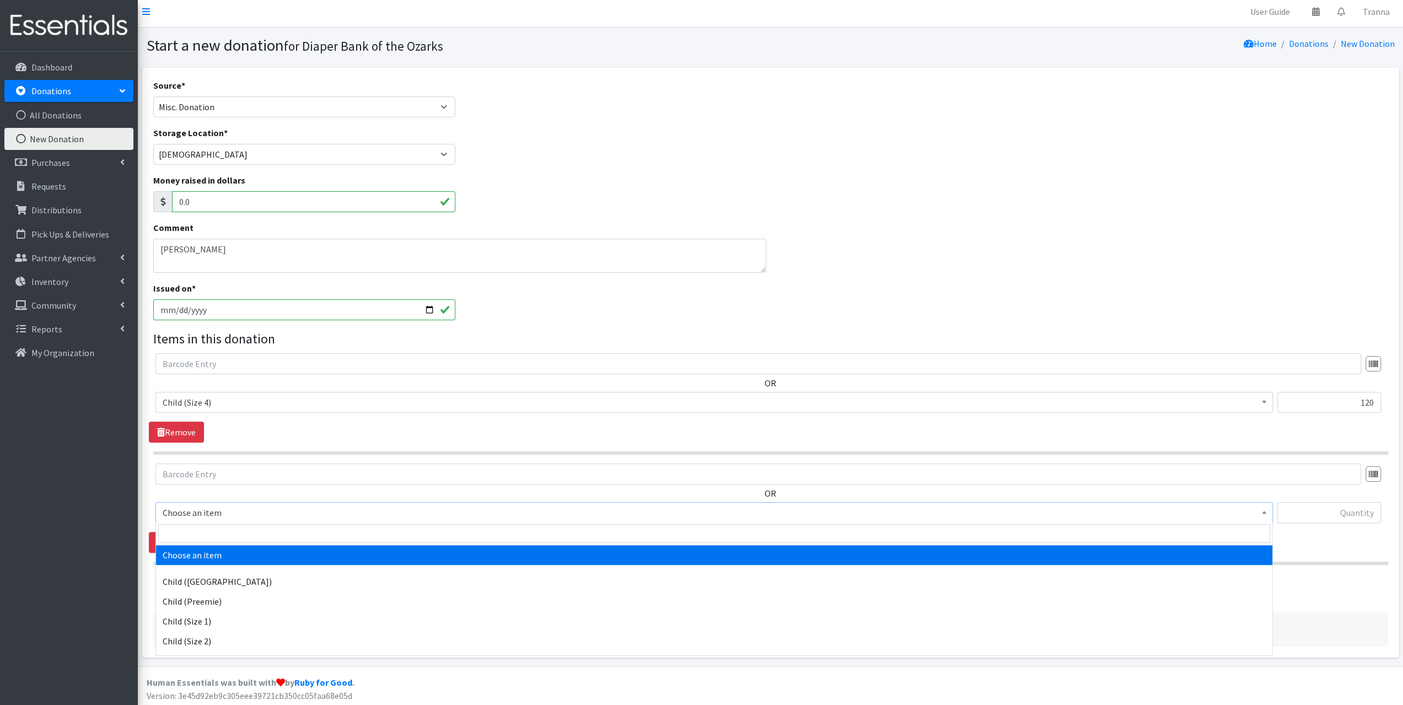
click at [251, 511] on span "Choose an item" at bounding box center [714, 512] width 1103 height 15
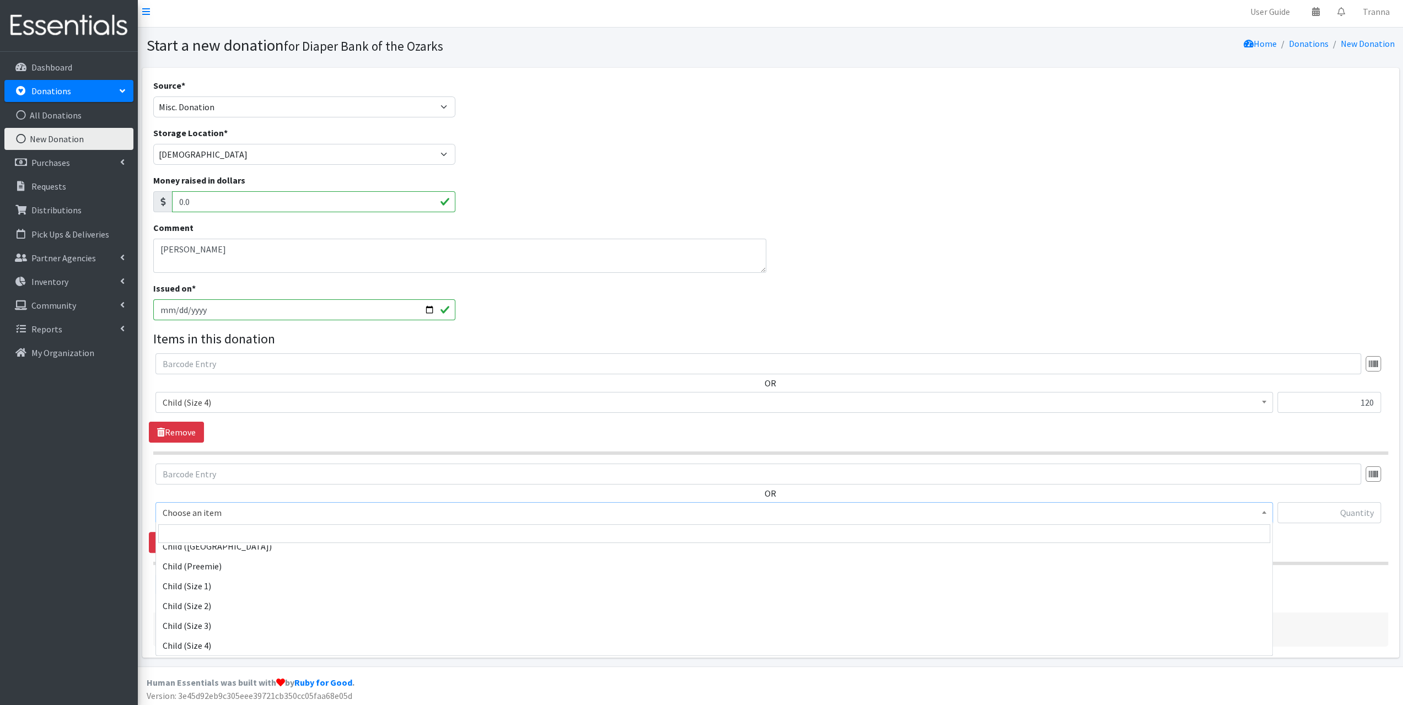
scroll to position [55, 0]
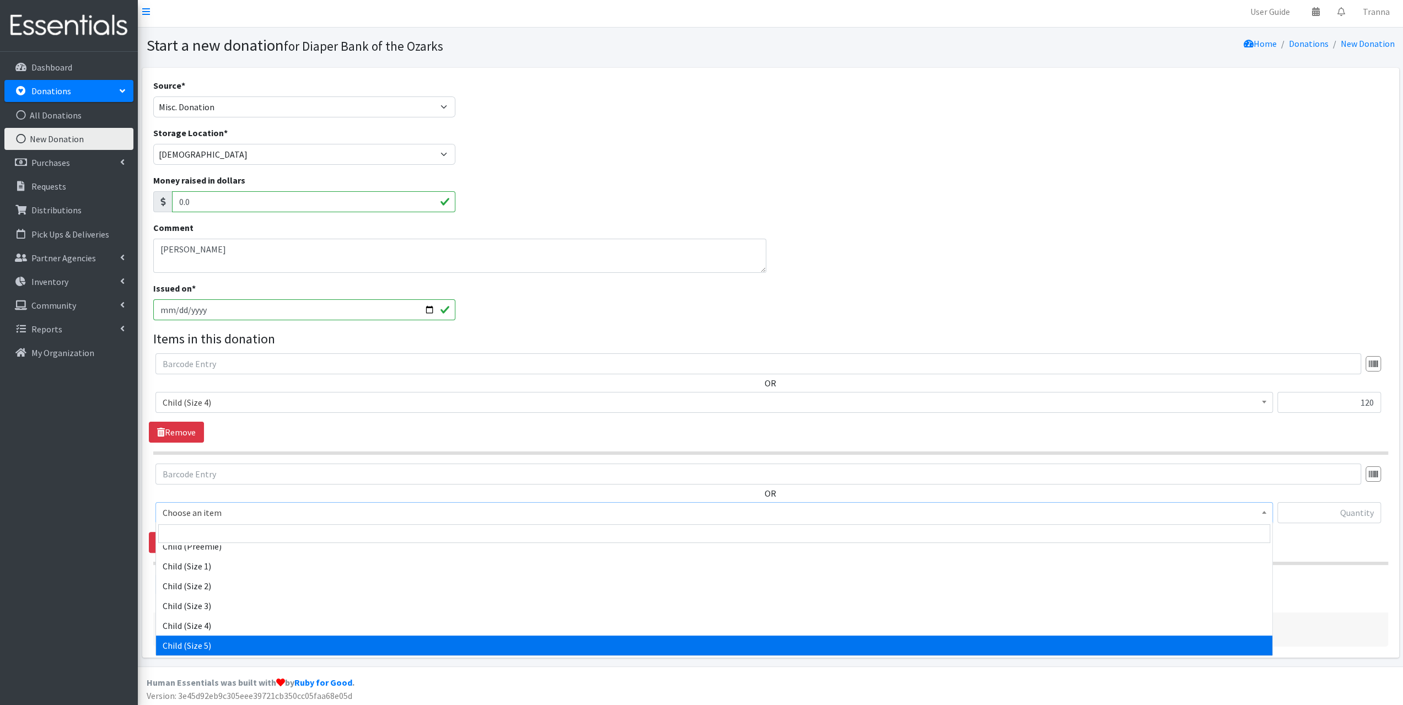
select select "3068"
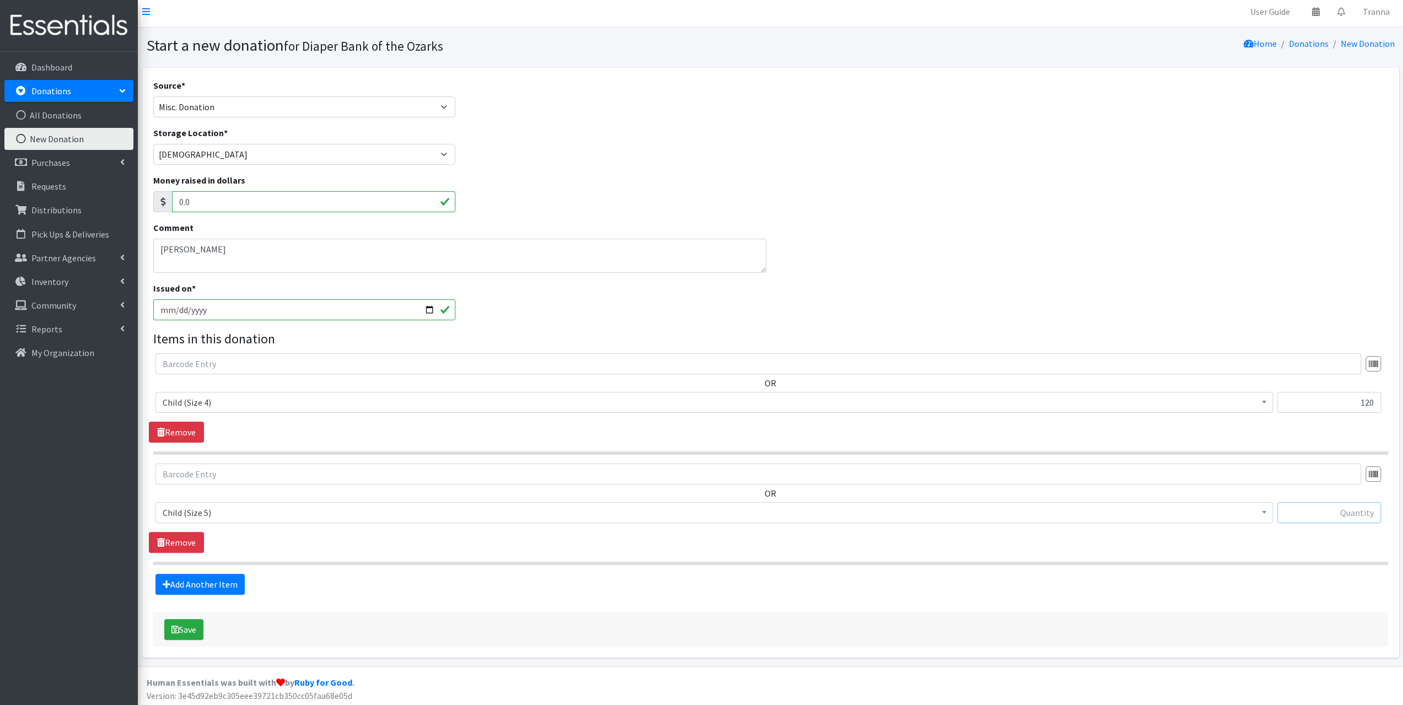
click at [1302, 510] on input "text" at bounding box center [1329, 512] width 104 height 21
type input "23"
click at [192, 578] on link "Add Another Item" at bounding box center [199, 584] width 89 height 21
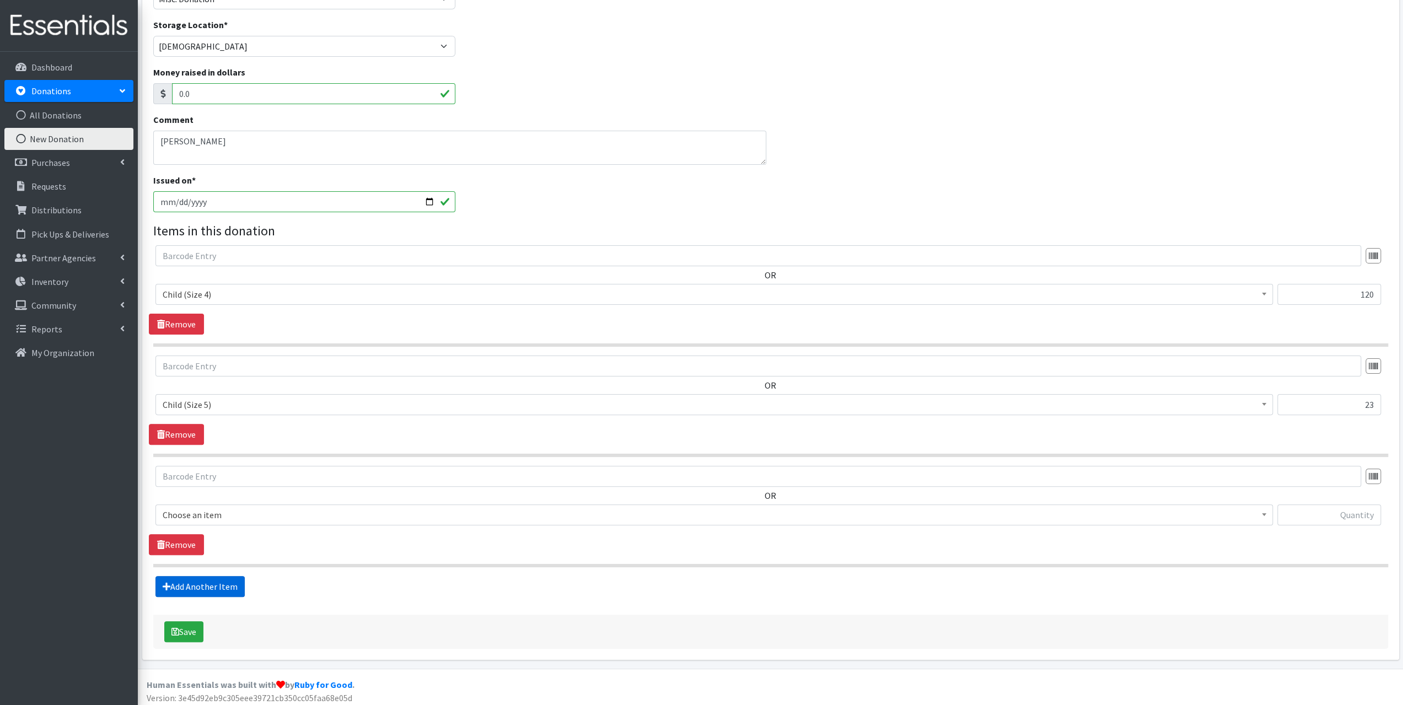
scroll to position [114, 0]
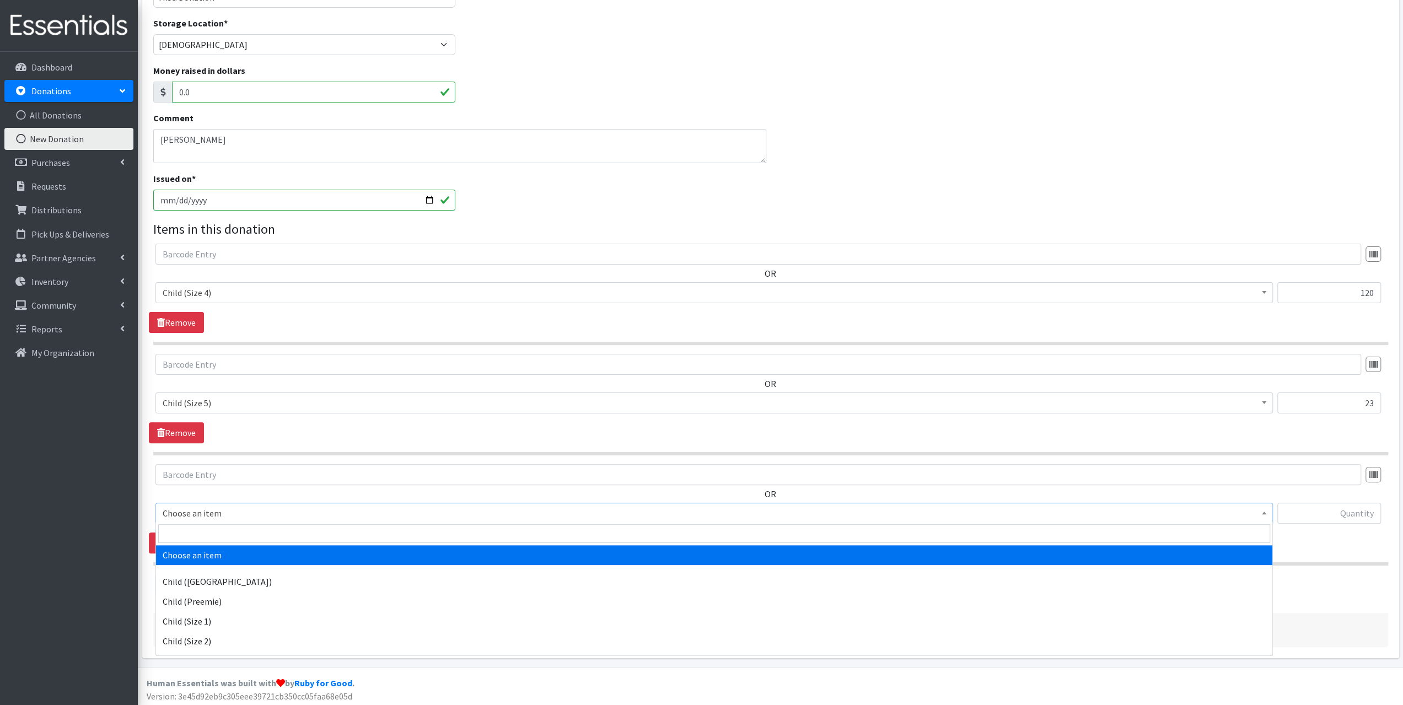
click at [232, 509] on span "Choose an item" at bounding box center [714, 513] width 1103 height 15
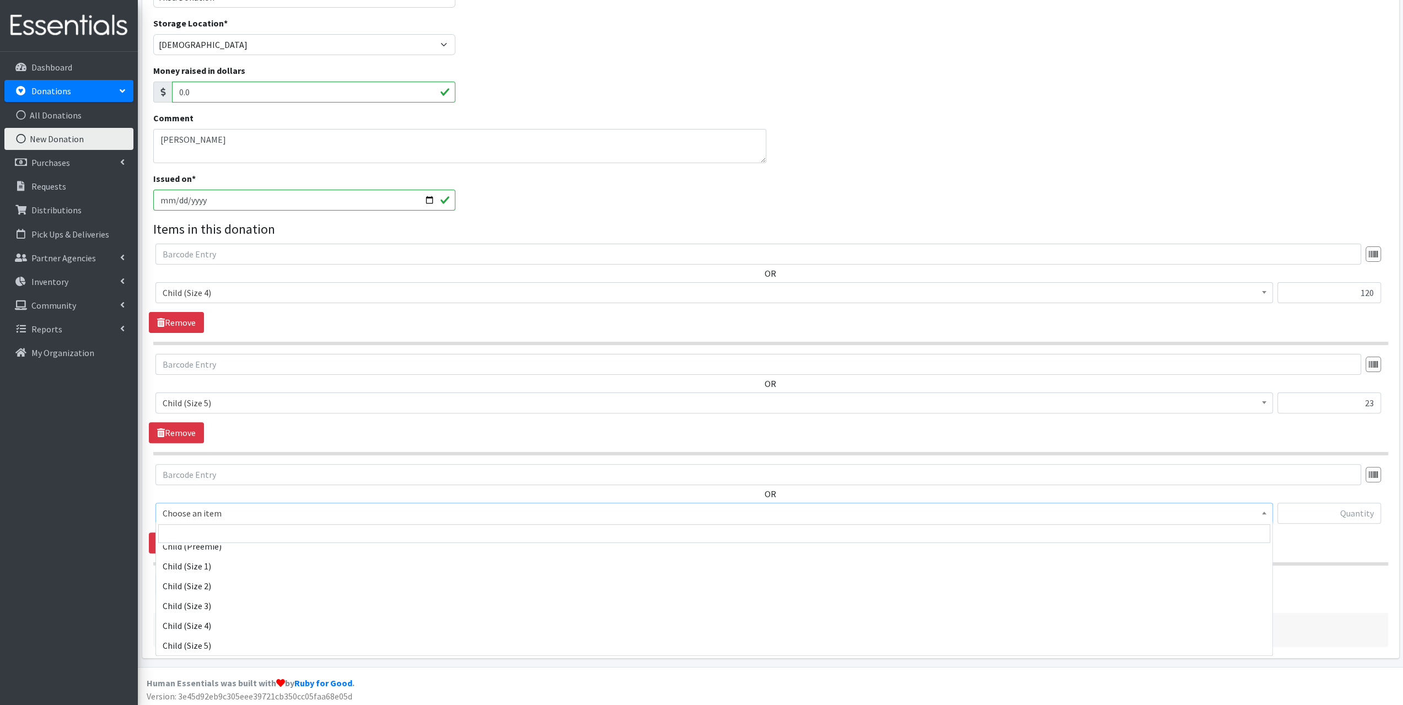
scroll to position [75, 0]
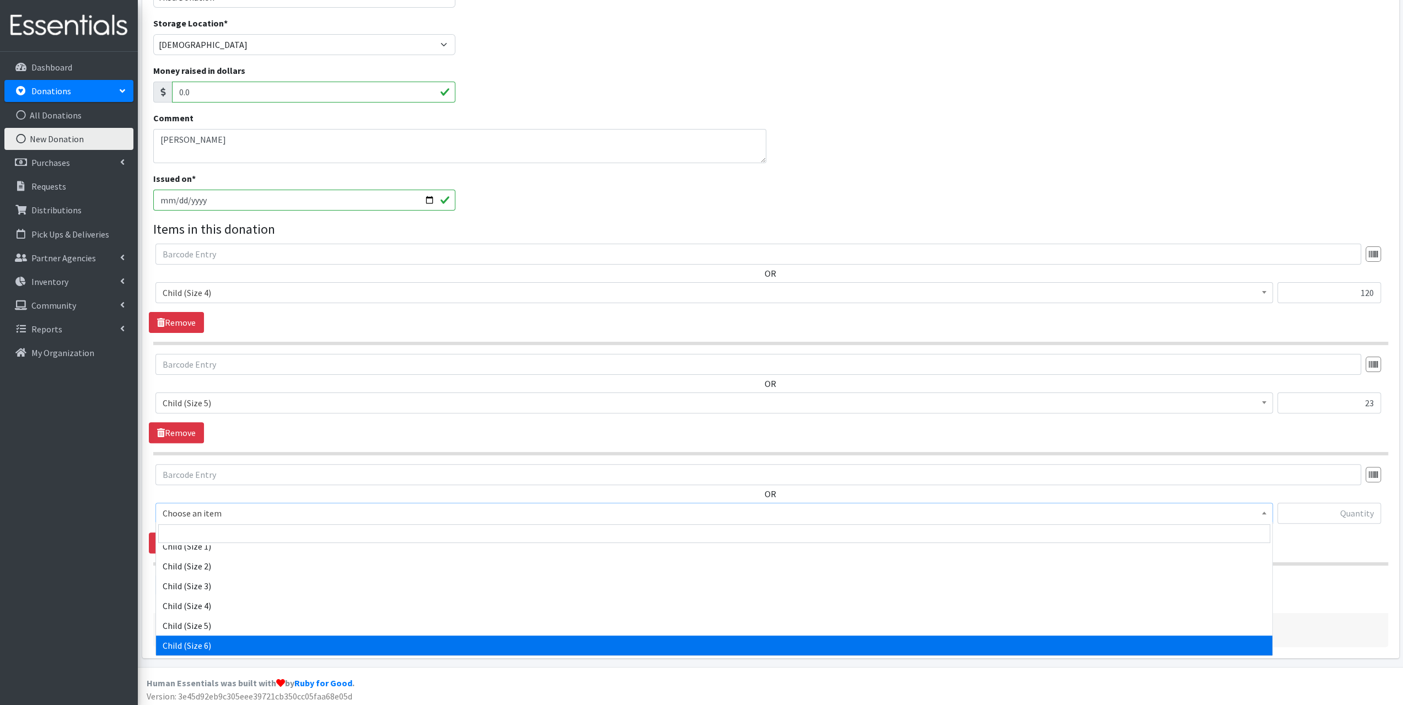
select select "3056"
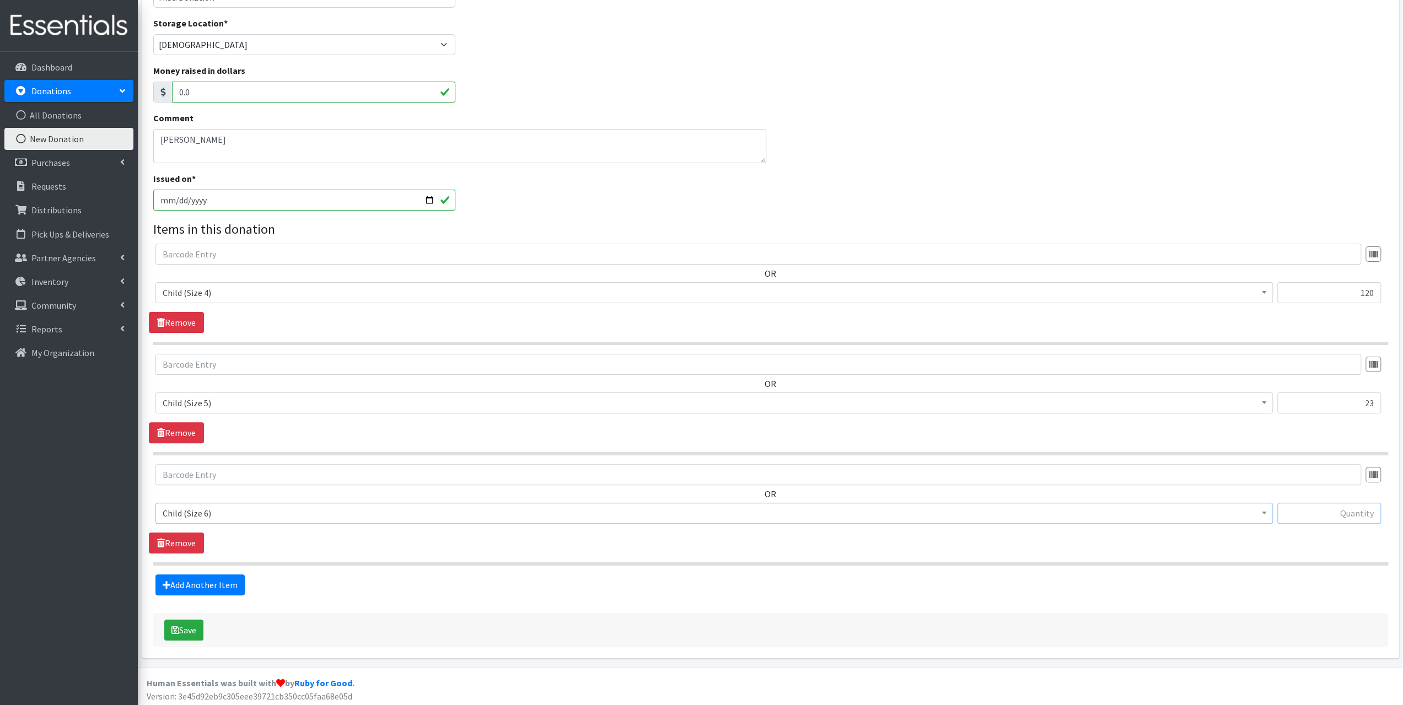
click at [1315, 508] on input "text" at bounding box center [1329, 513] width 104 height 21
type input "115"
click at [192, 623] on button "Save" at bounding box center [183, 630] width 39 height 21
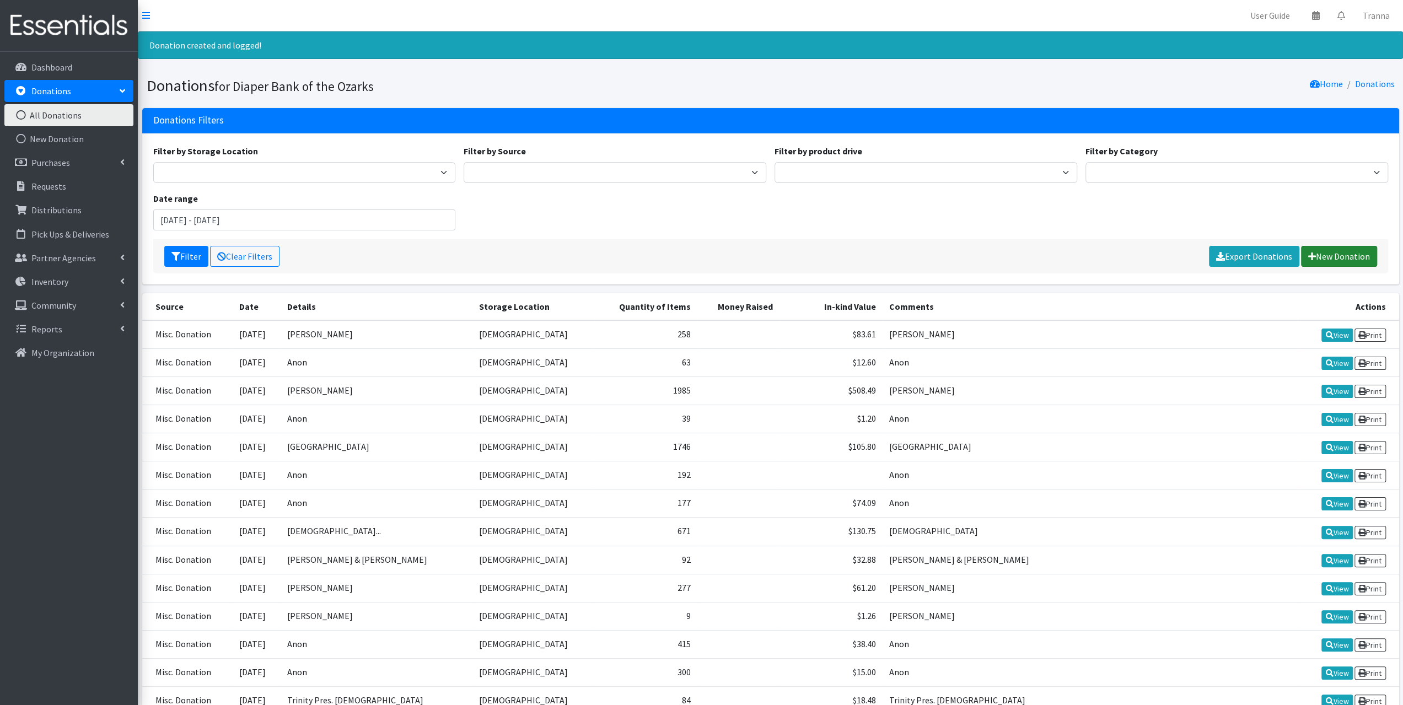
click at [1344, 246] on link "New Donation" at bounding box center [1339, 256] width 76 height 21
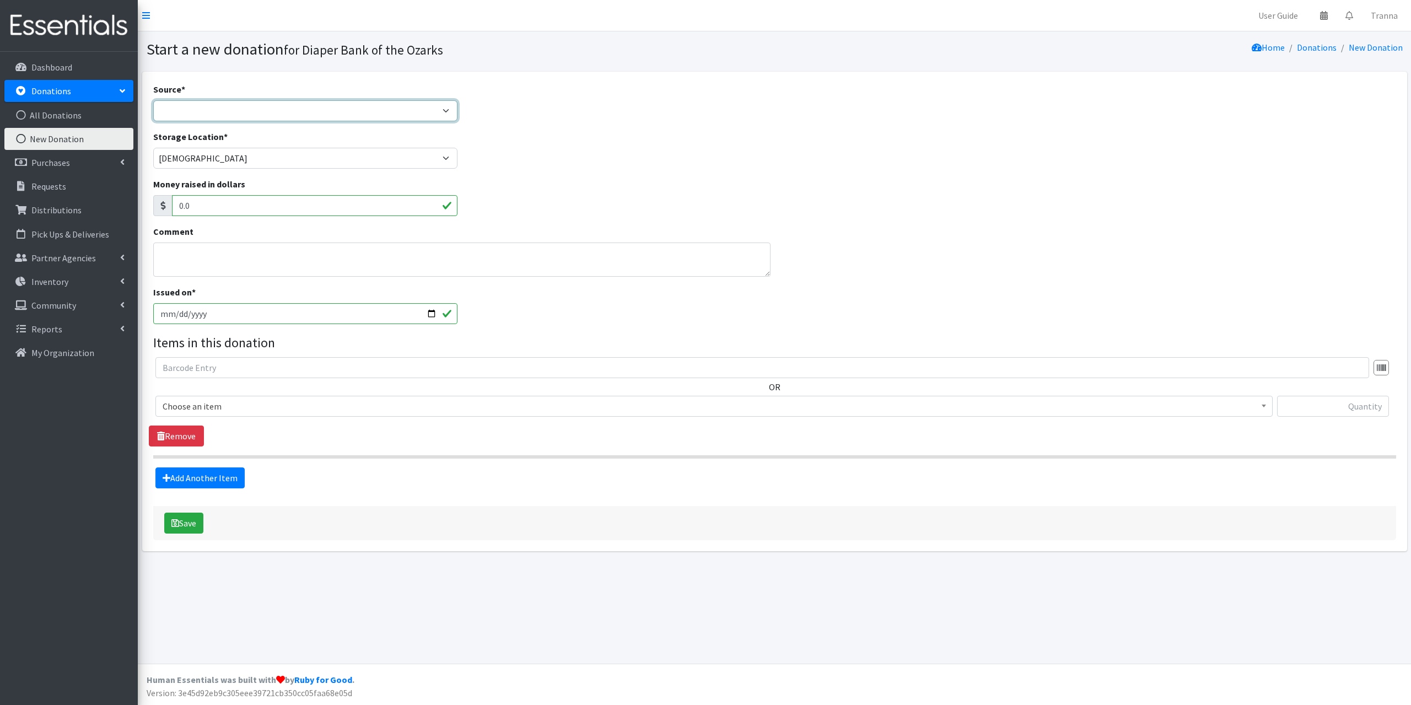
click at [168, 104] on select "Product Drive Manufacturer Donation Site Misc. Donation" at bounding box center [305, 110] width 305 height 21
select select "Misc. Donation"
click at [153, 100] on select "Product Drive Manufacturer Donation Site Misc. Donation" at bounding box center [305, 110] width 305 height 21
click at [173, 257] on textarea "Comment" at bounding box center [461, 260] width 617 height 34
type textarea "Anon"
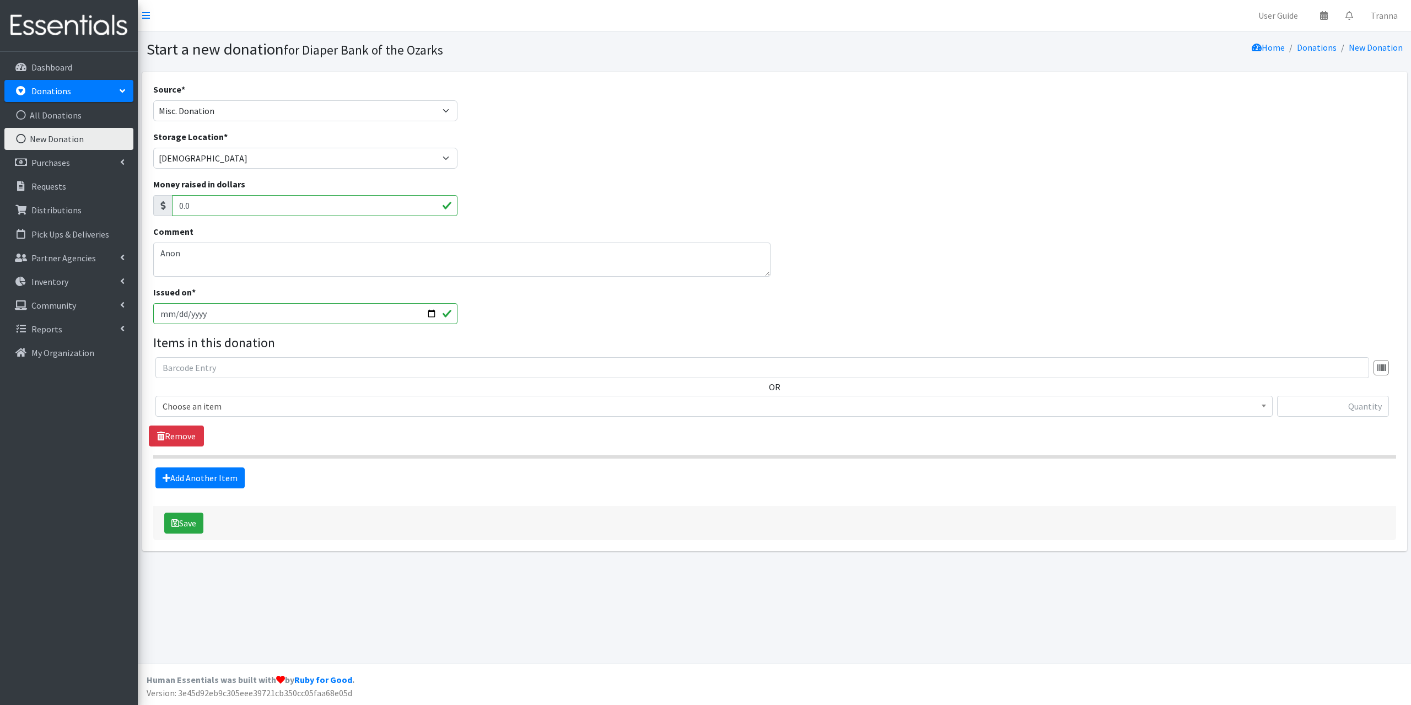
click at [434, 313] on input "2025-09-23" at bounding box center [305, 313] width 305 height 21
type input "[DATE]"
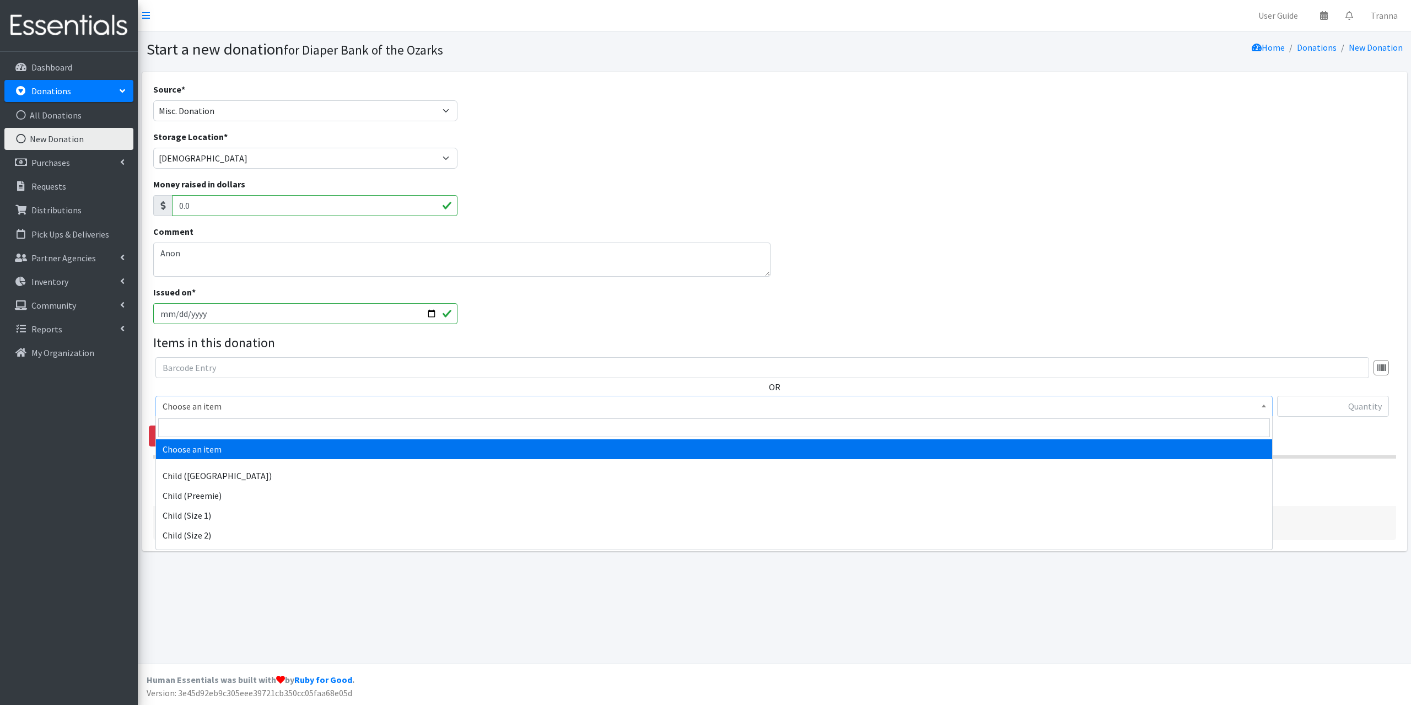
click at [227, 406] on span "Choose an item" at bounding box center [714, 406] width 1103 height 15
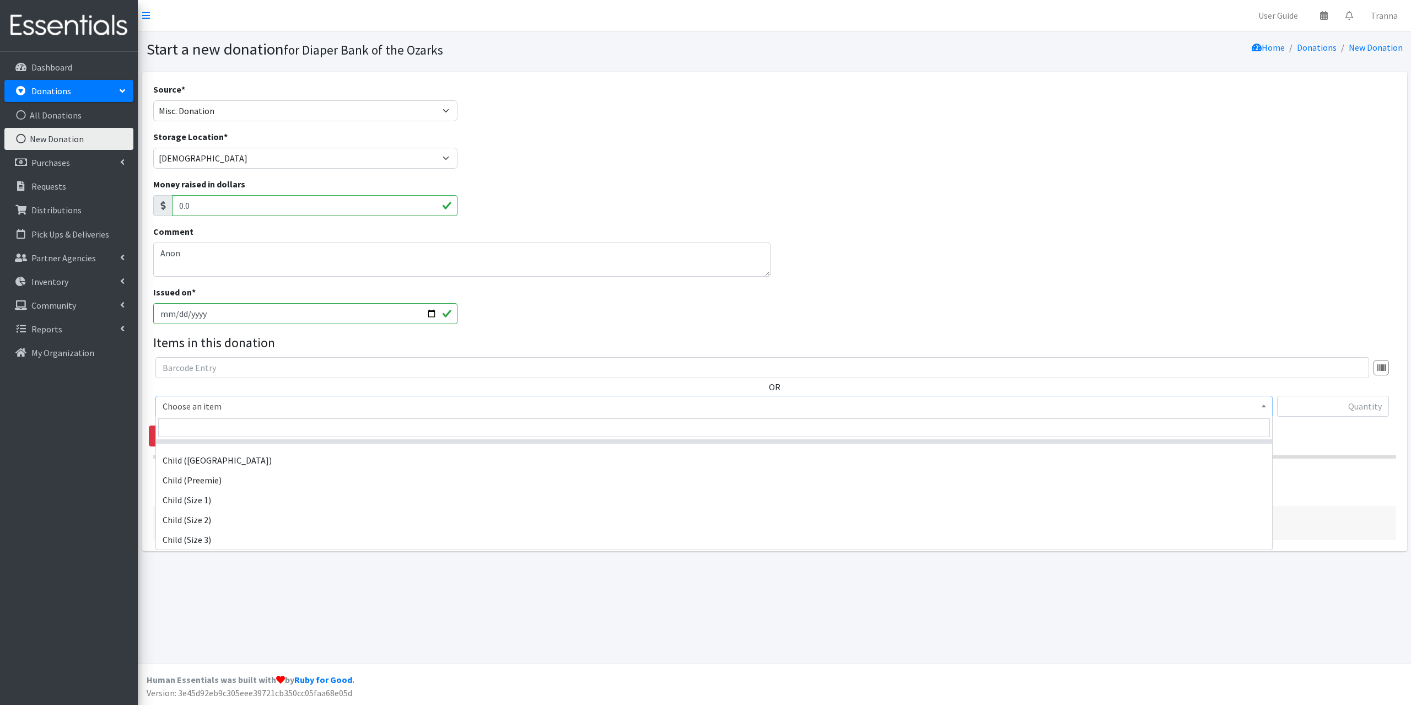
scroll to position [35, 0]
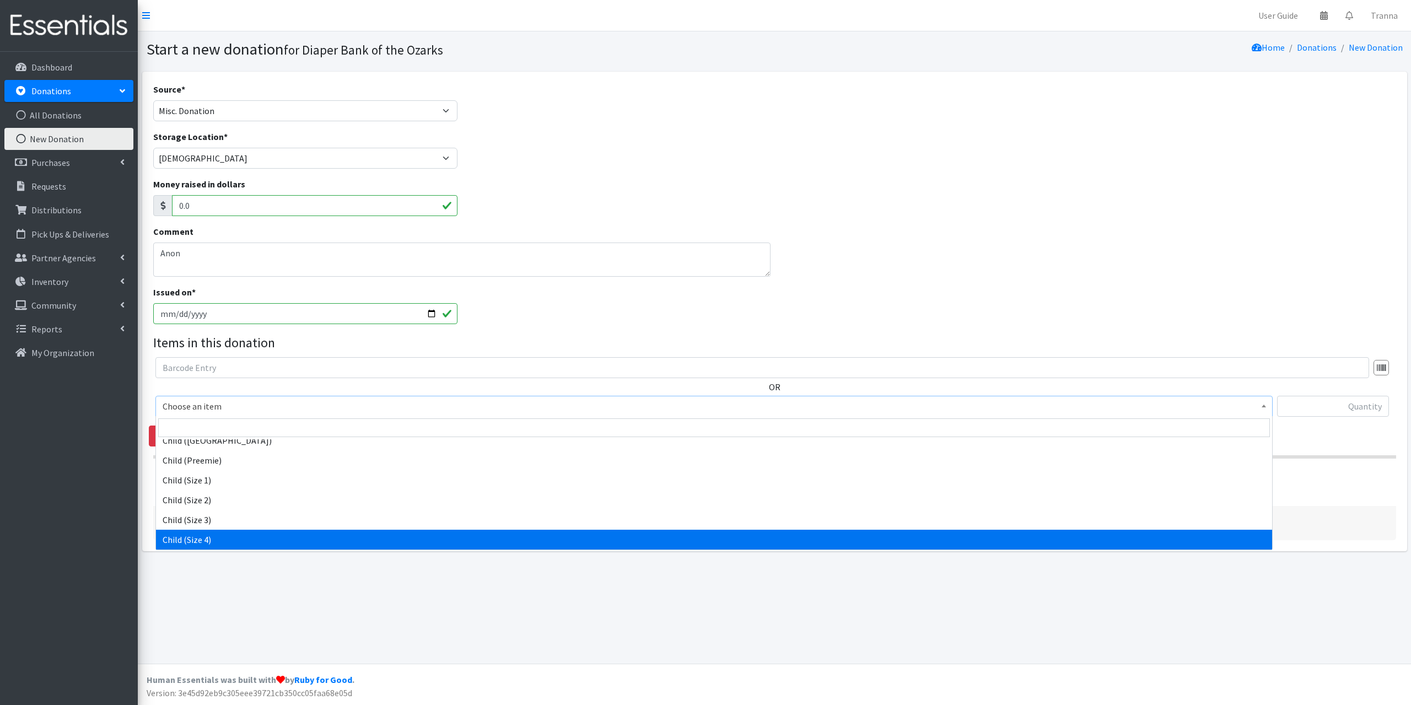
select select "3070"
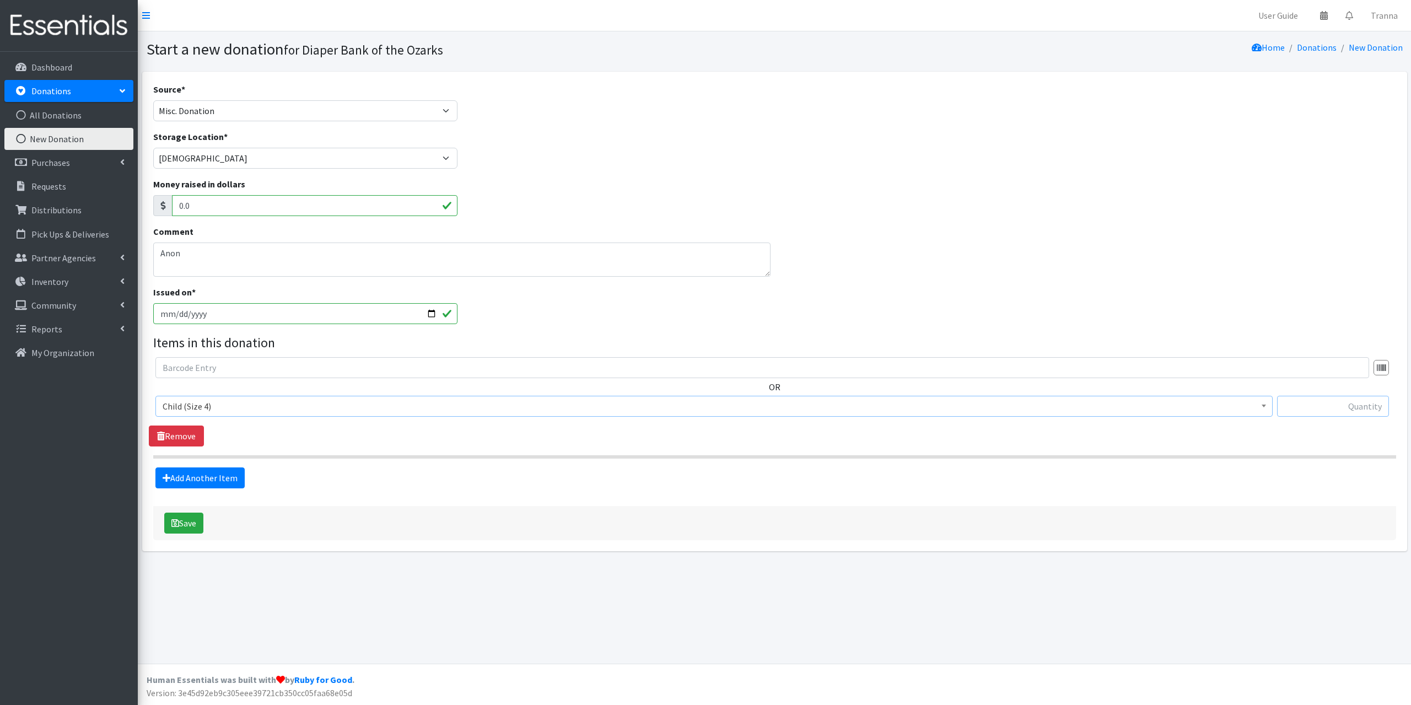
click at [1325, 405] on input "text" at bounding box center [1333, 406] width 112 height 21
drag, startPoint x: 187, startPoint y: 436, endPoint x: 187, endPoint y: 428, distance: 7.7
click at [187, 436] on link "Remove" at bounding box center [176, 436] width 55 height 21
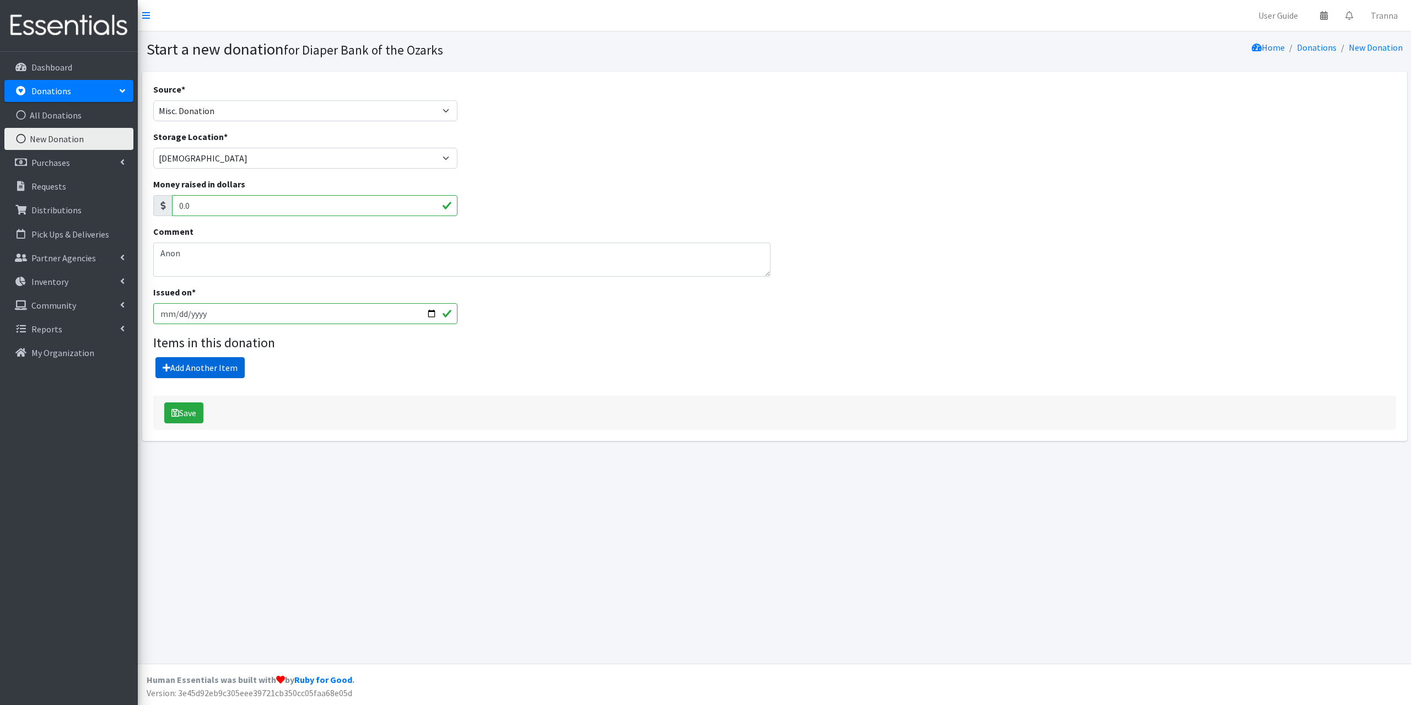
click at [193, 368] on link "Add Another Item" at bounding box center [199, 367] width 89 height 21
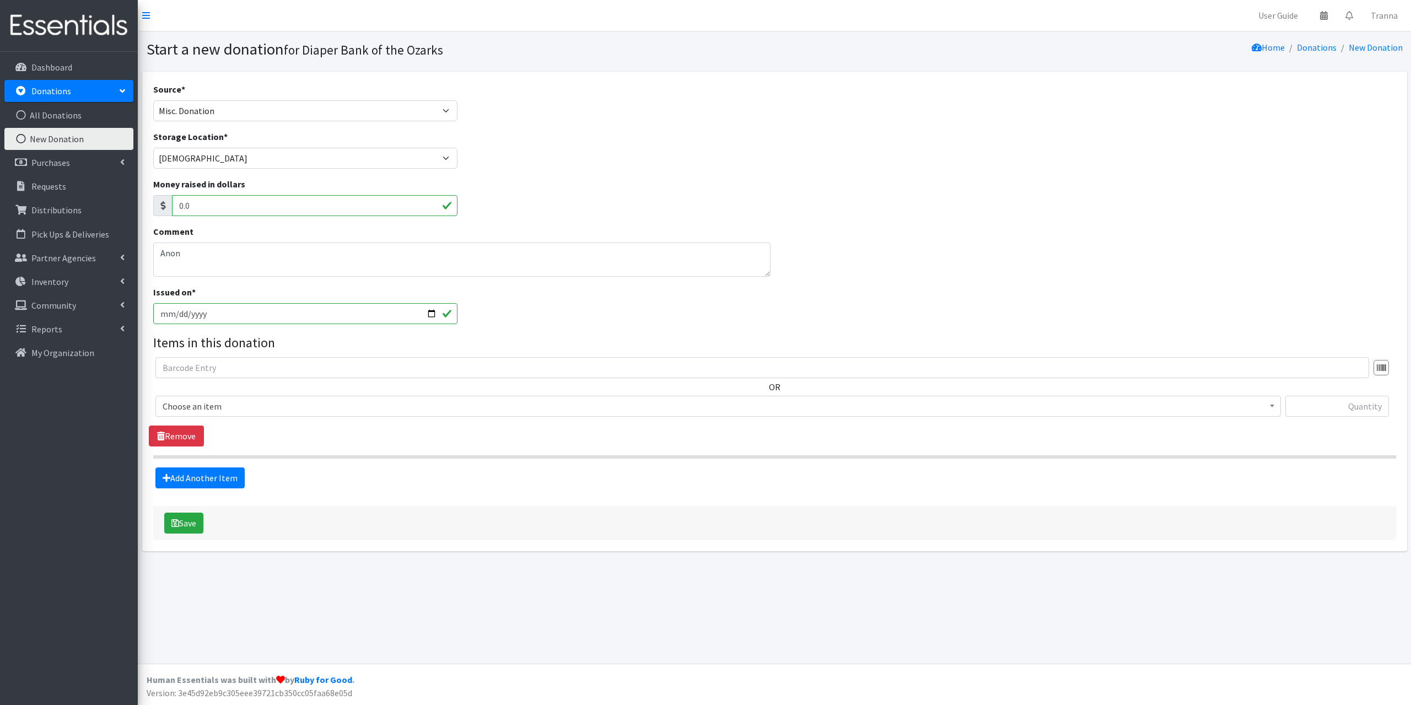
click at [239, 404] on span "Choose an item" at bounding box center [718, 406] width 1111 height 15
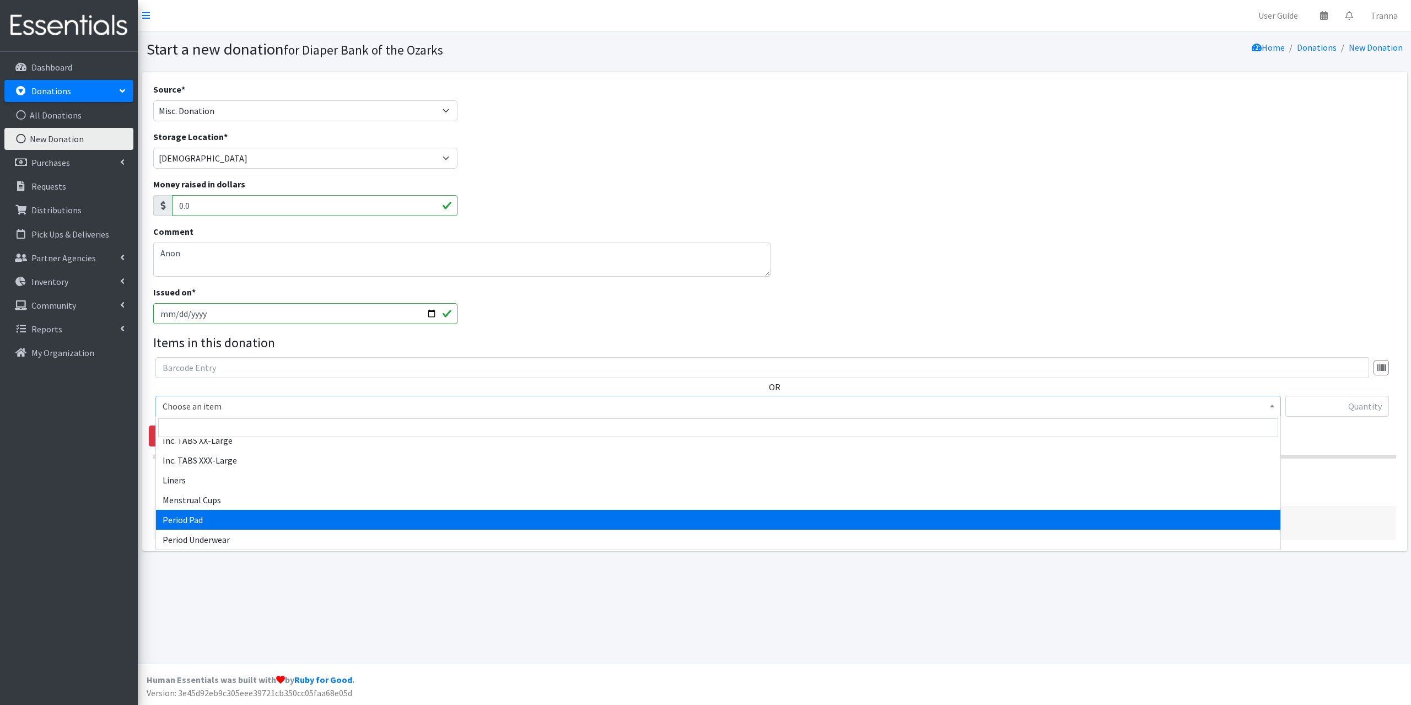
select select "11103"
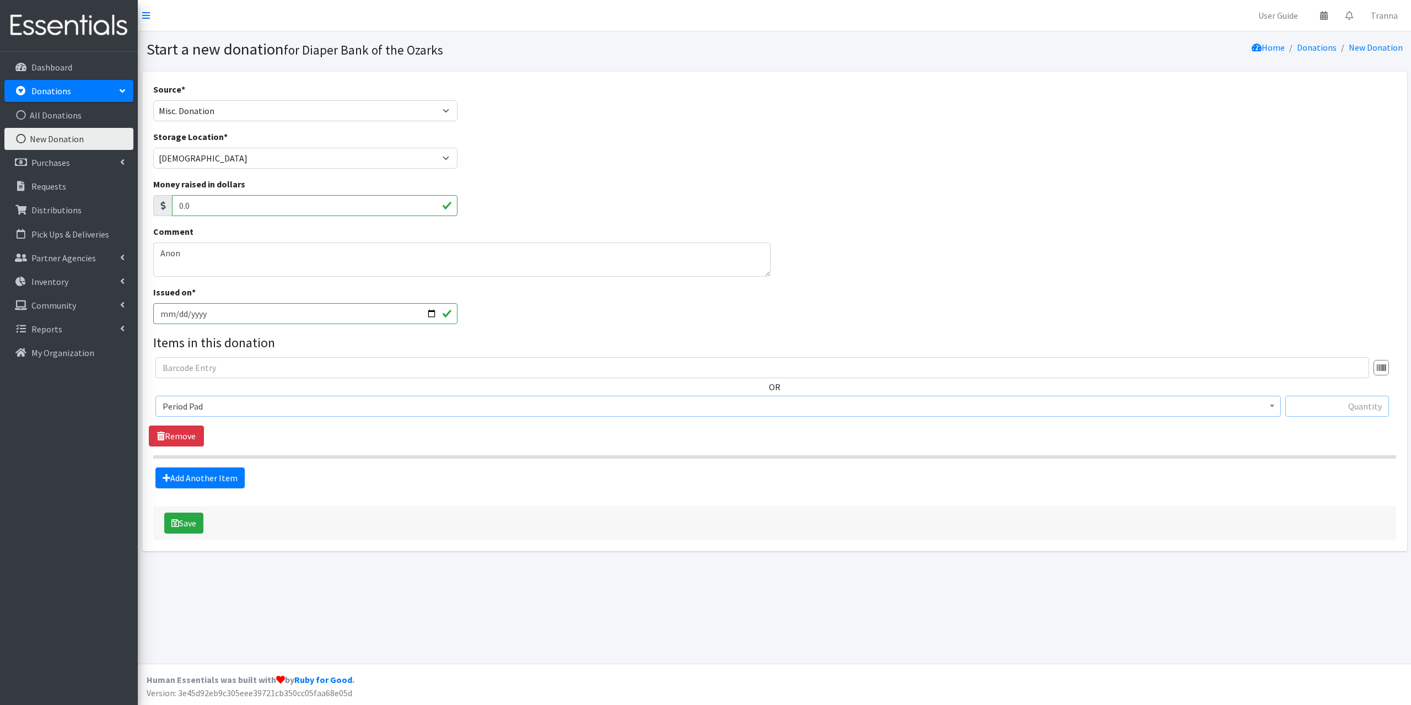
click at [1319, 404] on input "text" at bounding box center [1338, 406] width 104 height 21
type input "216"
click at [182, 475] on link "Add Another Item" at bounding box center [199, 477] width 89 height 21
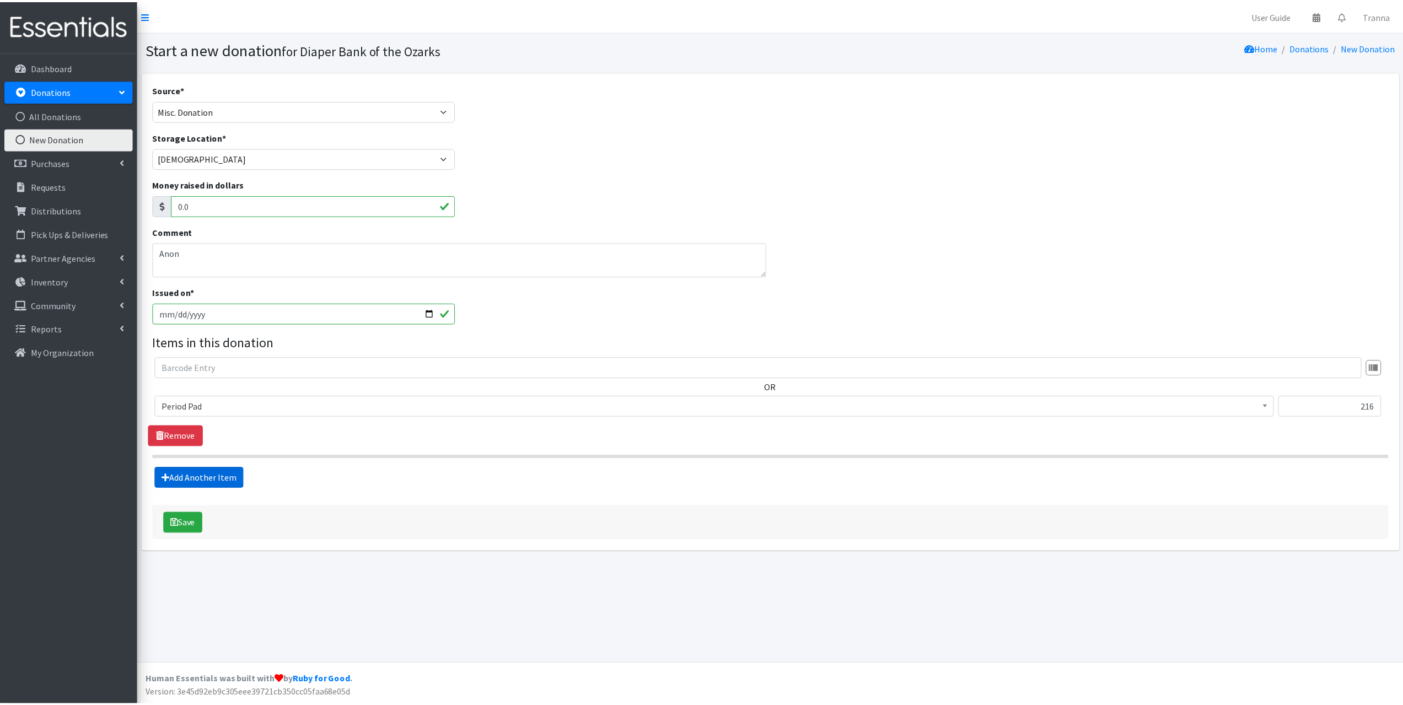
scroll to position [4, 0]
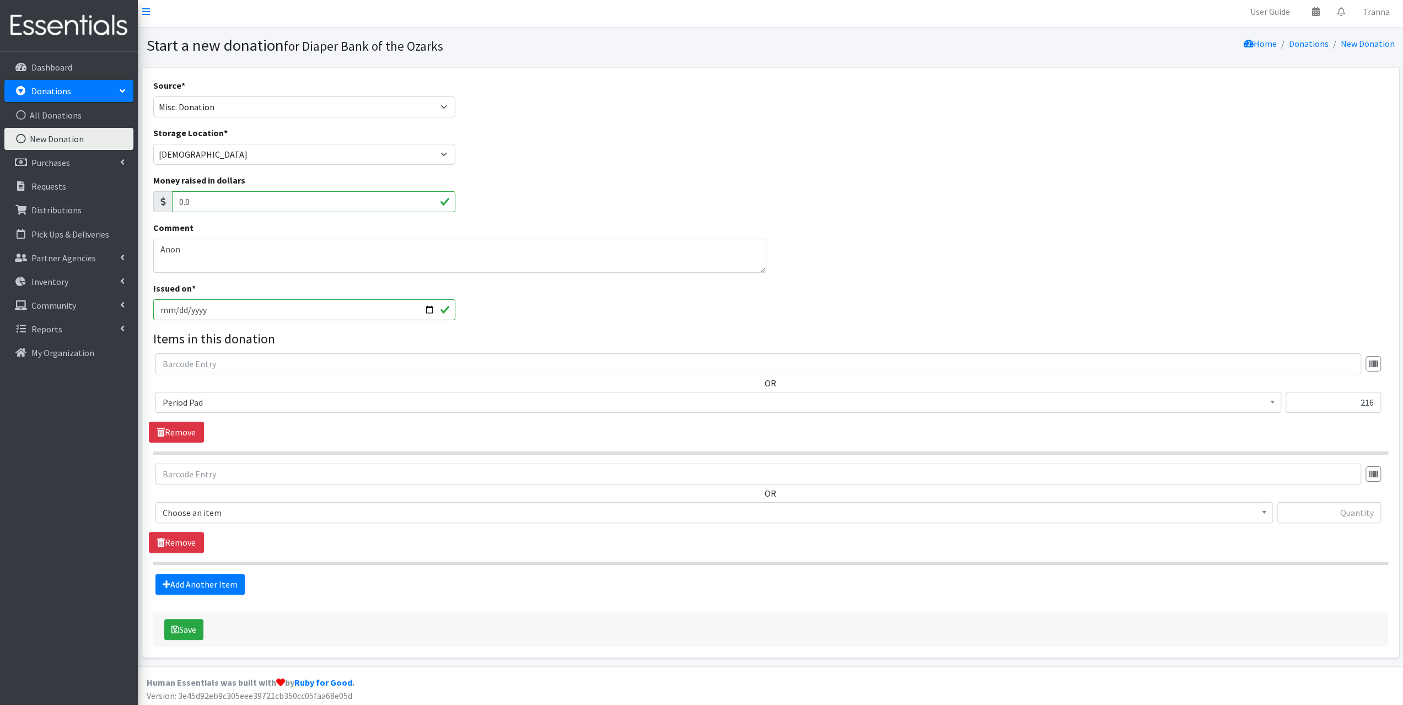
click at [245, 508] on span "Choose an item" at bounding box center [714, 512] width 1103 height 15
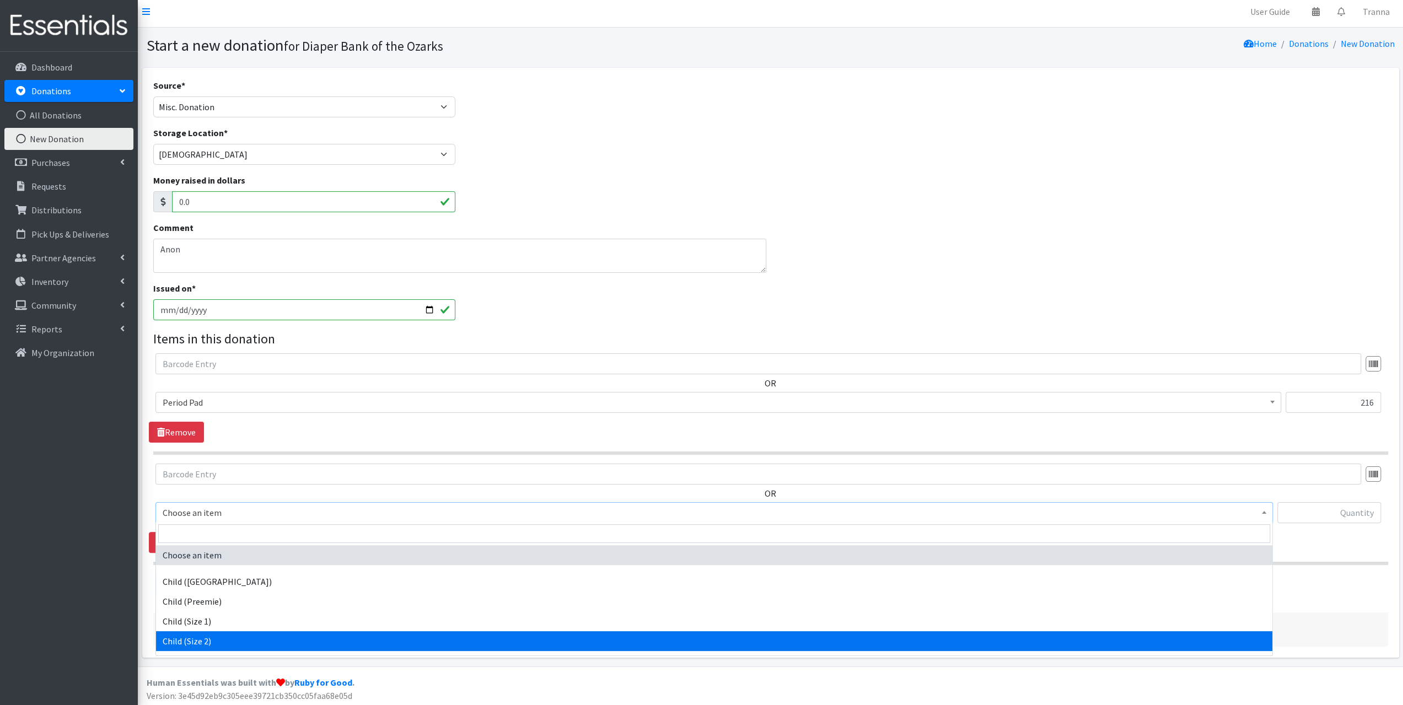
select select "3065"
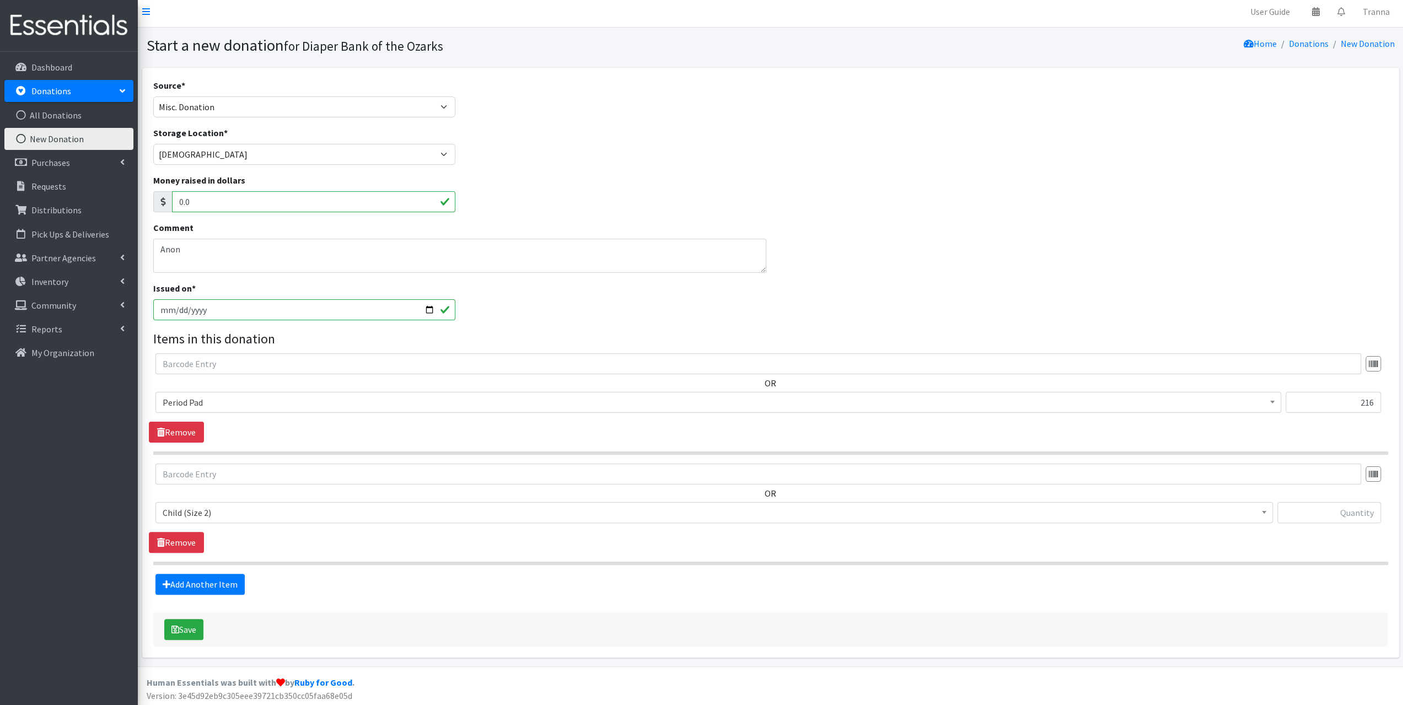
click at [1263, 646] on div "Source * Product Drive Manufacturer Donation Site Misc. Donation Donation Site …" at bounding box center [770, 363] width 1257 height 590
click at [1264, 646] on div "Source * Product Drive Manufacturer Donation Site Misc. Donation Donation Site …" at bounding box center [770, 363] width 1257 height 590
click at [184, 539] on link "Remove" at bounding box center [176, 542] width 55 height 21
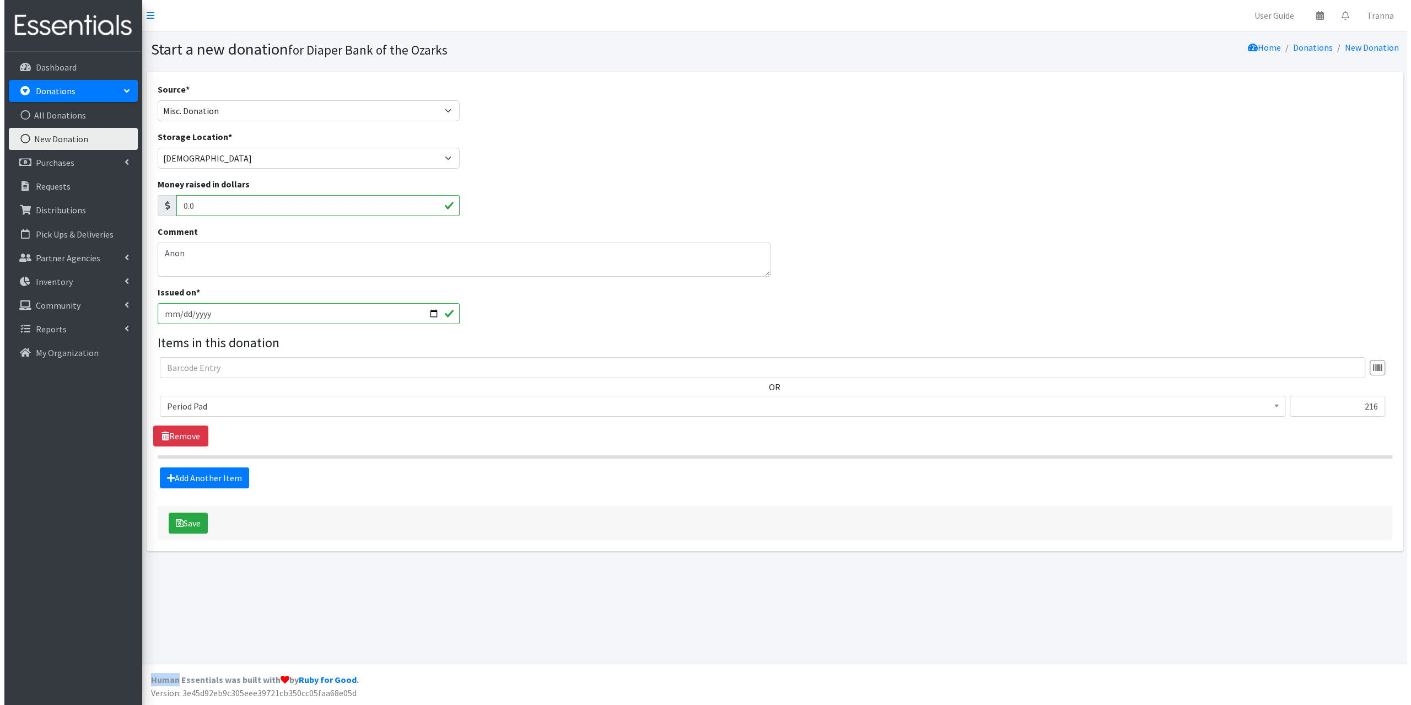
scroll to position [0, 0]
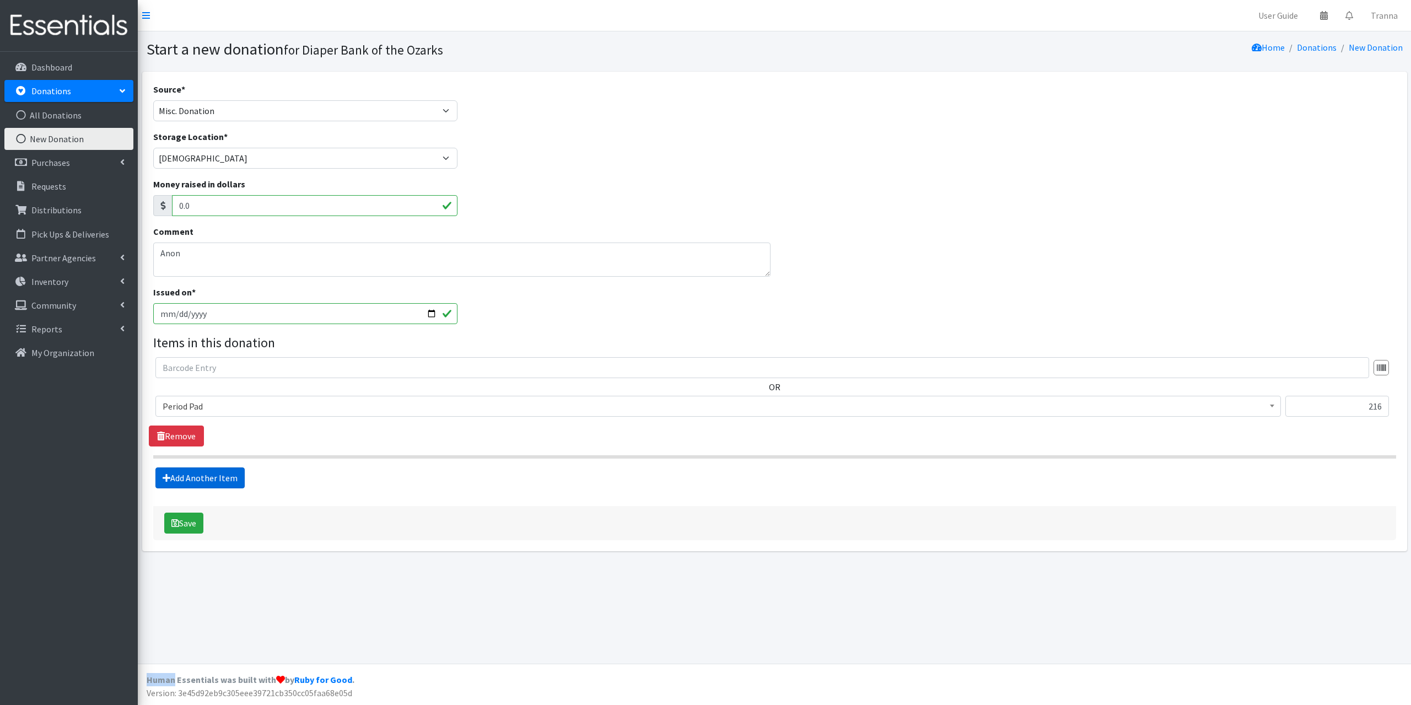
click at [209, 475] on link "Add Another Item" at bounding box center [199, 477] width 89 height 21
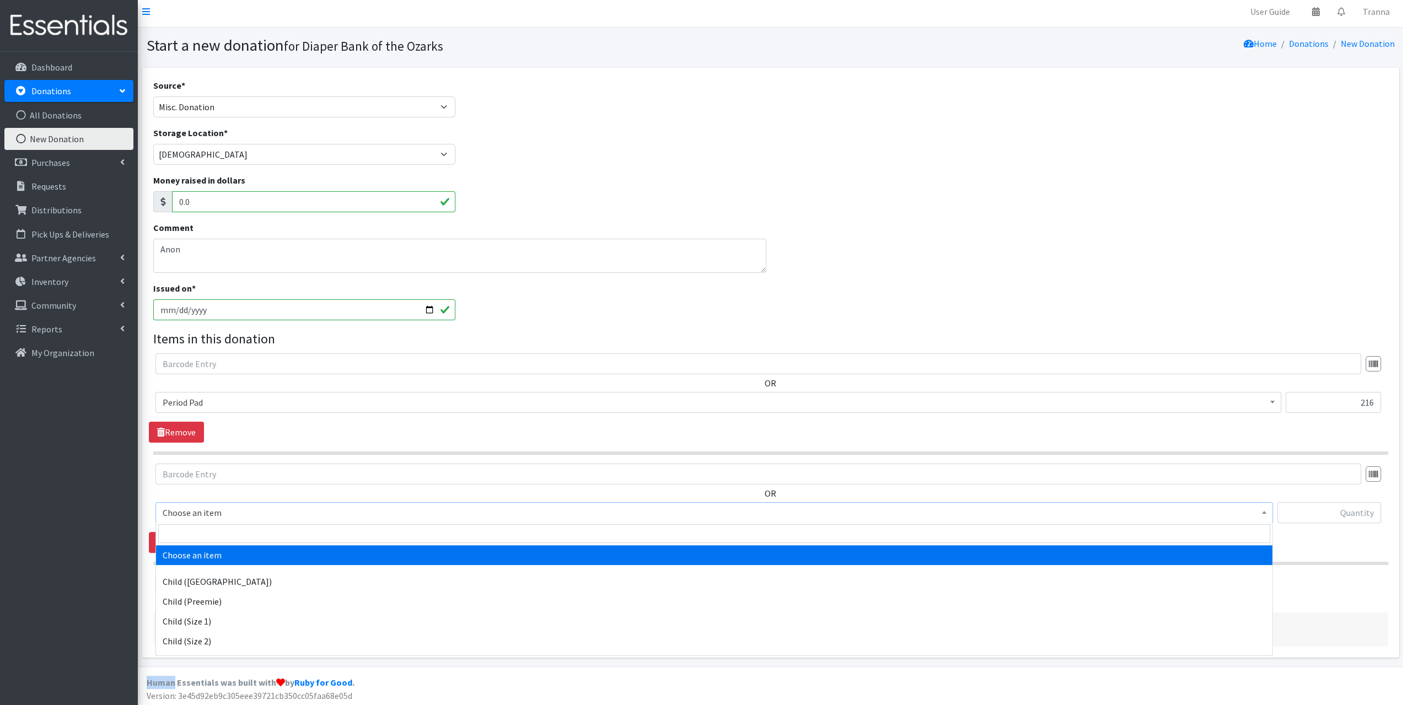
click at [228, 513] on span "Choose an item" at bounding box center [714, 512] width 1103 height 15
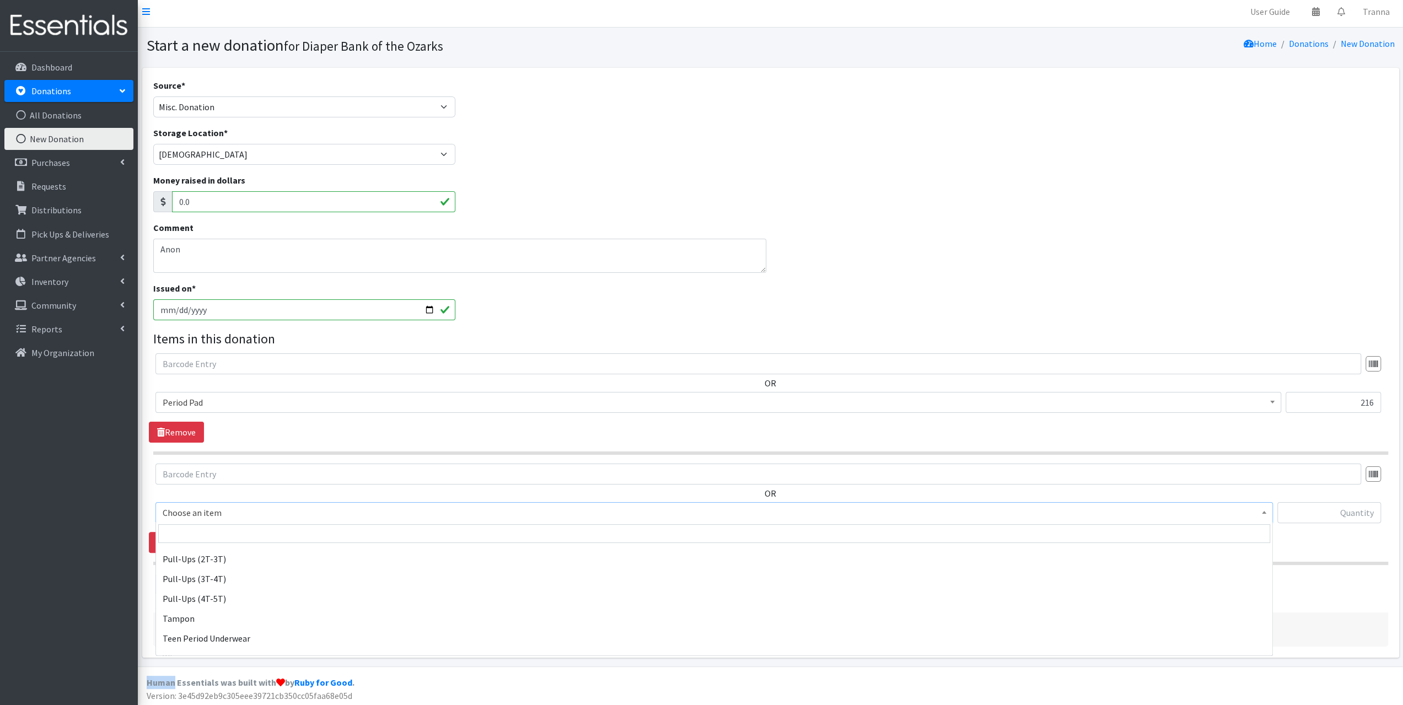
scroll to position [662, 0]
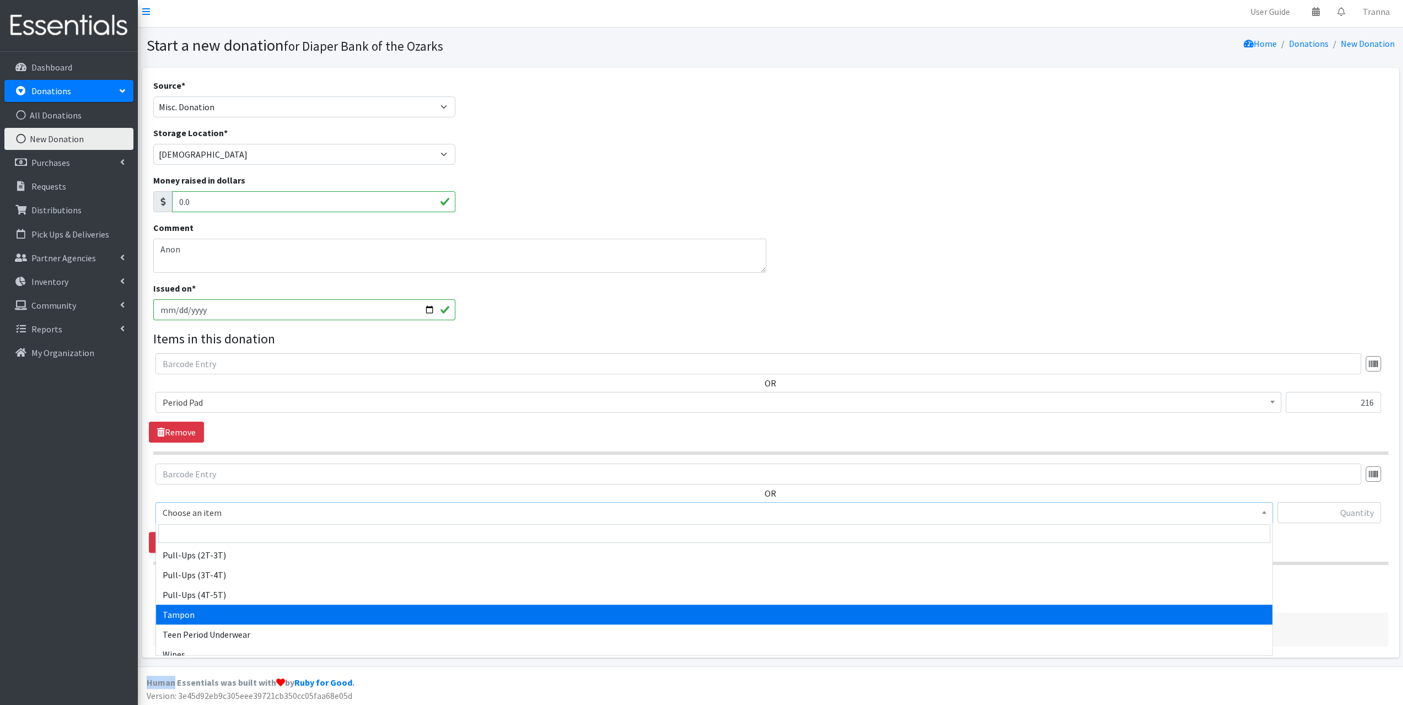
select select "13748"
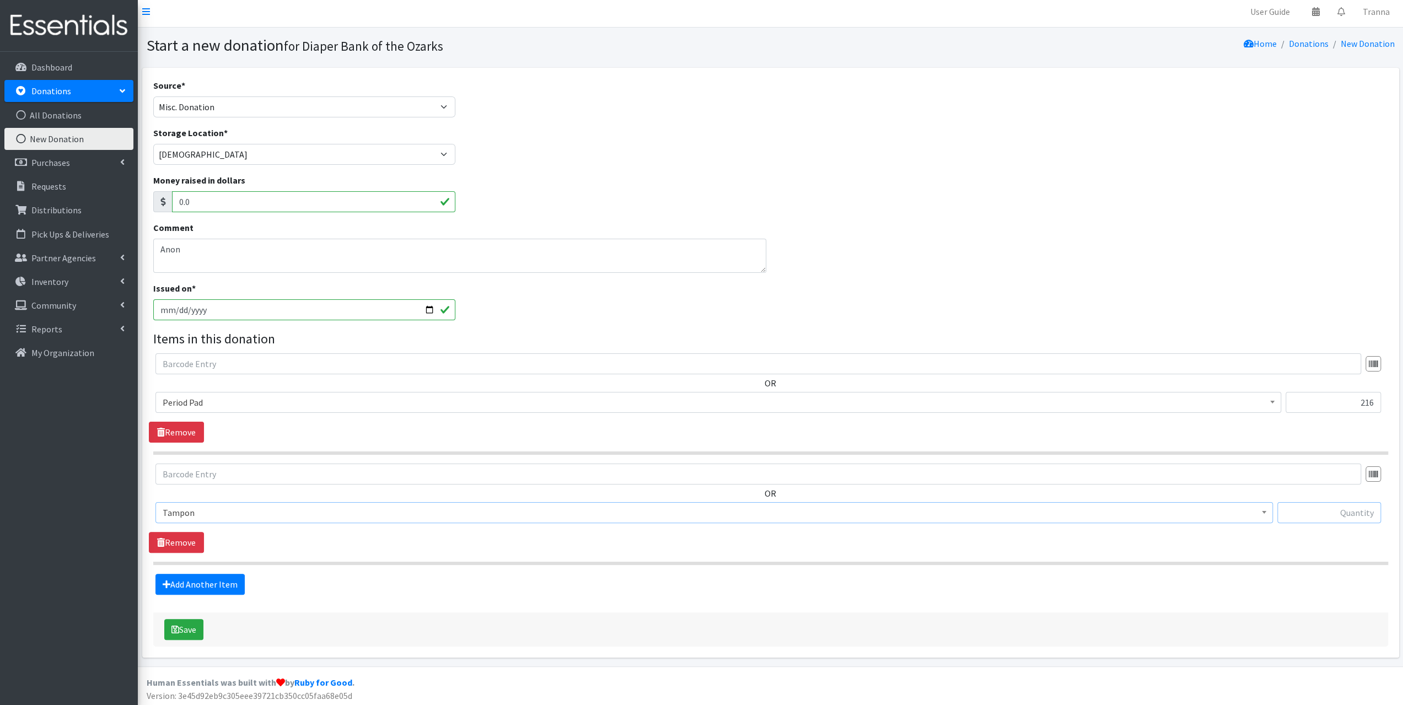
click at [1315, 510] on input "text" at bounding box center [1329, 512] width 104 height 21
type input "40"
click at [200, 629] on button "Save" at bounding box center [183, 629] width 39 height 21
